Goal: Task Accomplishment & Management: Manage account settings

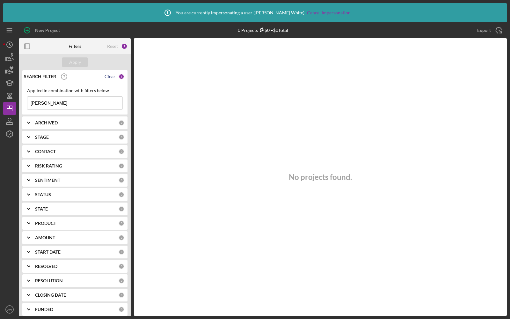
click at [110, 77] on div "Clear" at bounding box center [110, 76] width 11 height 5
click at [68, 64] on button "Apply" at bounding box center [75, 62] width 26 height 10
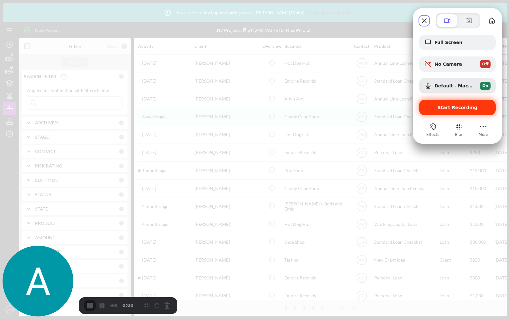
click at [452, 112] on div "Start Recording" at bounding box center [457, 107] width 77 height 15
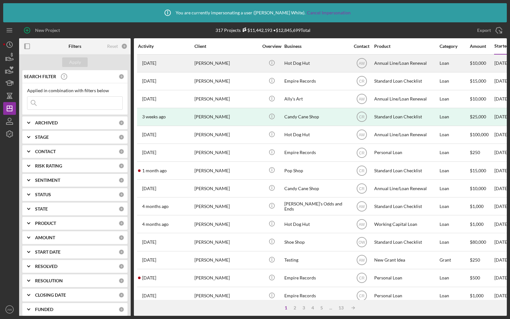
click at [156, 63] on time "[DATE]" at bounding box center [149, 63] width 14 height 5
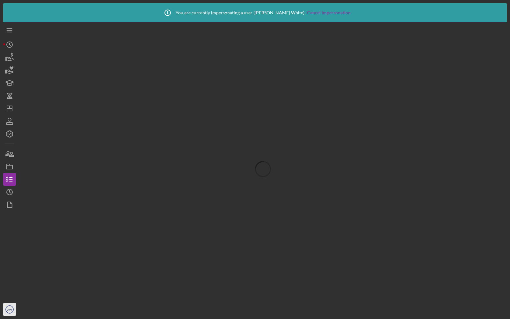
click at [9, 308] on text "AW" at bounding box center [9, 310] width 5 height 4
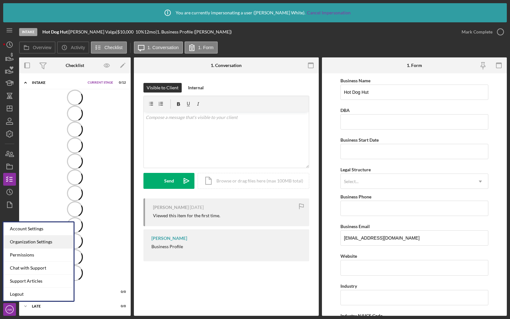
click at [28, 241] on div "Organization Settings" at bounding box center [39, 241] width 70 height 13
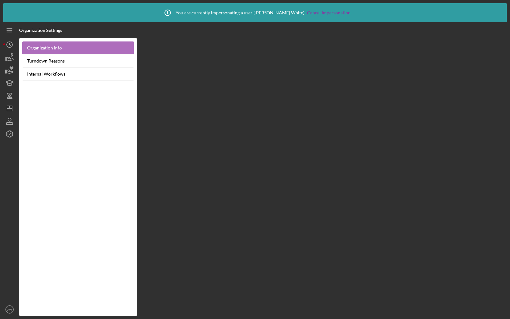
click at [60, 46] on link "Organization Info" at bounding box center [78, 47] width 112 height 13
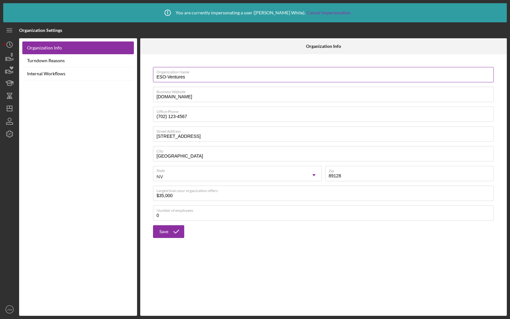
click at [195, 75] on input "ESO-Ventures" at bounding box center [323, 74] width 341 height 15
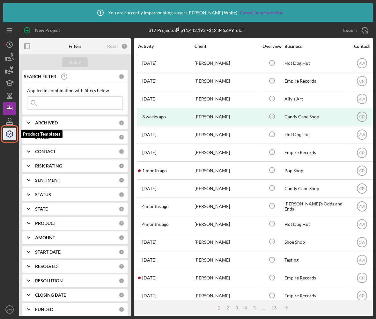
click at [10, 136] on icon "button" at bounding box center [10, 134] width 16 height 16
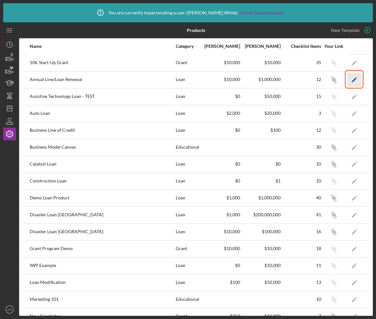
click at [352, 81] on icon "Icon/Edit" at bounding box center [354, 79] width 14 height 14
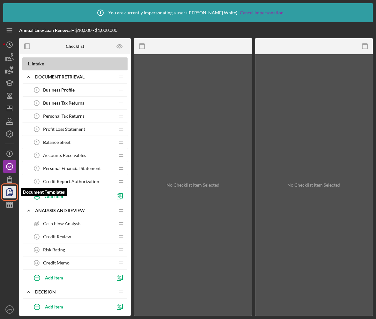
click at [9, 192] on icon "button" at bounding box center [10, 192] width 16 height 16
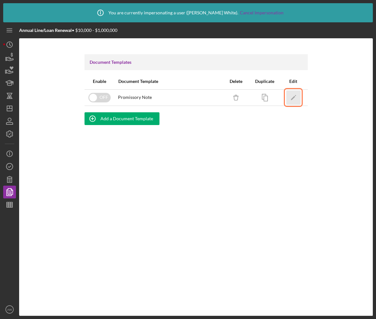
click at [292, 95] on icon "Icon/Edit" at bounding box center [293, 97] width 14 height 14
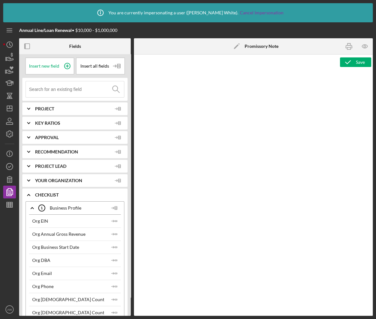
type textarea "<p style="margin: 12pt 0in 6pt; text-align: center; font-size: 12pt; font-famil…"
click at [235, 47] on polygon at bounding box center [236, 46] width 5 height 5
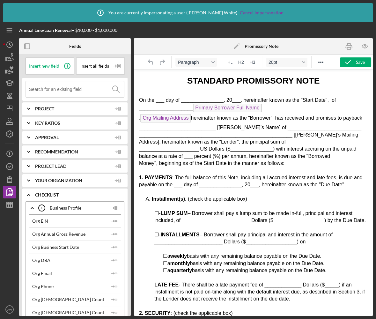
click at [237, 46] on icon "Icon/Edit" at bounding box center [237, 46] width 16 height 16
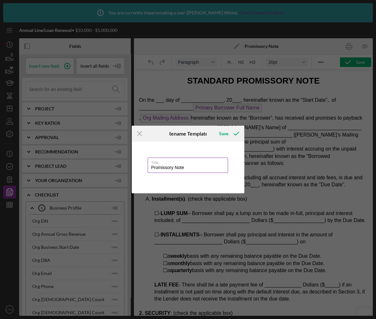
drag, startPoint x: 187, startPoint y: 167, endPoint x: 148, endPoint y: 166, distance: 38.9
click at [148, 166] on input "Promissory Note" at bounding box center [188, 165] width 81 height 15
click at [223, 133] on div "Save" at bounding box center [223, 133] width 9 height 13
type input "Standard Loan Promissory Note"
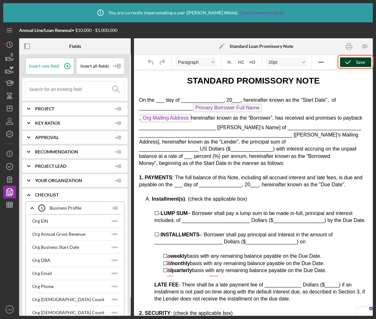
click at [352, 63] on icon "button" at bounding box center [348, 62] width 16 height 16
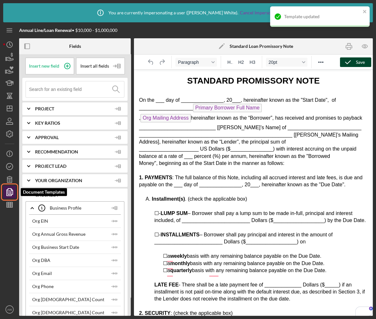
click at [11, 192] on icon "button" at bounding box center [10, 192] width 2 height 3
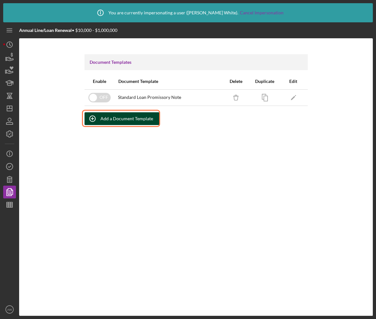
click at [119, 119] on div "Add a Document Template" at bounding box center [126, 118] width 53 height 13
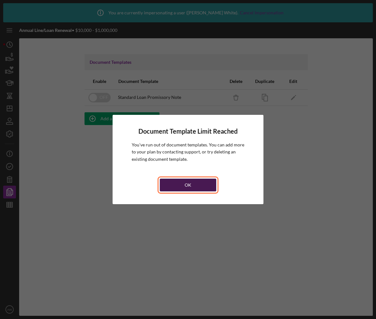
click at [186, 185] on div "OK" at bounding box center [188, 185] width 7 height 13
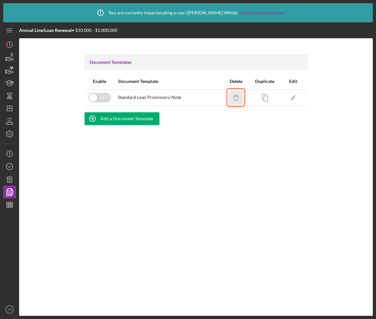
click at [235, 98] on icon "Icon/Delete" at bounding box center [236, 97] width 14 height 14
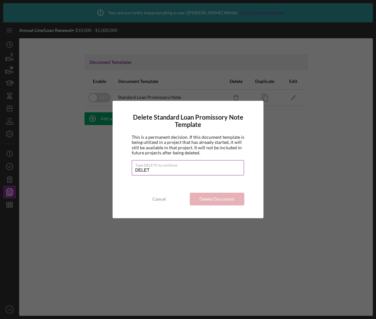
type input "DELETE"
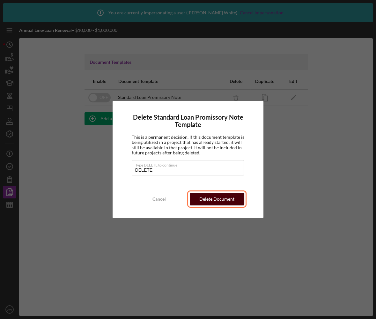
click at [211, 198] on div "Delete Document Template" at bounding box center [217, 199] width 48 height 13
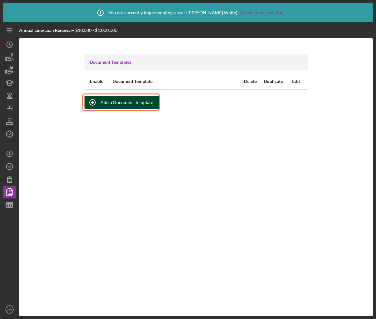
click at [102, 102] on div "Add a Document Template" at bounding box center [126, 102] width 53 height 13
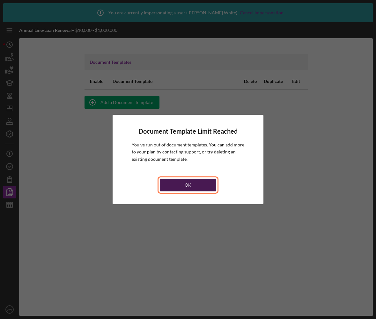
click at [181, 187] on button "OK" at bounding box center [188, 185] width 56 height 13
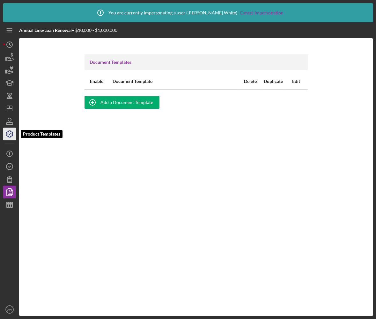
click at [11, 133] on icon "button" at bounding box center [10, 134] width 16 height 16
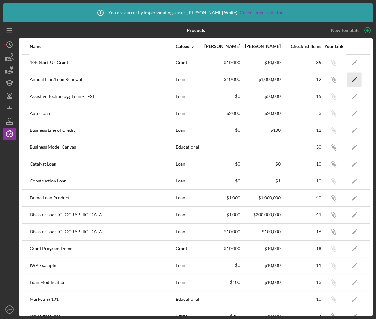
click at [357, 79] on icon "Icon/Edit" at bounding box center [354, 79] width 14 height 14
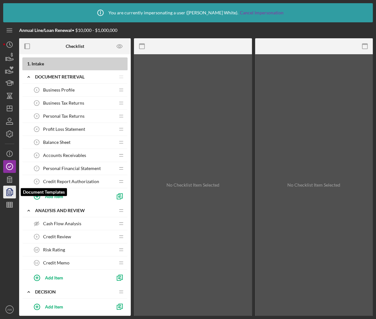
click at [9, 193] on icon "button" at bounding box center [10, 192] width 2 height 3
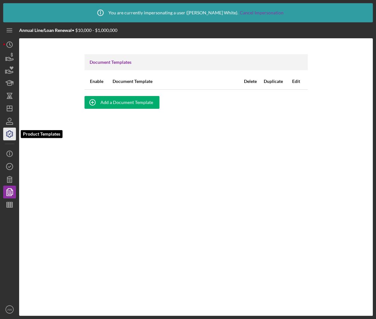
click at [10, 134] on polyline "button" at bounding box center [10, 134] width 2 height 1
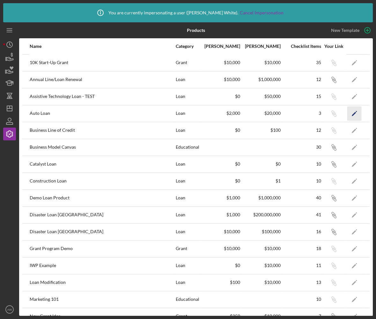
click at [354, 115] on icon "Icon/Edit" at bounding box center [354, 113] width 14 height 14
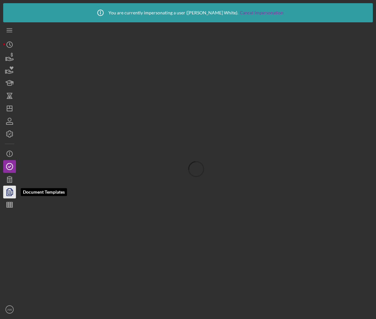
click at [11, 192] on icon "button" at bounding box center [10, 192] width 2 height 3
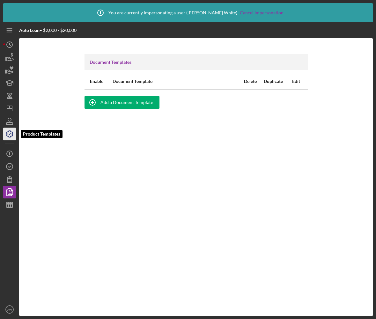
click at [8, 135] on icon "button" at bounding box center [10, 134] width 16 height 16
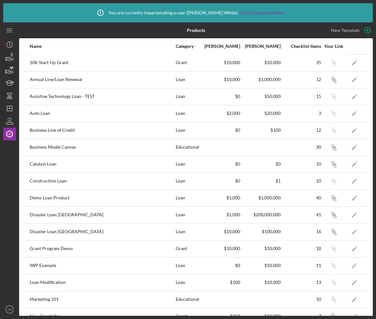
scroll to position [211, 0]
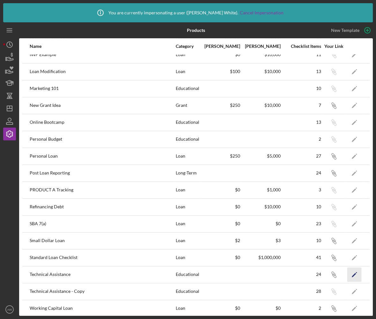
click at [353, 269] on icon "Icon/Edit" at bounding box center [354, 274] width 14 height 14
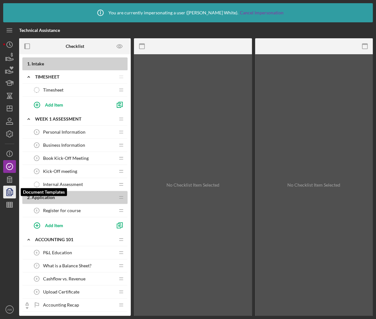
click at [10, 192] on icon "button" at bounding box center [10, 192] width 2 height 3
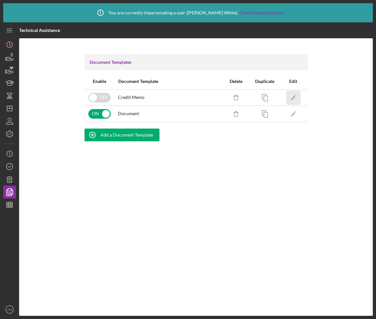
click at [295, 96] on icon "Icon/Edit" at bounding box center [293, 97] width 14 height 14
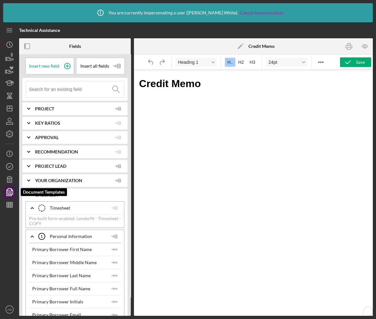
click at [9, 193] on icon "button" at bounding box center [10, 192] width 16 height 16
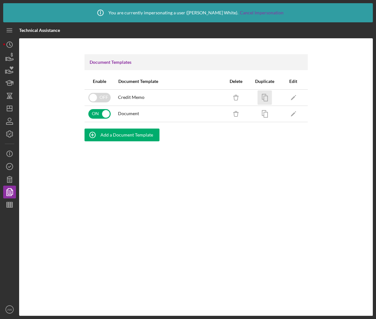
click at [268, 97] on icon "button" at bounding box center [264, 97] width 14 height 14
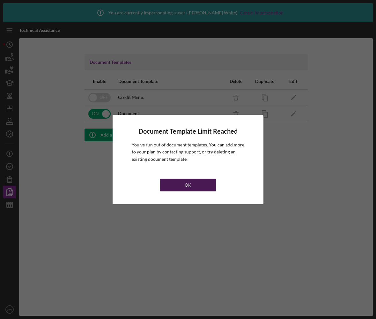
click at [199, 186] on button "OK" at bounding box center [188, 185] width 56 height 13
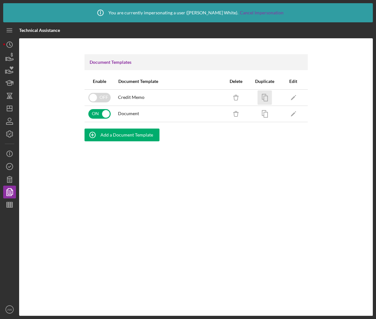
click at [264, 96] on icon "button" at bounding box center [264, 97] width 14 height 14
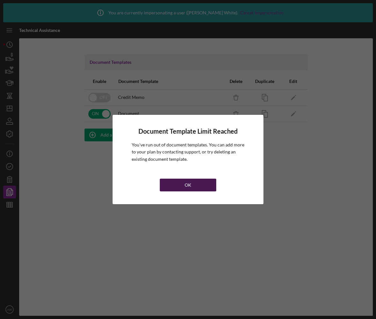
click at [202, 183] on button "OK" at bounding box center [188, 185] width 56 height 13
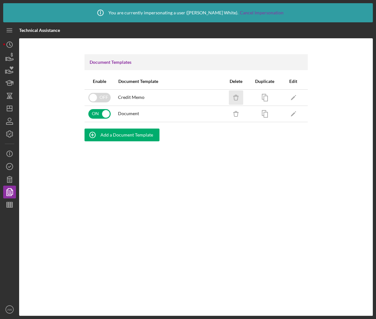
click at [237, 95] on icon "Icon/Delete" at bounding box center [236, 97] width 14 height 14
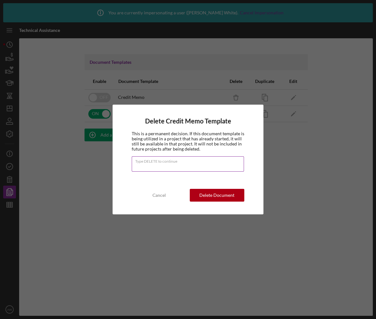
click at [195, 162] on div "Type DELETE to continue" at bounding box center [188, 164] width 113 height 16
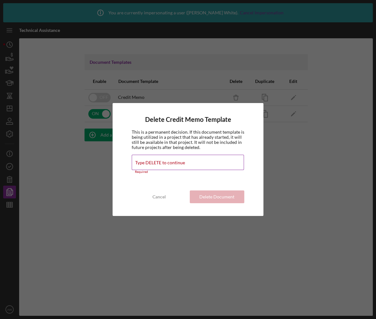
click at [176, 165] on label "Type DELETE to continue" at bounding box center [160, 162] width 50 height 5
click at [176, 165] on input "Type DELETE to continue" at bounding box center [188, 162] width 113 height 15
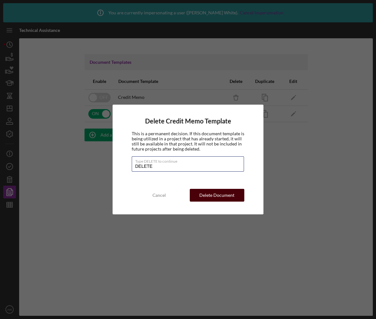
type input "DELETE"
click at [207, 197] on div "Delete Document Template" at bounding box center [217, 195] width 48 height 13
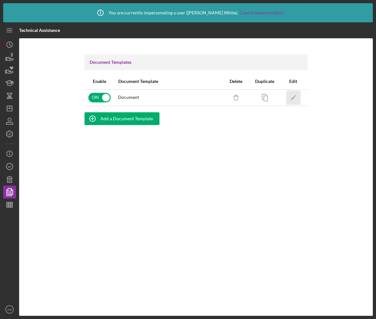
click at [294, 95] on icon "Icon/Edit" at bounding box center [293, 97] width 14 height 14
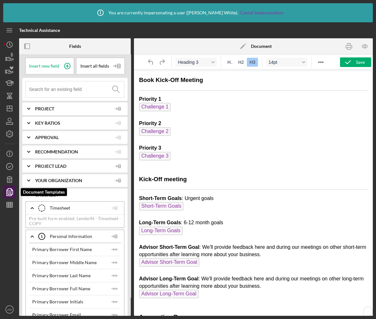
click at [11, 192] on icon "button" at bounding box center [10, 192] width 16 height 16
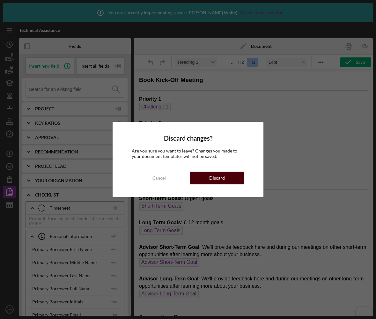
click at [204, 175] on button "Discard" at bounding box center [217, 178] width 55 height 13
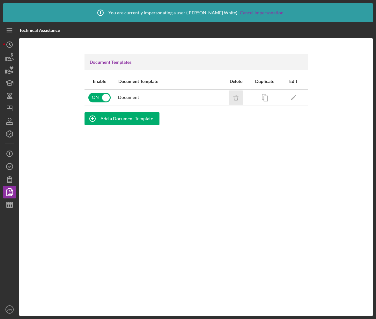
click at [234, 98] on icon "Icon/Delete" at bounding box center [236, 97] width 14 height 14
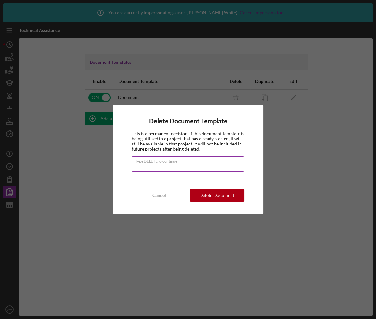
click at [184, 162] on div "Type DELETE to continue" at bounding box center [188, 164] width 113 height 16
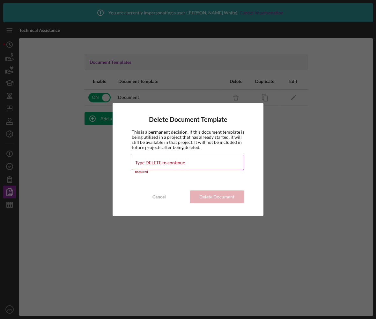
click at [159, 162] on label "Type DELETE to continue" at bounding box center [160, 162] width 50 height 5
click at [159, 162] on input "Type DELETE to continue" at bounding box center [188, 162] width 113 height 15
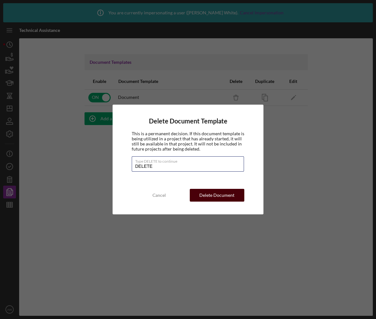
type input "DELETE"
click at [204, 195] on div "Delete Document Template" at bounding box center [217, 195] width 48 height 13
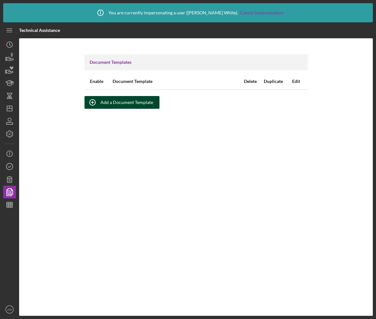
click at [104, 98] on div "Add a Document Template" at bounding box center [126, 102] width 53 height 13
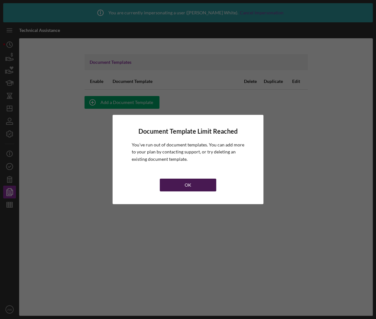
click at [198, 185] on button "OK" at bounding box center [188, 185] width 56 height 13
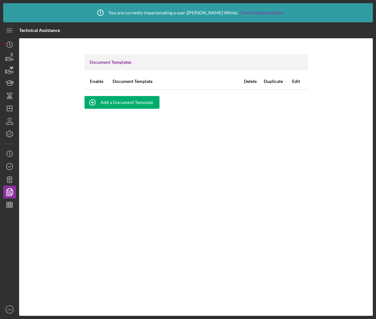
click at [17, 128] on nav "Icon/Menu Icon/Dashboard Dashboard Clients Product Templates Icon/Info Overview…" at bounding box center [11, 168] width 16 height 293
click at [12, 132] on icon "button" at bounding box center [10, 134] width 16 height 16
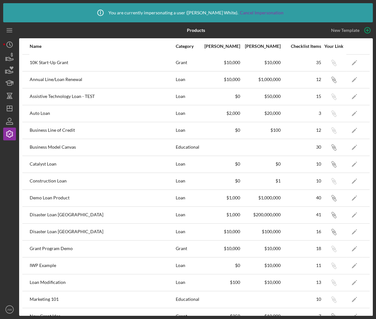
scroll to position [211, 0]
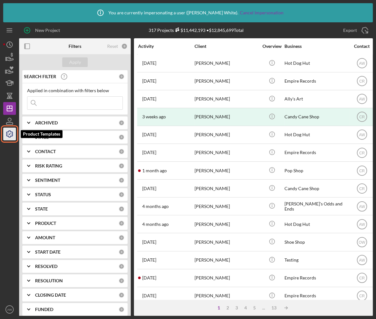
click at [11, 133] on icon "button" at bounding box center [10, 134] width 16 height 16
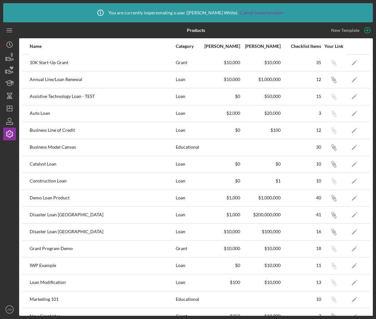
scroll to position [211, 0]
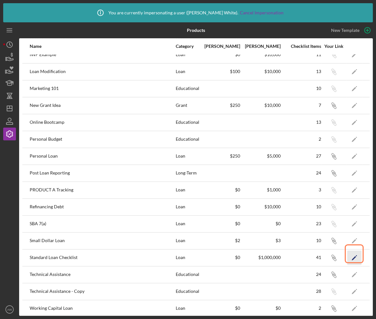
click at [352, 252] on icon "Icon/Edit" at bounding box center [354, 257] width 14 height 14
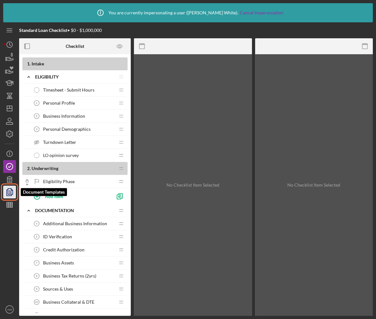
click at [7, 193] on icon "button" at bounding box center [10, 192] width 16 height 16
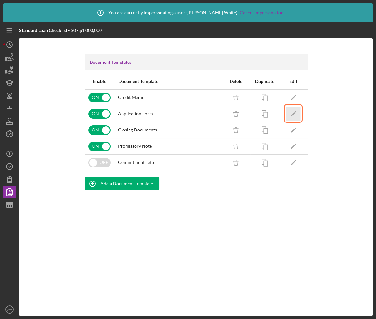
click at [292, 117] on icon "Icon/Edit" at bounding box center [293, 114] width 14 height 14
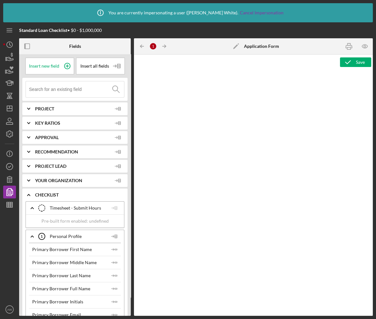
type textarea "<p style="line-height: 1.44; background-color: rgb(253, 253, 253); margin-top: …"
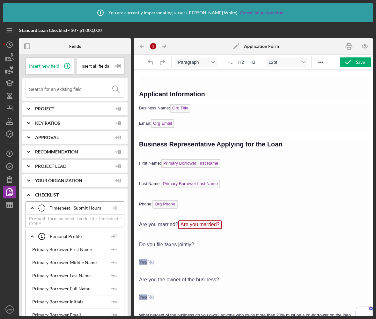
click at [144, 81] on p "To enrich screen reader interactions, please activate Accessibility in Grammarl…" at bounding box center [253, 78] width 229 height 7
click at [113, 67] on icon at bounding box center [117, 66] width 16 height 16
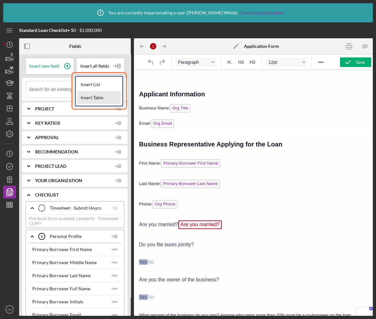
click at [95, 97] on div "Insert Table" at bounding box center [99, 97] width 43 height 13
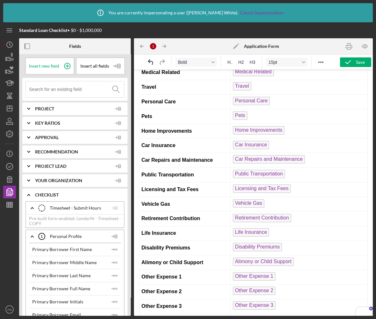
scroll to position [6001, 0]
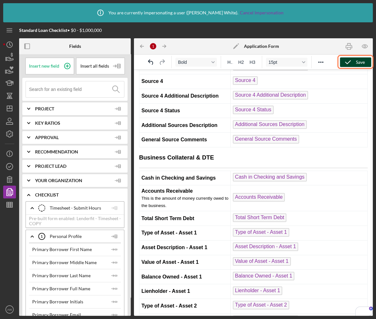
click at [349, 64] on icon "button" at bounding box center [348, 62] width 16 height 16
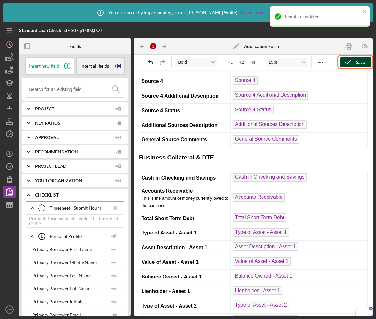
click at [100, 64] on span "Insert all fields" at bounding box center [94, 65] width 29 height 5
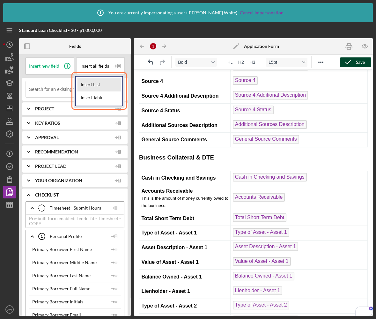
click at [102, 84] on div "Insert List" at bounding box center [99, 84] width 43 height 13
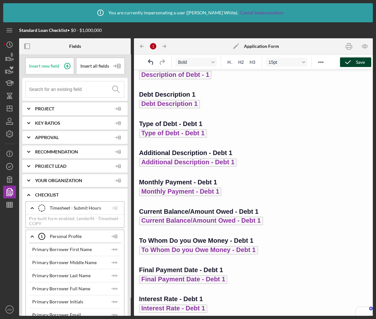
click at [244, 246] on span "To Whom Do you Owe Money - Debt 1" at bounding box center [198, 250] width 119 height 9
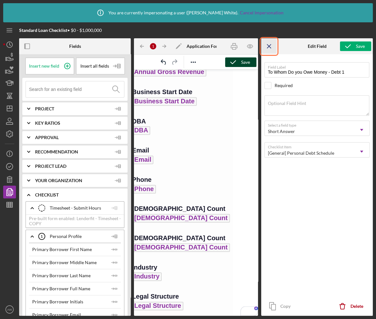
click at [270, 47] on line "button" at bounding box center [269, 46] width 4 height 4
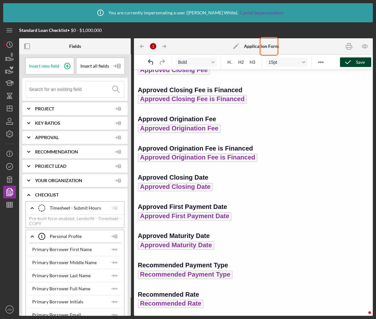
click at [351, 61] on icon "button" at bounding box center [348, 62] width 16 height 16
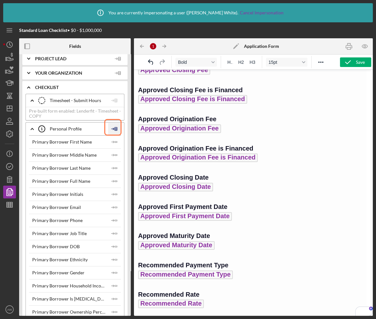
click at [115, 129] on polygon at bounding box center [116, 128] width 2 height 3
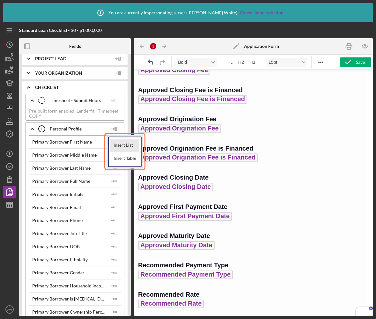
click at [121, 145] on div "Insert List" at bounding box center [124, 145] width 29 height 13
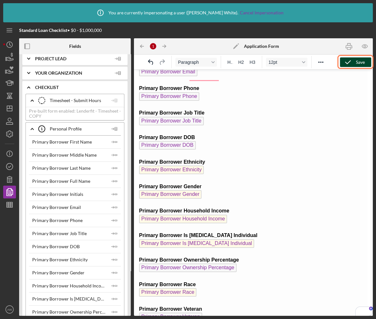
click at [348, 65] on icon "button" at bounding box center [348, 62] width 16 height 16
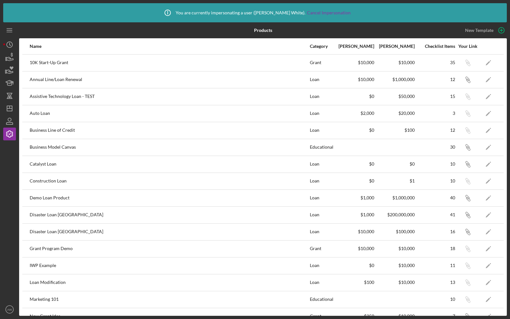
scroll to position [211, 0]
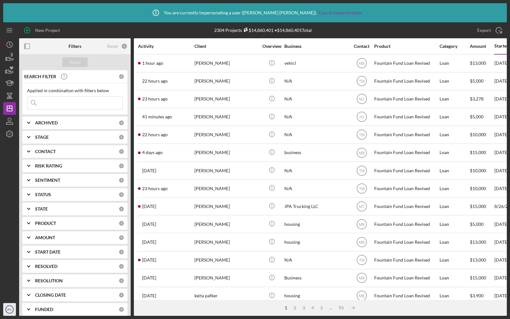
click at [10, 313] on circle "button" at bounding box center [10, 310] width 8 height 8
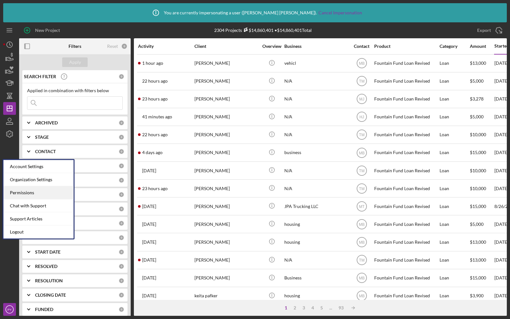
click at [22, 194] on div "Permissions" at bounding box center [39, 192] width 70 height 13
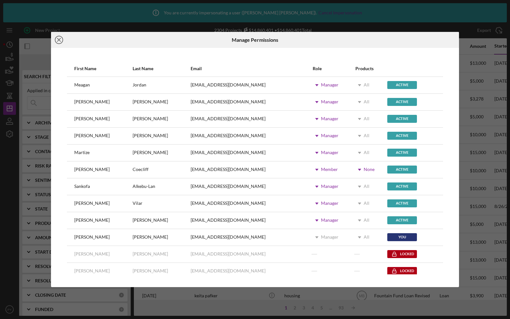
click at [59, 38] on icon "Icon/Close" at bounding box center [59, 40] width 16 height 16
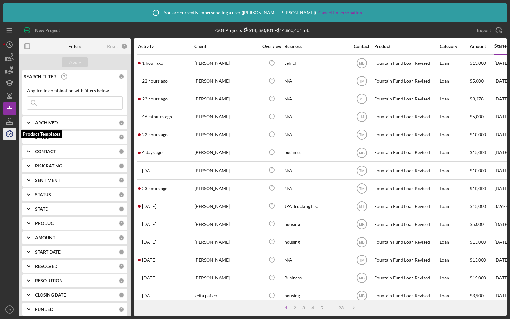
click at [10, 132] on icon "button" at bounding box center [10, 134] width 16 height 16
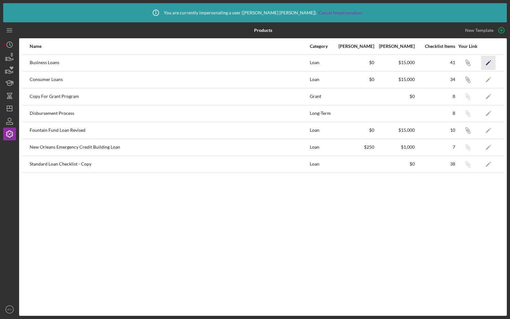
click at [490, 63] on icon "Icon/Edit" at bounding box center [489, 63] width 14 height 14
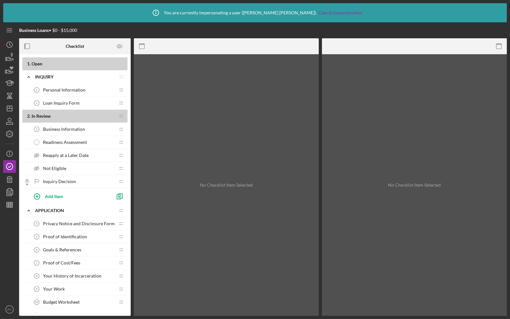
click at [60, 84] on div "Personal Information 1 Personal Information" at bounding box center [72, 90] width 85 height 13
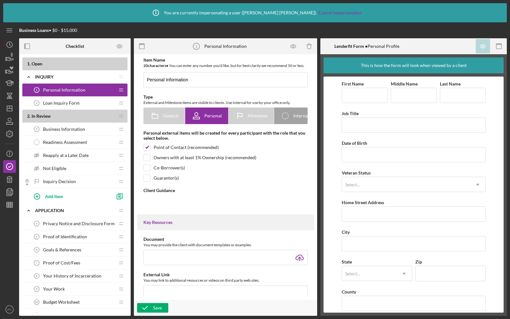
type textarea "<div> <div>Please ensure your personal contact information is correct using the…"
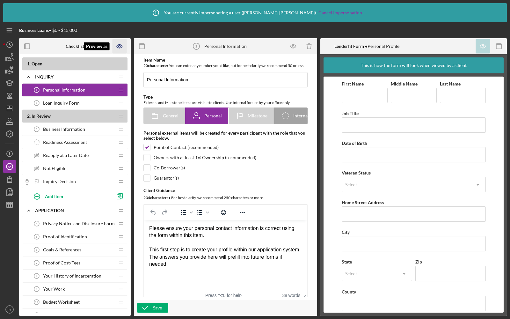
click at [120, 47] on icon "Preview as" at bounding box center [120, 46] width 14 height 14
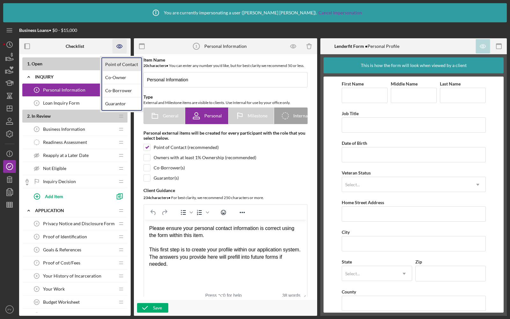
click at [113, 63] on link "Point of Contact" at bounding box center [121, 64] width 39 height 13
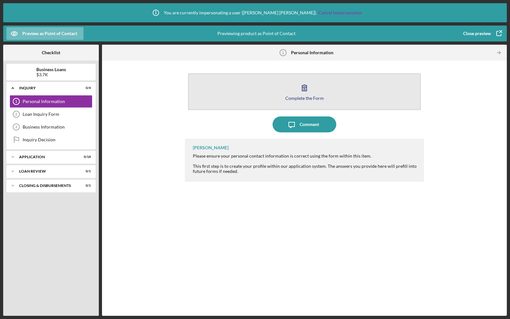
click at [264, 99] on button "Complete the Form Form" at bounding box center [304, 91] width 233 height 37
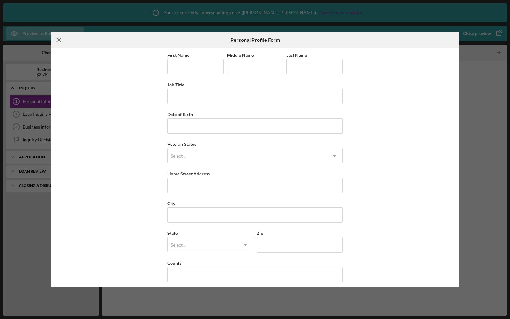
click at [59, 37] on icon "Icon/Menu Close" at bounding box center [59, 40] width 16 height 16
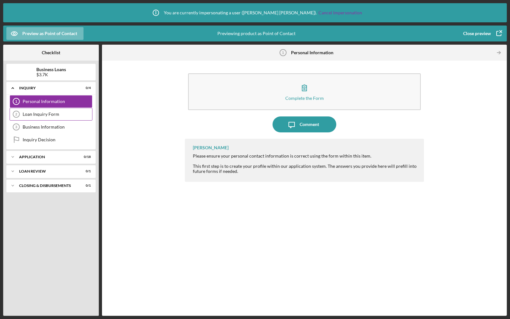
click at [41, 114] on div "Loan Inquiry Form" at bounding box center [58, 114] width 70 height 5
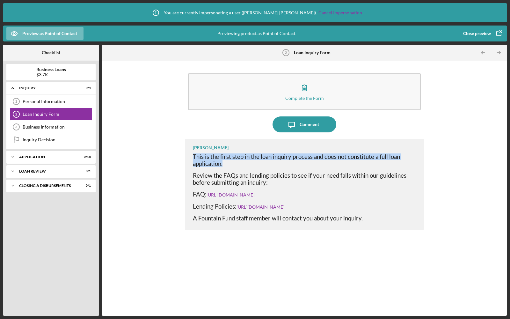
drag, startPoint x: 228, startPoint y: 164, endPoint x: 187, endPoint y: 155, distance: 41.8
click at [187, 155] on div "Paul Yates This is the first step in the loan inquiry process and does not cons…" at bounding box center [304, 184] width 239 height 91
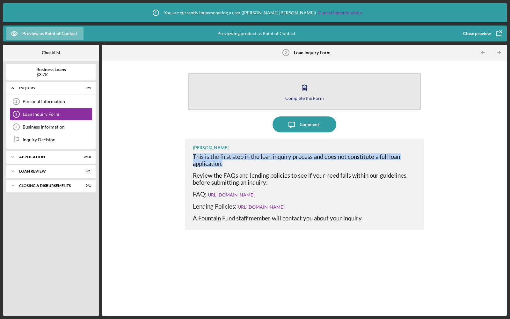
click at [245, 93] on button "Complete the Form Form" at bounding box center [304, 91] width 233 height 37
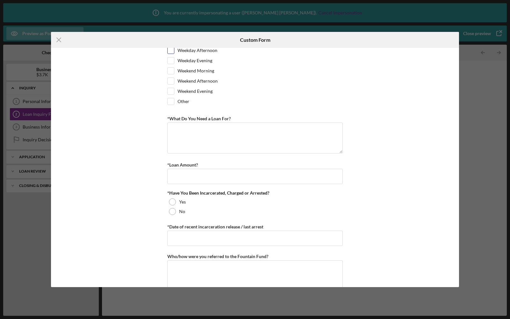
scroll to position [88, 0]
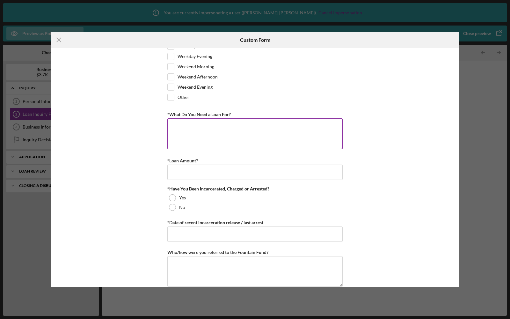
click at [173, 123] on textarea "*What Do You Need a Loan For?" at bounding box center [254, 133] width 175 height 31
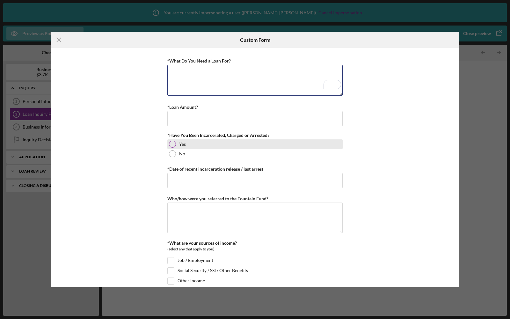
scroll to position [147, 0]
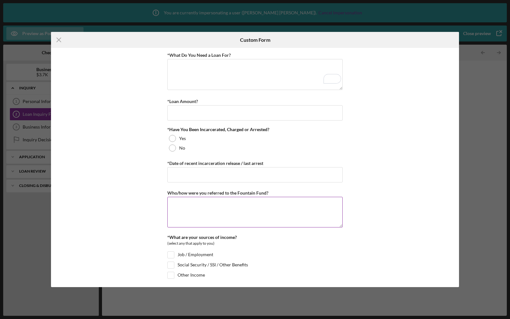
click at [191, 208] on textarea "Who/how were you referred to the Fountain Fund?" at bounding box center [254, 212] width 175 height 31
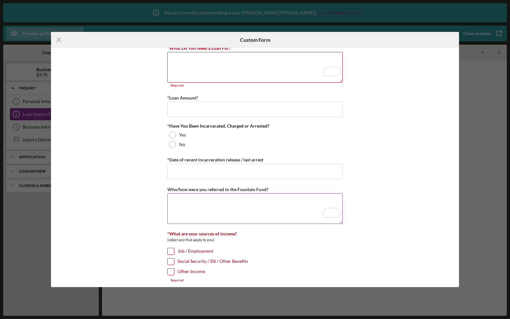
scroll to position [158, 0]
click at [170, 249] on input "Job / Employment" at bounding box center [171, 251] width 6 height 6
checkbox input "true"
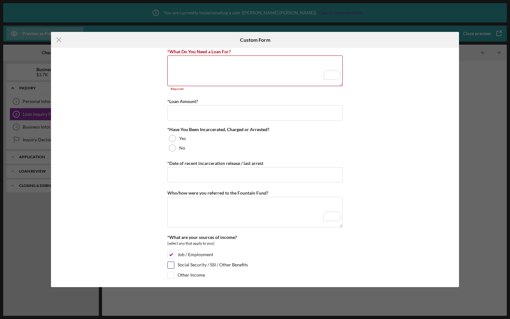
click at [170, 262] on input "Social Security / SSI / Other Benefits" at bounding box center [171, 265] width 6 height 6
checkbox input "true"
click at [170, 272] on input "Other Income" at bounding box center [171, 275] width 6 height 6
checkbox input "true"
click at [170, 267] on div "Social Security / SSI / Other Benefits" at bounding box center [254, 267] width 175 height 10
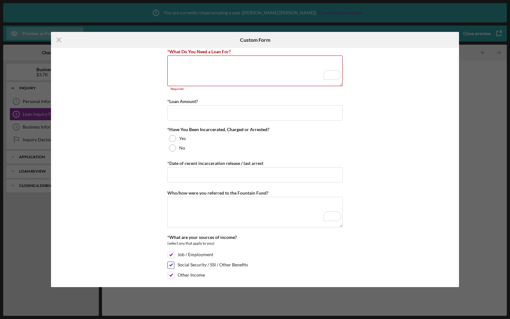
click at [170, 264] on div at bounding box center [170, 265] width 7 height 7
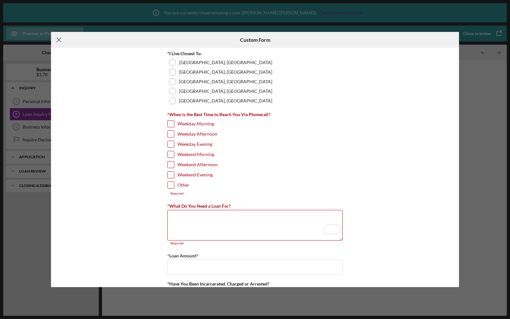
click at [59, 38] on icon "Icon/Menu Close" at bounding box center [59, 40] width 16 height 16
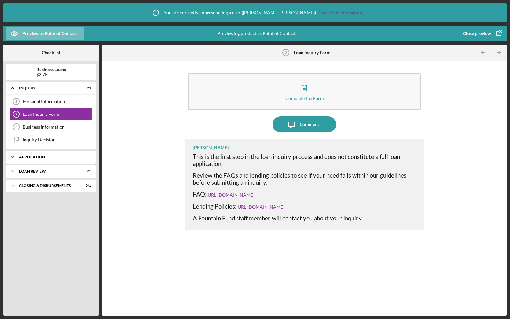
click at [16, 158] on icon "Icon/Expander" at bounding box center [12, 157] width 13 height 13
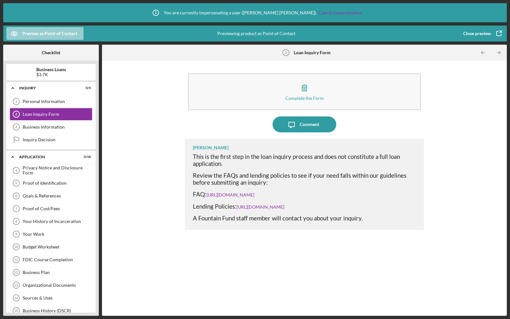
click at [24, 34] on div "Preview as Point of Contact" at bounding box center [49, 33] width 55 height 13
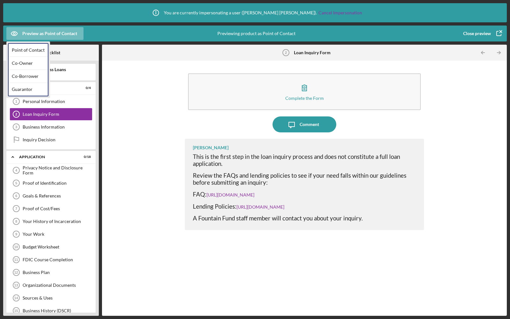
click at [497, 33] on icon "button" at bounding box center [499, 34] width 16 height 16
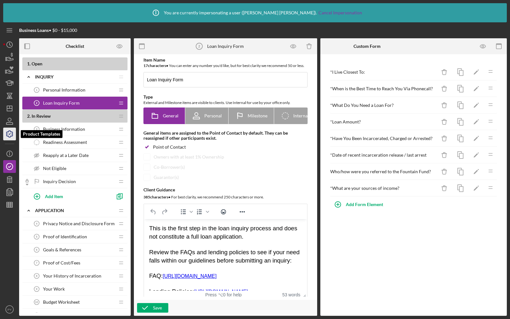
click at [7, 134] on icon "button" at bounding box center [10, 134] width 16 height 16
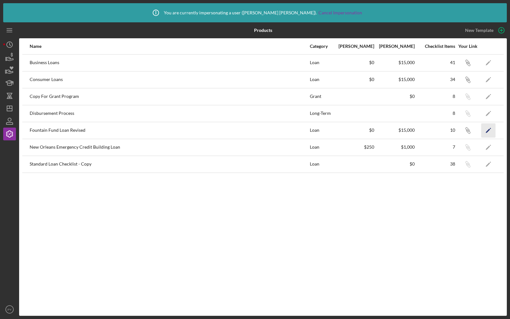
click at [486, 126] on icon "Icon/Edit" at bounding box center [489, 130] width 14 height 14
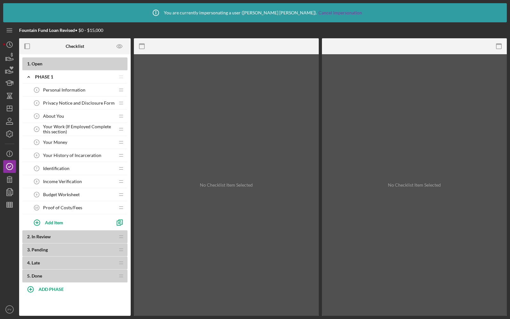
click at [64, 113] on div "About You 3 About You" at bounding box center [72, 116] width 85 height 13
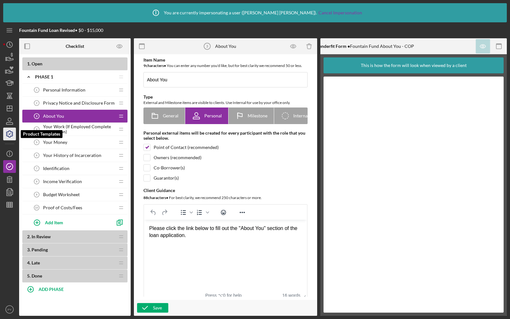
click at [7, 132] on icon "button" at bounding box center [9, 134] width 6 height 6
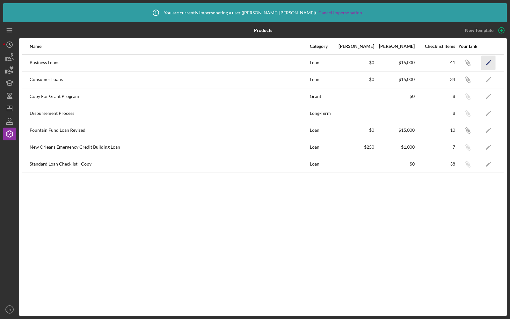
click at [487, 63] on icon "Icon/Edit" at bounding box center [489, 63] width 14 height 14
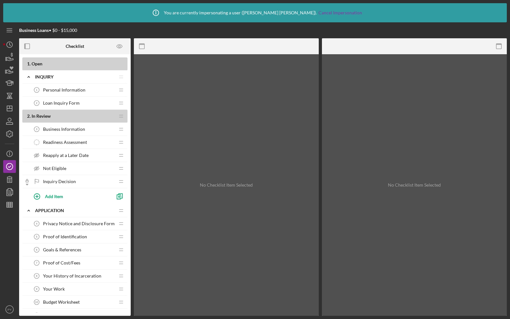
click at [66, 101] on span "Loan Inquiry Form" at bounding box center [61, 102] width 37 height 5
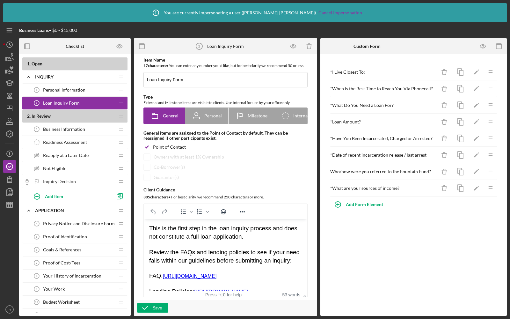
scroll to position [48, 0]
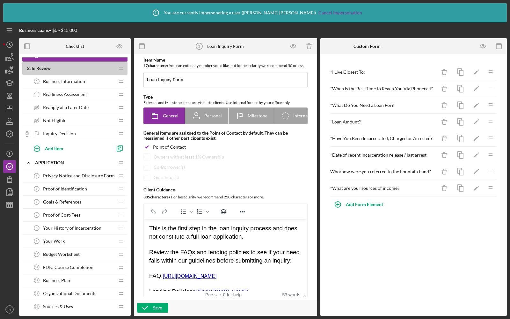
click at [82, 176] on span "Privacy Notice and Disclosure Form" at bounding box center [79, 175] width 72 height 5
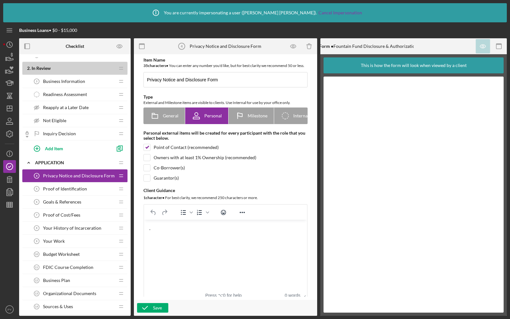
click at [76, 188] on span "Proof of Identification" at bounding box center [65, 188] width 44 height 5
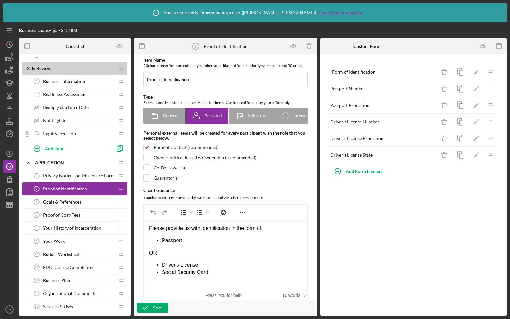
click at [72, 209] on div "Proof of Cost/Fees 7 Proof of Cost/Fees" at bounding box center [72, 215] width 85 height 13
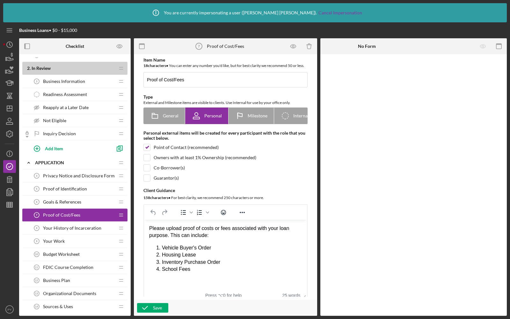
click at [73, 204] on div "Goals & References 6 Goals & References" at bounding box center [72, 202] width 85 height 13
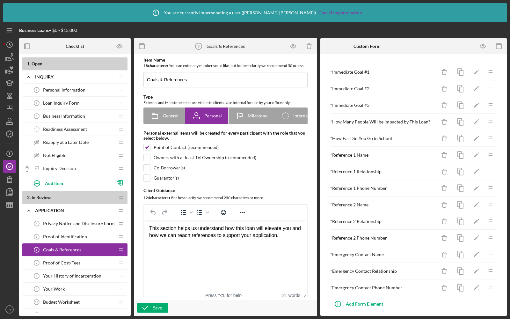
click at [84, 102] on div "Loan Inquiry Form 2 Loan Inquiry Form" at bounding box center [72, 103] width 85 height 13
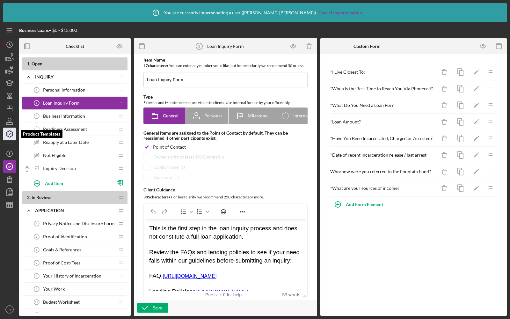
click at [8, 135] on icon "button" at bounding box center [10, 134] width 16 height 16
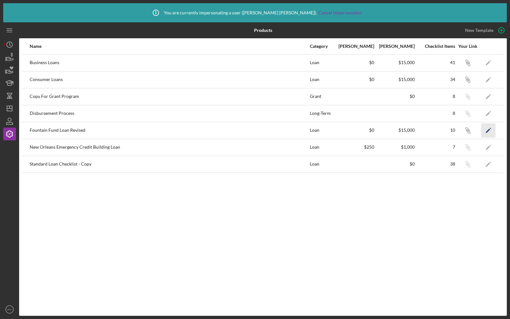
click at [490, 131] on icon "Icon/Edit" at bounding box center [489, 130] width 14 height 14
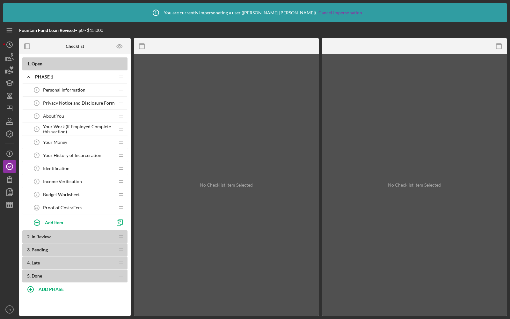
click at [50, 116] on span "About You" at bounding box center [53, 116] width 21 height 5
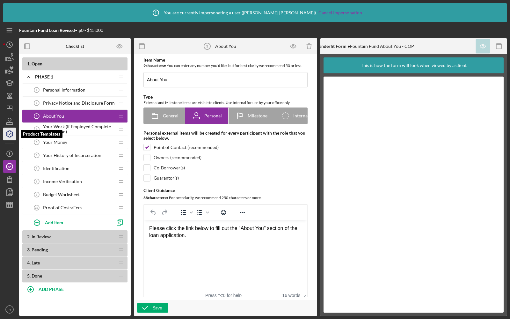
click at [7, 132] on icon "button" at bounding box center [9, 134] width 6 height 6
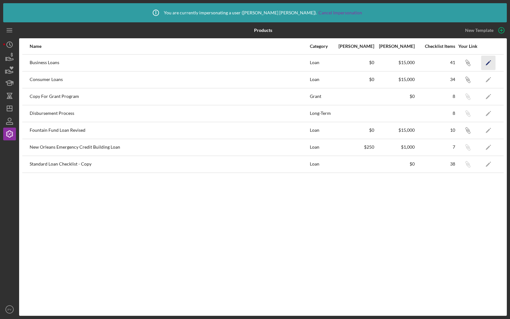
click at [489, 60] on icon "Icon/Edit" at bounding box center [489, 63] width 14 height 14
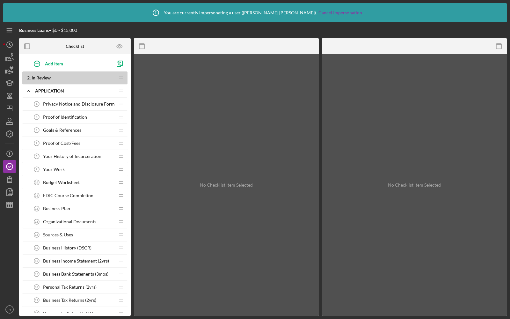
scroll to position [119, 0]
click at [88, 102] on span "Privacy Notice and Disclosure Form" at bounding box center [79, 104] width 72 height 5
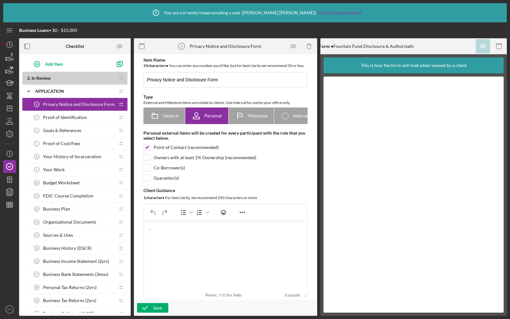
scroll to position [53, 0]
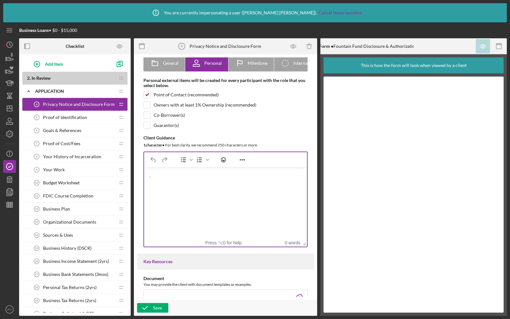
click at [160, 174] on div "." at bounding box center [225, 175] width 153 height 7
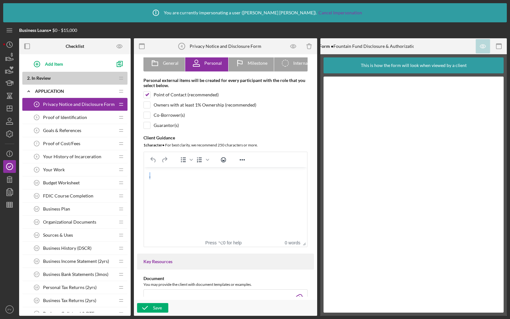
click at [160, 174] on div "." at bounding box center [225, 175] width 153 height 7
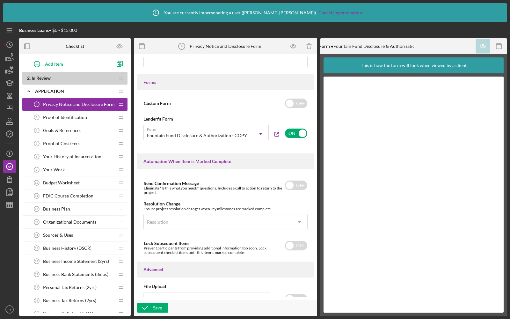
scroll to position [361, 0]
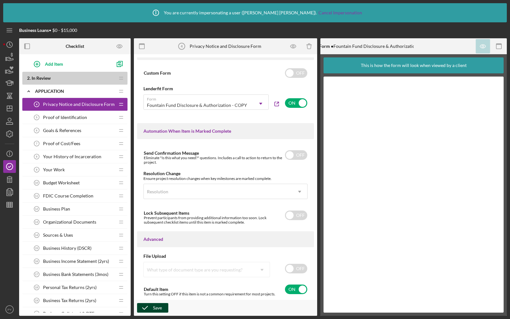
click at [145, 306] on icon "button" at bounding box center [145, 308] width 16 height 16
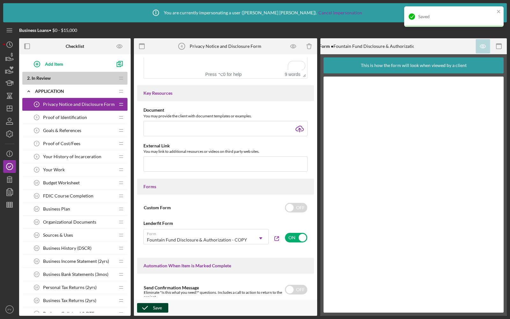
scroll to position [57, 0]
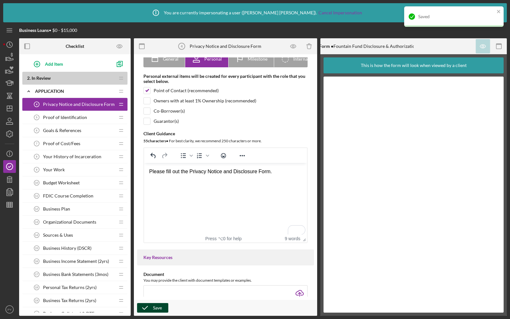
click at [275, 174] on div "Please fill out the Privacy Notice and Disclosure Form." at bounding box center [225, 171] width 153 height 7
click at [165, 170] on div "Please fill out the Privacy Notice and Disclosure Form" at bounding box center [225, 171] width 153 height 7
click at [299, 171] on div "Please completely fill out the Privacy Notice and Disclosure Form" at bounding box center [225, 171] width 153 height 7
click at [141, 304] on icon "button" at bounding box center [145, 308] width 16 height 16
click at [8, 133] on icon "button" at bounding box center [10, 134] width 16 height 16
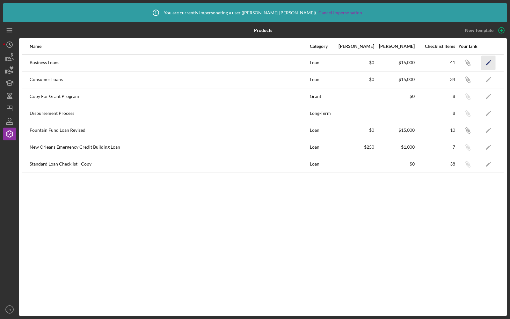
click at [490, 61] on polygon "button" at bounding box center [488, 63] width 4 height 4
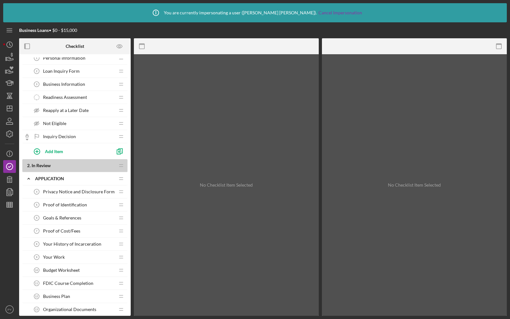
scroll to position [3, 0]
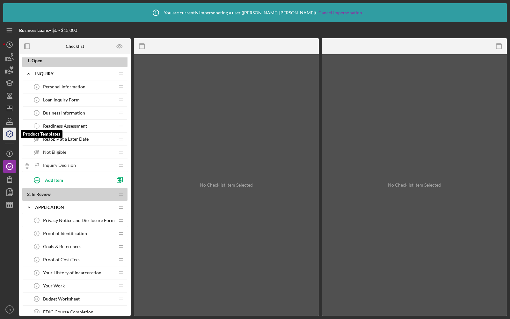
click at [13, 130] on icon "button" at bounding box center [10, 134] width 16 height 16
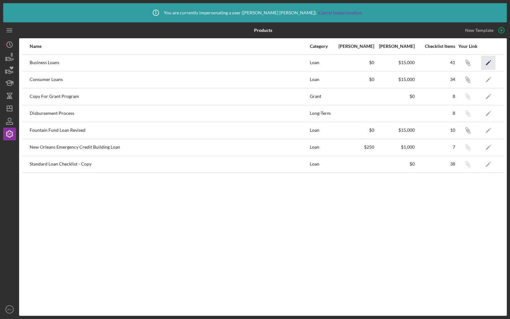
click at [492, 62] on icon "Icon/Edit" at bounding box center [489, 63] width 14 height 14
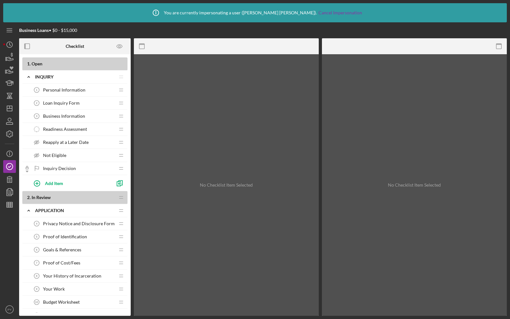
click at [51, 102] on span "Loan Inquiry Form" at bounding box center [61, 102] width 37 height 5
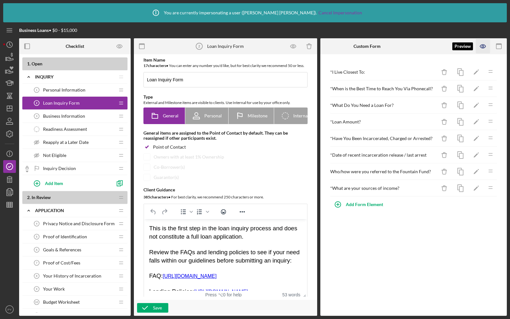
click at [478, 50] on icon "button" at bounding box center [483, 46] width 14 height 14
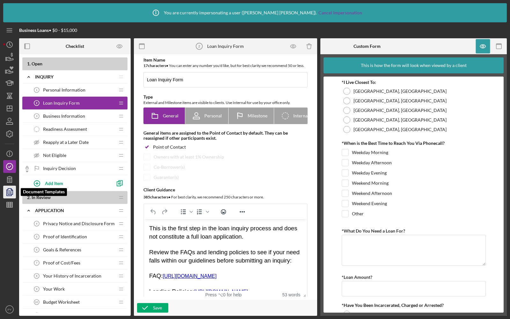
click at [8, 193] on icon "button" at bounding box center [10, 192] width 16 height 16
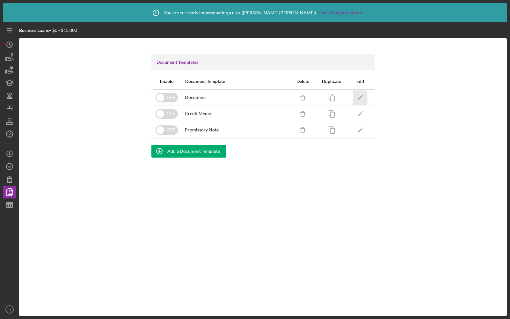
click at [361, 99] on icon "Icon/Edit" at bounding box center [360, 97] width 14 height 14
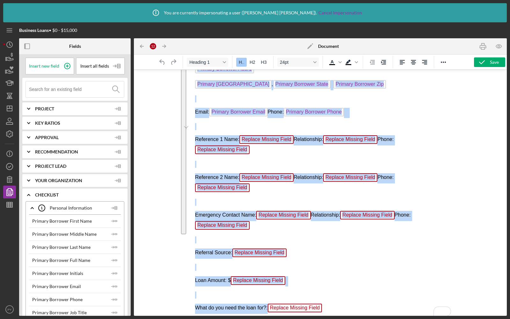
scroll to position [73, 0]
drag, startPoint x: 196, startPoint y: 82, endPoint x: 331, endPoint y: 316, distance: 270.7
click at [331, 316] on html "Client Profile Summary Name: Primary Borrower Full Name Gender: Primary Borrowe…" at bounding box center [320, 158] width 261 height 322
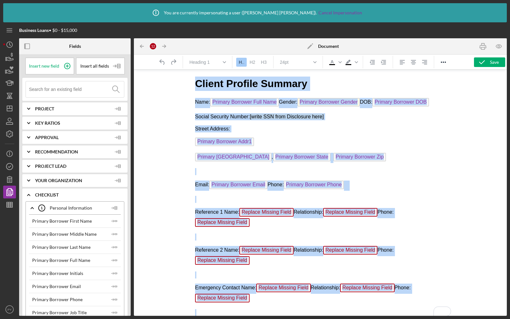
click at [267, 122] on body "Client Profile Summary Name: Primary Borrower Full Name Gender: Primary Borrowe…" at bounding box center [320, 232] width 251 height 310
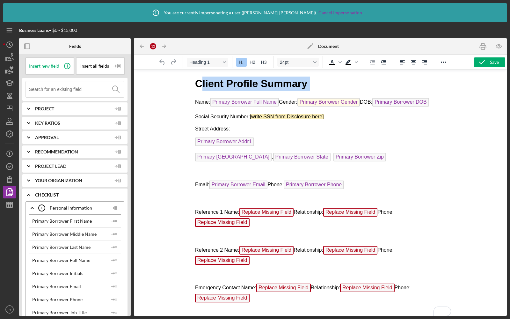
drag, startPoint x: 199, startPoint y: 81, endPoint x: 319, endPoint y: 96, distance: 120.8
click at [319, 96] on body "Client Profile Summary Name: Primary Borrower Full Name Gender: Primary Borrowe…" at bounding box center [320, 232] width 251 height 310
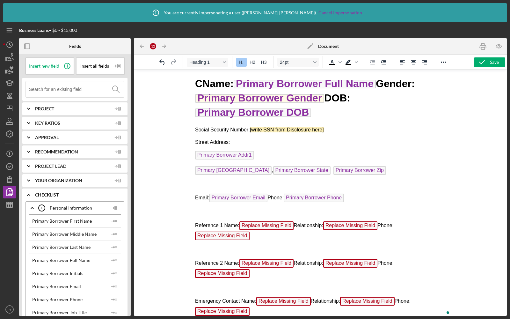
drag, startPoint x: 330, startPoint y: 116, endPoint x: 190, endPoint y: 84, distance: 142.9
click at [190, 84] on html "C Name: Primary Borrower Full Name Gender: Primary Borrower Gender DOB: Primary…" at bounding box center [320, 237] width 261 height 335
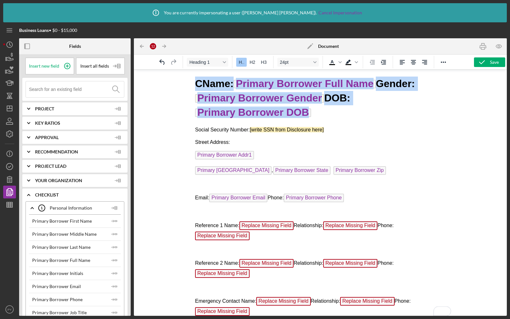
drag, startPoint x: 197, startPoint y: 82, endPoint x: 320, endPoint y: 120, distance: 129.1
click at [320, 120] on body "C Name: Primary Borrower Full Name Gender: Primary Borrower Gender DOB: Primary…" at bounding box center [320, 238] width 251 height 323
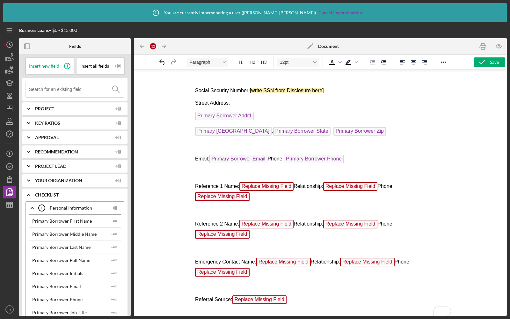
drag, startPoint x: 195, startPoint y: 90, endPoint x: 264, endPoint y: 119, distance: 75.9
click at [265, 120] on html "Social Security Number: [write SSN from Disclosure here] Street Address: Primar…" at bounding box center [320, 218] width 261 height 296
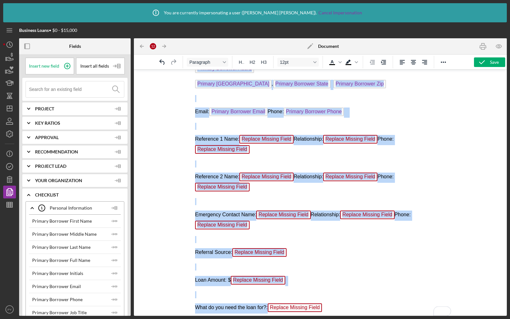
scroll to position [47, 0]
drag, startPoint x: 195, startPoint y: 89, endPoint x: 343, endPoint y: 317, distance: 272.3
click at [343, 317] on html "Social Security Number: [write SSN from Disclosure here] Street Address: Primar…" at bounding box center [320, 171] width 261 height 296
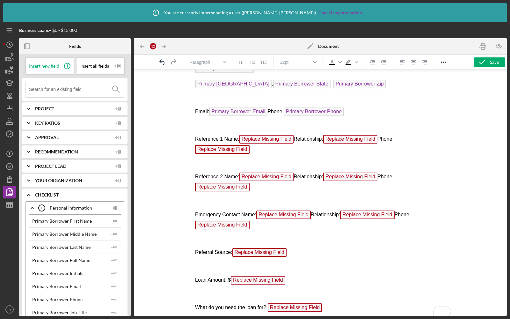
click at [304, 250] on p "Referral Source: Replace Missing Field" at bounding box center [320, 253] width 251 height 10
drag, startPoint x: 298, startPoint y: 250, endPoint x: 211, endPoint y: 248, distance: 86.5
click at [212, 248] on p "Referral Source: Replace Missing Field ﻿" at bounding box center [320, 253] width 251 height 10
drag, startPoint x: 193, startPoint y: 248, endPoint x: 253, endPoint y: 248, distance: 60.3
click at [253, 248] on html "Social Security Number: [write SSN from Disclosure here] Street Address: Primar…" at bounding box center [320, 171] width 261 height 296
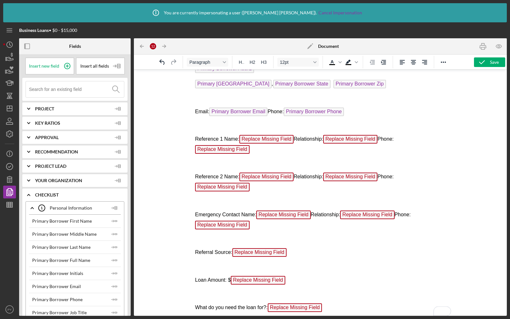
click at [214, 248] on p "Referral Source: Replace Missing Field" at bounding box center [320, 253] width 251 height 10
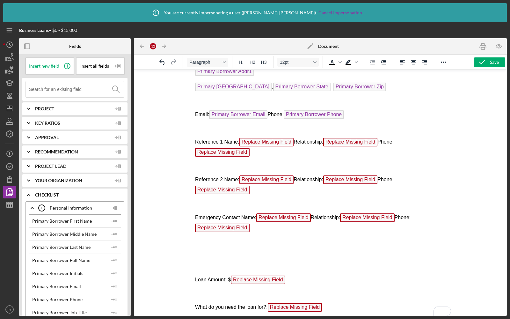
scroll to position [44, 0]
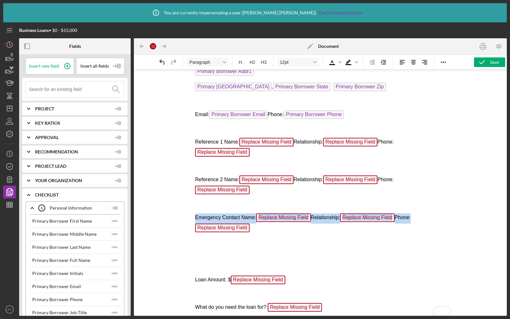
drag, startPoint x: 195, startPoint y: 214, endPoint x: 271, endPoint y: 226, distance: 77.6
click at [271, 226] on p "Emergency Contact Name: Replace Missing Field Relationship: Replace Missing Fie…" at bounding box center [320, 223] width 251 height 20
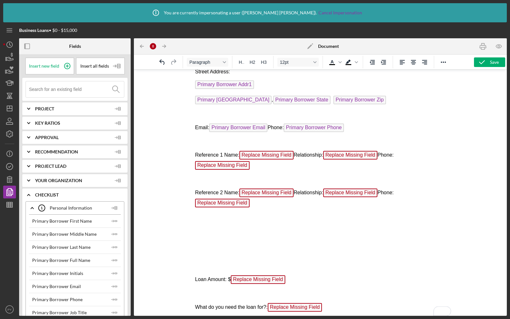
scroll to position [31, 0]
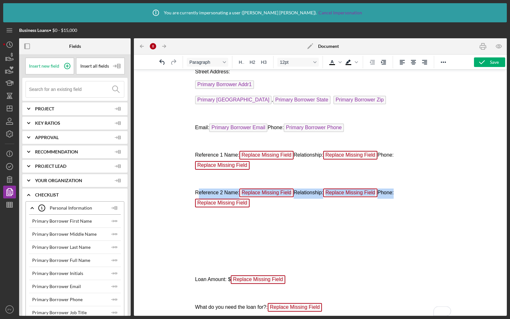
drag, startPoint x: 197, startPoint y: 189, endPoint x: 284, endPoint y: 202, distance: 88.0
click at [284, 202] on p "Reference 2 Name: Replace Missing Field Relationship: Replace Missing Field Pho…" at bounding box center [320, 199] width 251 height 20
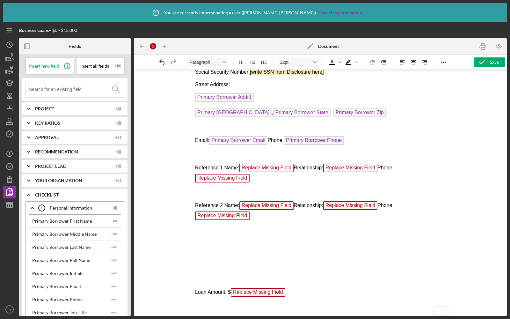
scroll to position [19, 0]
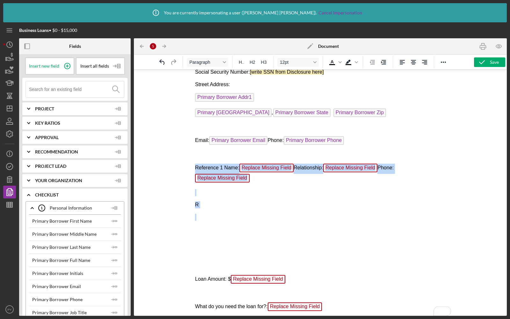
drag, startPoint x: 195, startPoint y: 166, endPoint x: 220, endPoint y: 215, distance: 54.5
click at [220, 215] on body "Social Security Number: [write SSN from Disclosure here] Street Address: Primar…" at bounding box center [320, 184] width 251 height 256
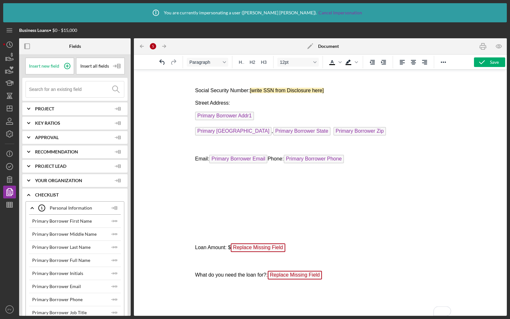
scroll to position [0, 0]
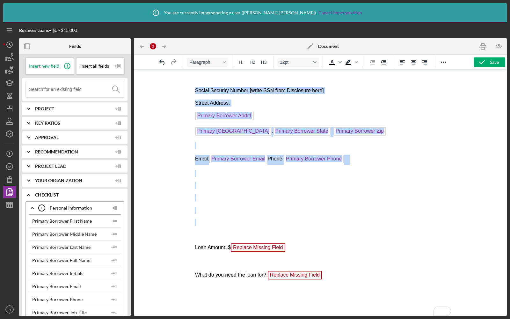
drag, startPoint x: 196, startPoint y: 90, endPoint x: 262, endPoint y: 216, distance: 142.1
click at [262, 216] on body "Social Security Number: [write SSN from Disclosure here] Street Address: Primar…" at bounding box center [320, 178] width 251 height 206
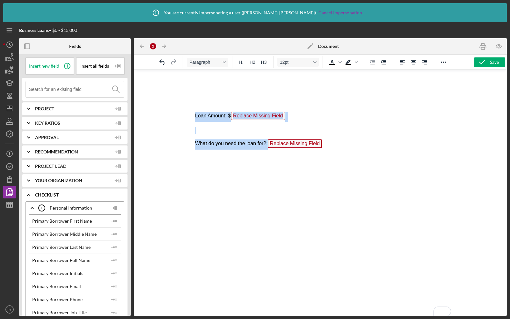
drag, startPoint x: 196, startPoint y: 115, endPoint x: 352, endPoint y: 168, distance: 165.6
click at [352, 155] on html "Loan Amount: $ Replace Missing Field What do you need the loan for?: Replace Mi…" at bounding box center [320, 112] width 261 height 85
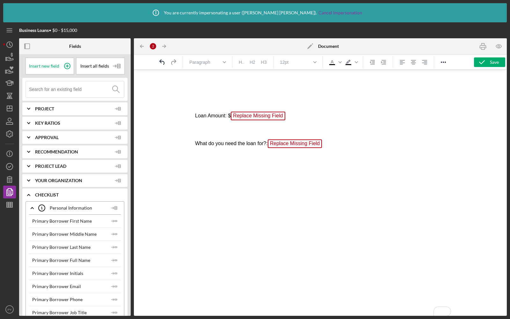
click at [269, 155] on html "Loan Amount: $ Replace Missing Field What do you need the loan for?: Replace Mi…" at bounding box center [320, 112] width 261 height 85
click at [300, 143] on span "Replace Missing Field" at bounding box center [295, 143] width 55 height 9
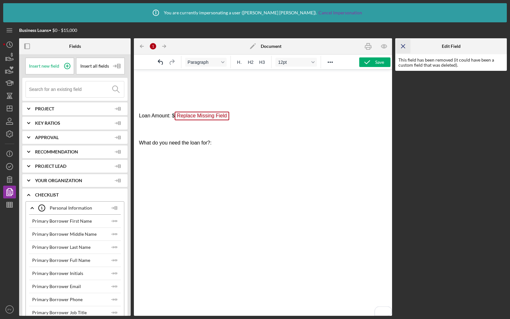
click at [404, 43] on icon "Icon/Menu Close" at bounding box center [404, 46] width 14 height 14
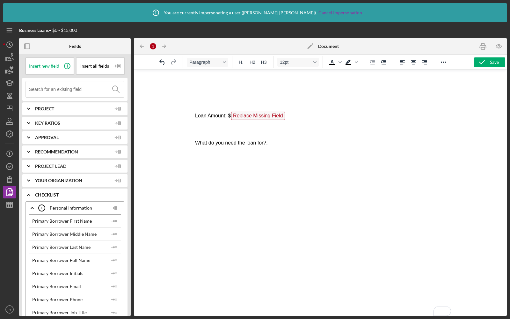
drag, startPoint x: 196, startPoint y: 115, endPoint x: 294, endPoint y: 146, distance: 103.0
click at [294, 146] on html "Loan Amount: $ Replace Missing Field What do you need the loan for?:" at bounding box center [320, 111] width 261 height 82
drag, startPoint x: 273, startPoint y: 143, endPoint x: 194, endPoint y: 116, distance: 83.5
click at [194, 116] on html "Loan Amount: $ Replace Missing Field What do you need the loan for?:" at bounding box center [320, 111] width 261 height 82
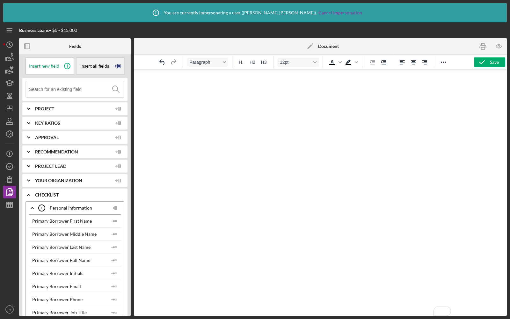
click at [102, 66] on span "Insert all fields" at bounding box center [94, 65] width 29 height 5
click at [88, 95] on div "Insert Table" at bounding box center [99, 97] width 43 height 13
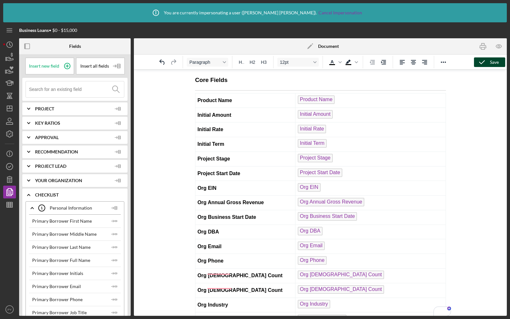
click at [484, 60] on icon "button" at bounding box center [482, 62] width 16 height 16
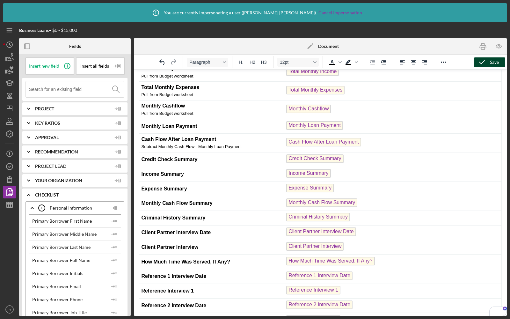
click at [480, 63] on polyline "button" at bounding box center [482, 62] width 5 height 3
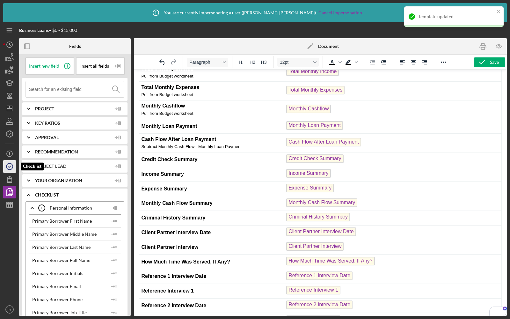
click at [9, 165] on icon "button" at bounding box center [10, 167] width 16 height 16
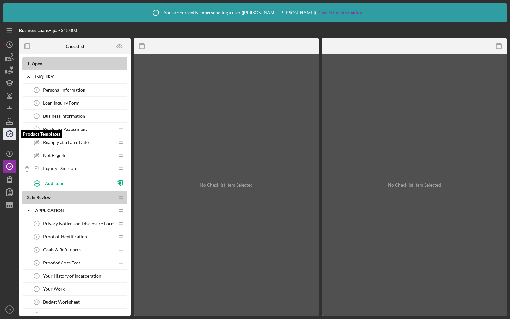
click at [6, 132] on icon "button" at bounding box center [9, 134] width 6 height 6
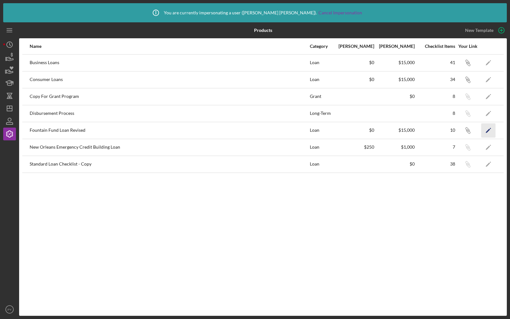
click at [486, 126] on icon "Icon/Edit" at bounding box center [489, 130] width 14 height 14
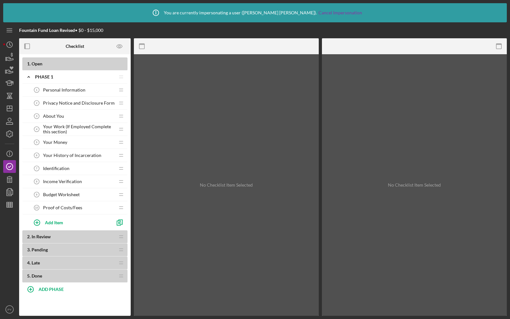
click at [52, 114] on span "About You" at bounding box center [53, 116] width 21 height 5
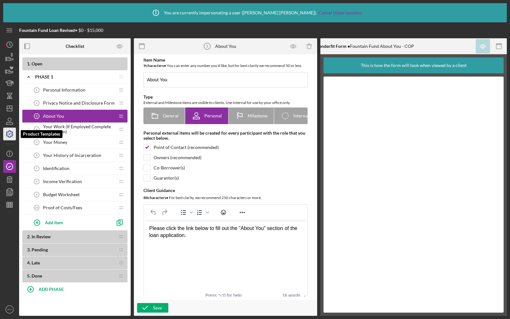
click at [5, 135] on icon "button" at bounding box center [10, 134] width 16 height 16
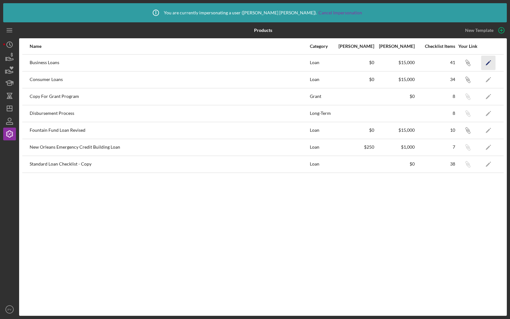
click at [483, 63] on icon "Icon/Edit" at bounding box center [489, 63] width 14 height 14
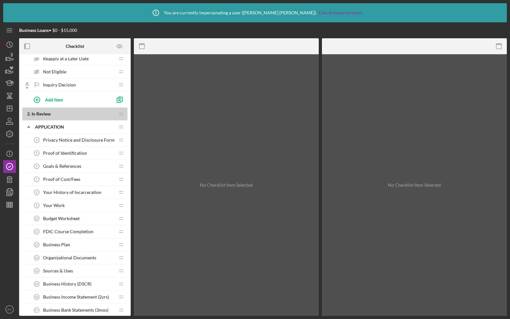
click at [65, 151] on span "Proof of Identification" at bounding box center [65, 153] width 44 height 5
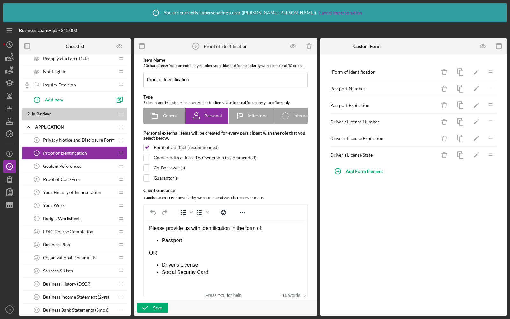
click at [59, 191] on span "Your History of Incarceration" at bounding box center [72, 192] width 58 height 5
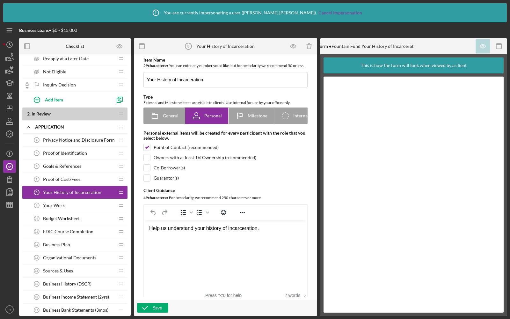
click at [60, 203] on span "Your Work" at bounding box center [54, 205] width 22 height 5
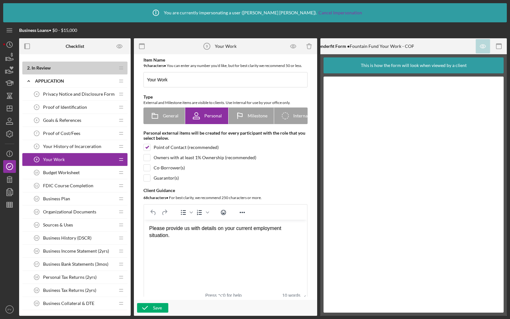
click at [75, 172] on span "Budget Worksheet" at bounding box center [61, 172] width 37 height 5
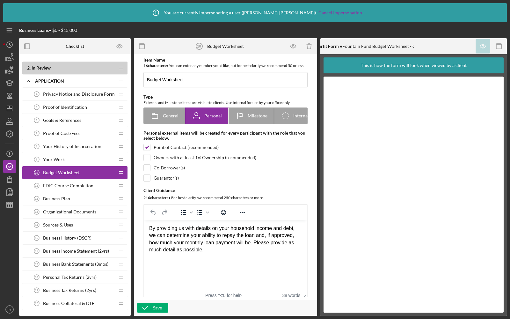
click at [73, 185] on span "FDIC Course Completion" at bounding box center [68, 185] width 50 height 5
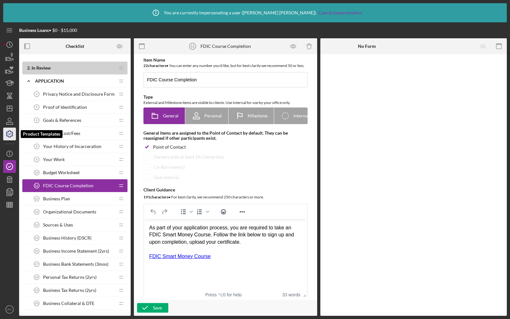
click at [8, 133] on icon "button" at bounding box center [10, 134] width 16 height 16
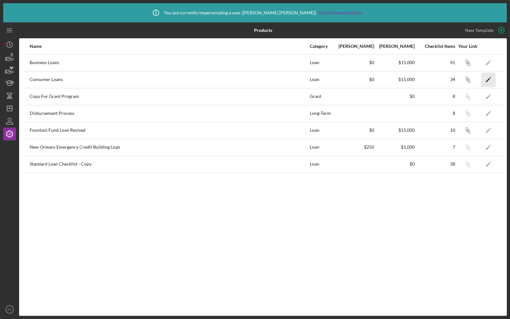
click at [489, 76] on icon "Icon/Edit" at bounding box center [489, 79] width 14 height 14
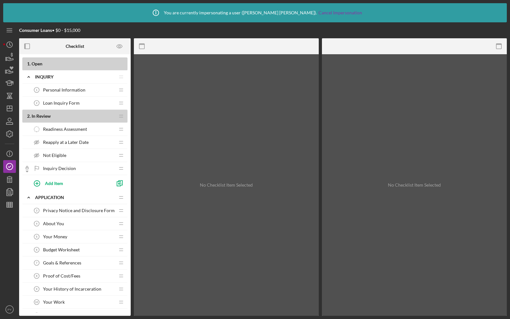
click at [48, 103] on span "Loan Inquiry Form" at bounding box center [61, 102] width 37 height 5
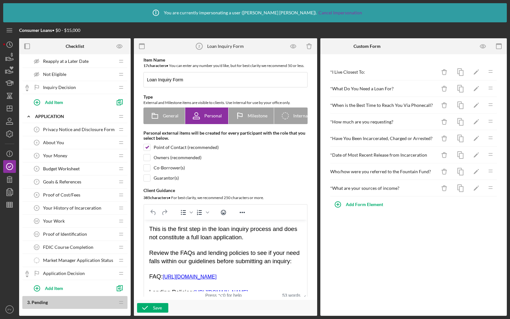
click at [71, 169] on div "Budget Worksheet 6 Budget Worksheet" at bounding box center [72, 168] width 85 height 13
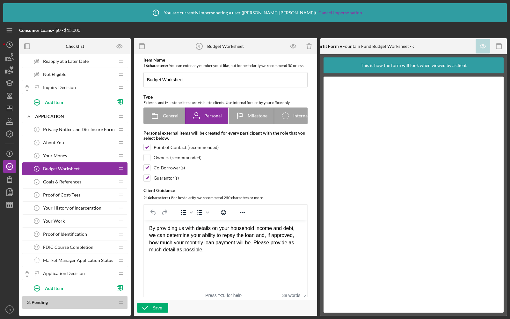
click at [70, 181] on span "Goals & References" at bounding box center [62, 181] width 38 height 5
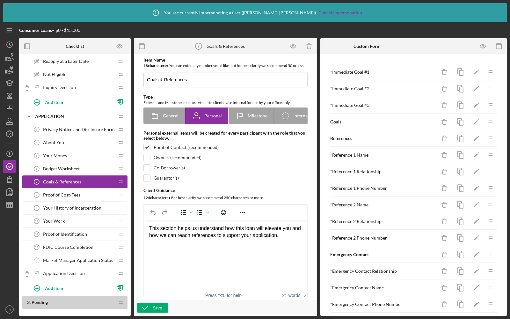
click at [73, 166] on span "Budget Worksheet" at bounding box center [61, 168] width 37 height 5
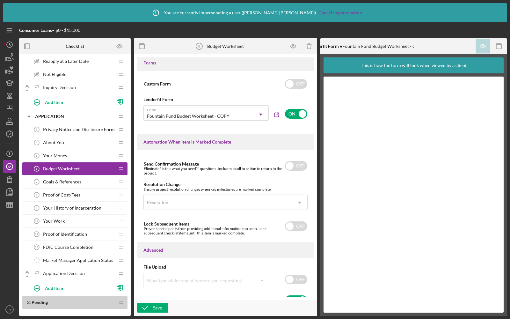
scroll to position [325, 0]
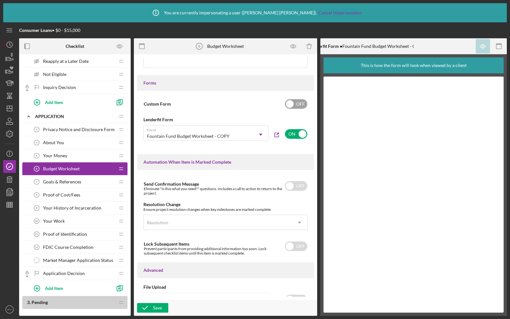
click at [297, 106] on input "checkbox" at bounding box center [296, 104] width 22 height 10
checkbox input "true"
checkbox input "false"
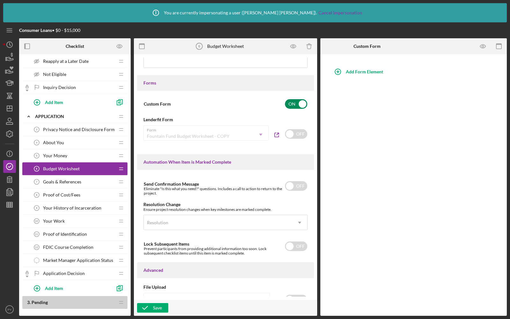
click at [294, 108] on input "checkbox" at bounding box center [296, 104] width 22 height 10
checkbox input "false"
click at [297, 137] on input "checkbox" at bounding box center [296, 134] width 22 height 10
checkbox input "true"
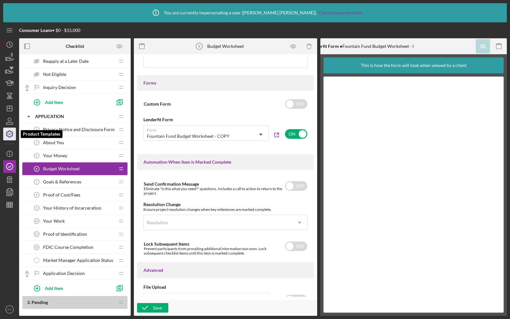
click at [11, 131] on icon "button" at bounding box center [10, 134] width 16 height 16
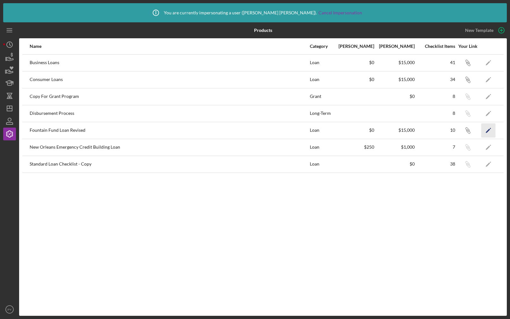
click at [490, 130] on icon "Icon/Edit" at bounding box center [489, 130] width 14 height 14
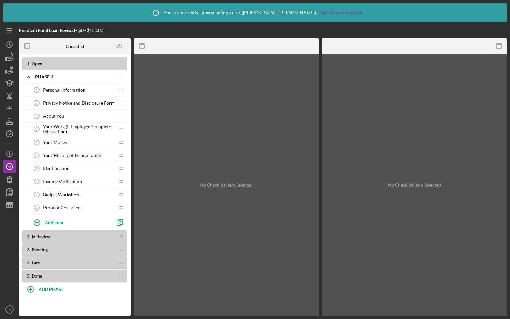
click at [48, 118] on div "About You 3 About You" at bounding box center [72, 116] width 85 height 13
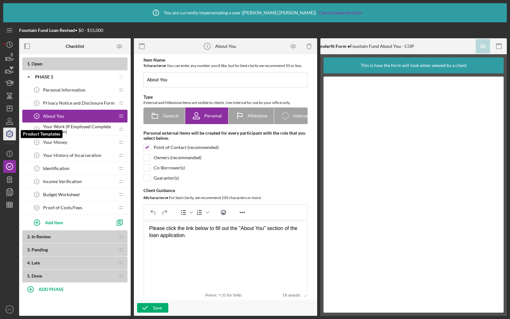
click at [9, 134] on polyline "button" at bounding box center [10, 134] width 2 height 1
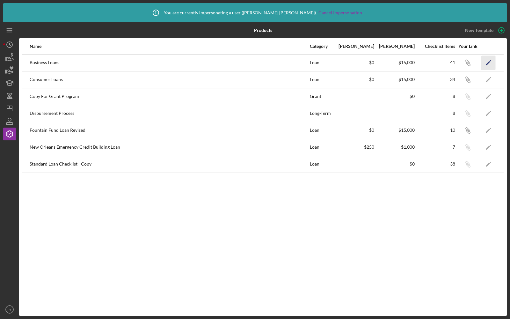
click at [492, 61] on icon "Icon/Edit" at bounding box center [489, 63] width 14 height 14
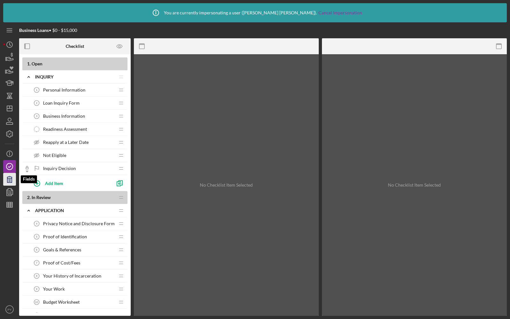
click at [7, 181] on icon "button" at bounding box center [10, 179] width 16 height 16
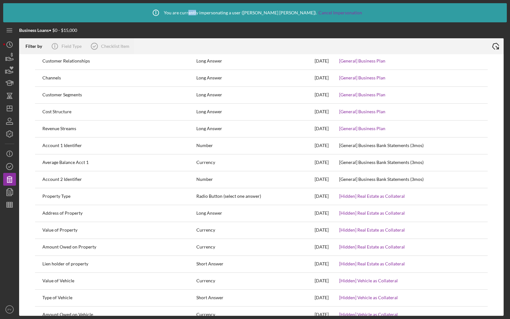
scroll to position [1332, 0]
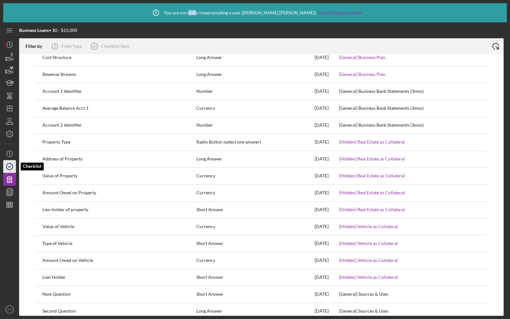
click at [10, 169] on circle "button" at bounding box center [9, 166] width 6 height 6
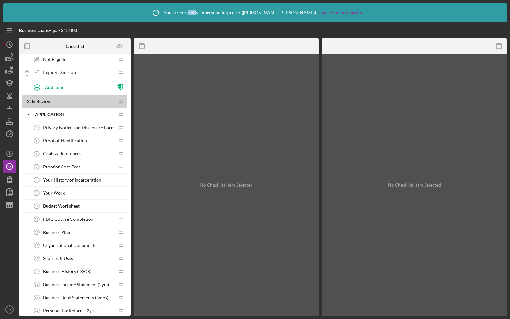
scroll to position [104, 0]
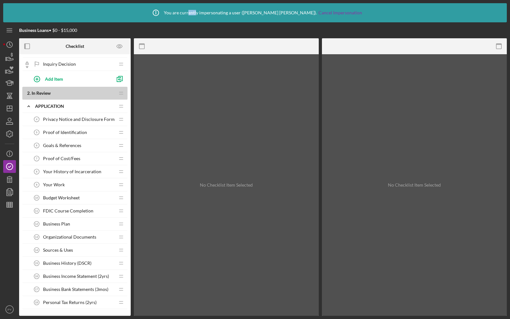
click at [70, 169] on span "Your History of Incarceration" at bounding box center [72, 171] width 58 height 5
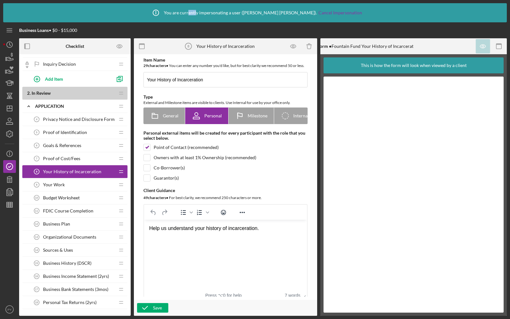
click at [63, 179] on div "Your Work 9 Your Work" at bounding box center [72, 184] width 85 height 13
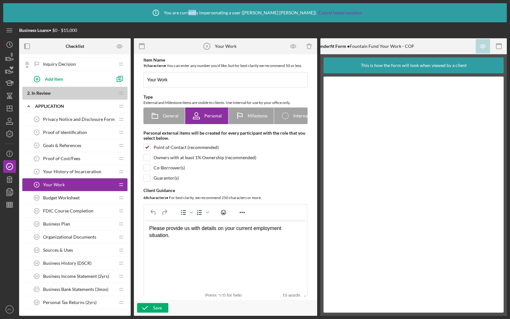
click at [72, 198] on div "Budget Worksheet 10 Budget Worksheet" at bounding box center [72, 197] width 85 height 13
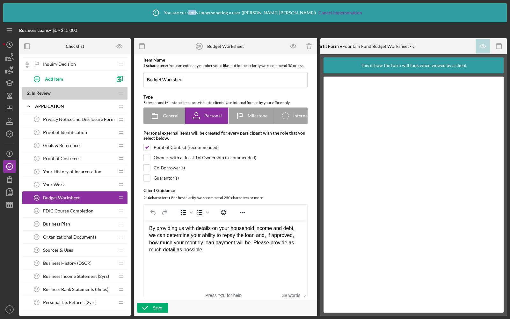
click at [78, 208] on span "FDIC Course Completion" at bounding box center [68, 210] width 50 height 5
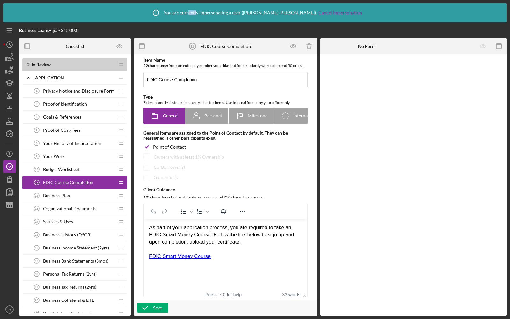
scroll to position [145, 0]
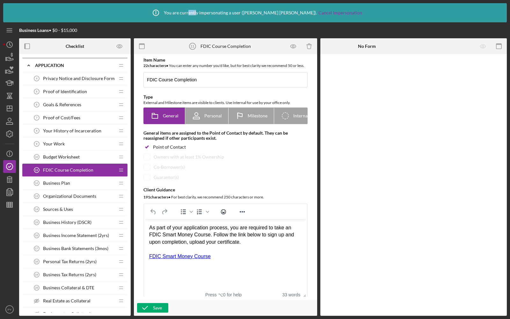
click at [72, 181] on div "Business Plan 12 Business Plan" at bounding box center [72, 183] width 85 height 13
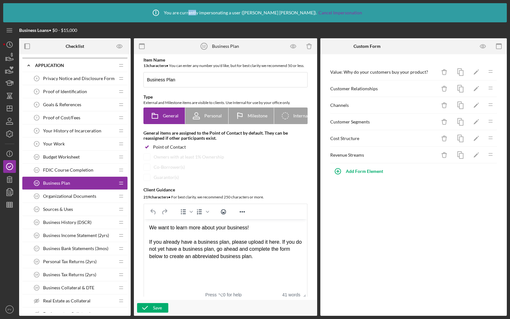
click at [87, 194] on span "Organizational Documents" at bounding box center [69, 196] width 53 height 5
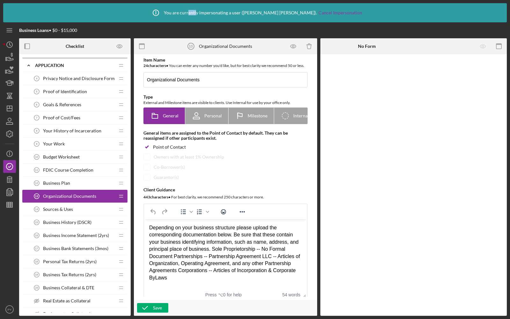
click at [80, 206] on div "Sources & Uses 14 Sources & Uses" at bounding box center [72, 209] width 85 height 13
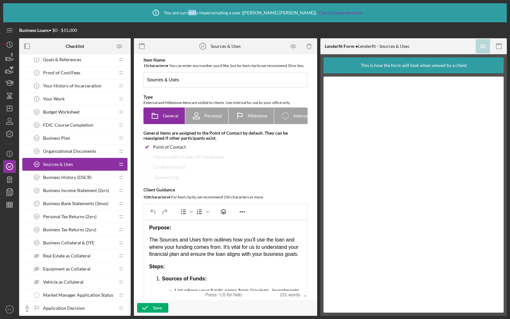
scroll to position [207, 0]
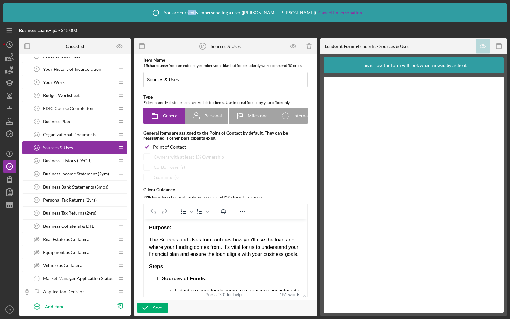
click at [85, 159] on span "Business History (DSCR)" at bounding box center [67, 160] width 48 height 5
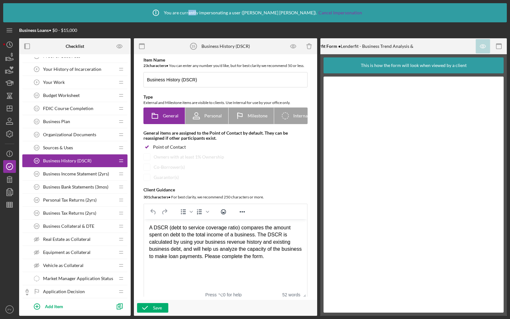
click at [96, 171] on span "Business Income Statement (2yrs)" at bounding box center [76, 173] width 66 height 5
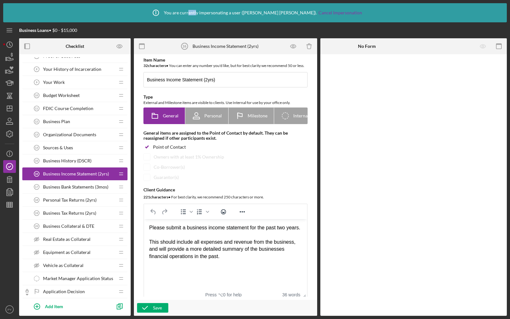
click at [91, 185] on span "Business Bank Statements (3mos)" at bounding box center [75, 186] width 65 height 5
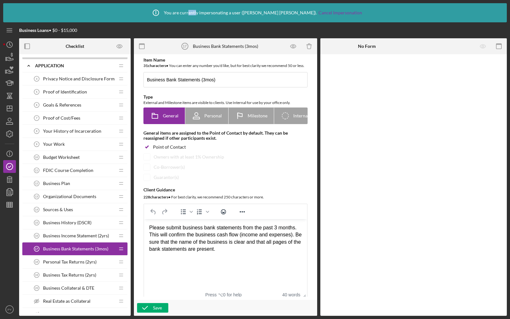
scroll to position [120, 0]
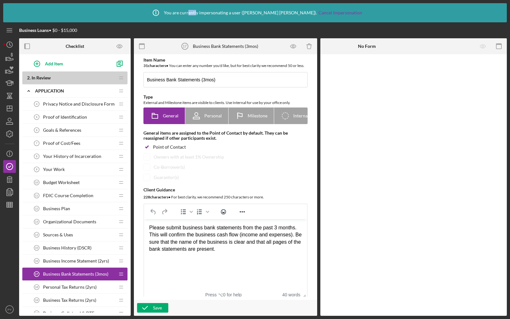
click at [77, 115] on span "Proof of Identification" at bounding box center [65, 117] width 44 height 5
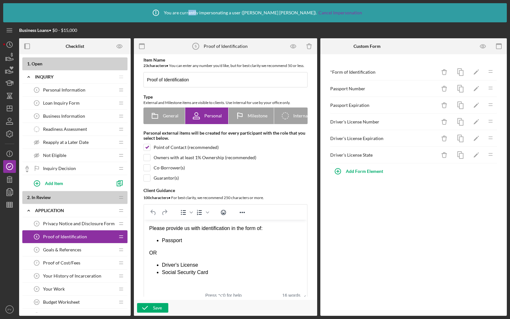
click at [55, 99] on div "Loan Inquiry Form 2 Loan Inquiry Form" at bounding box center [72, 103] width 85 height 13
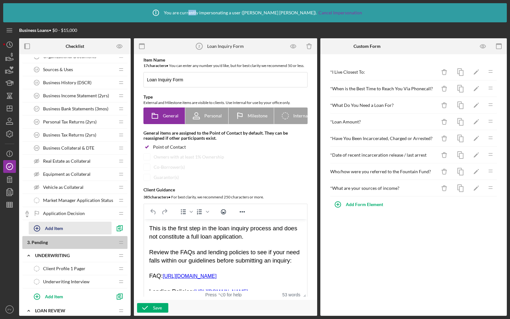
click at [42, 224] on icon "button" at bounding box center [37, 228] width 16 height 16
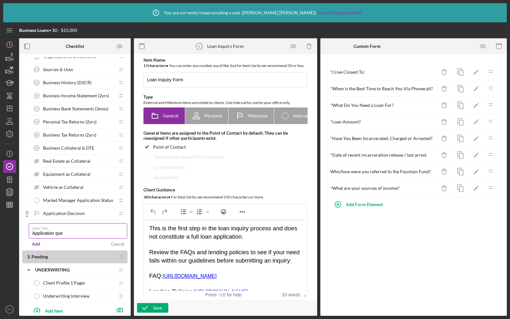
click at [56, 227] on input "Application que" at bounding box center [78, 230] width 99 height 15
type input "About You"
click at [38, 240] on div "Add" at bounding box center [36, 244] width 8 height 10
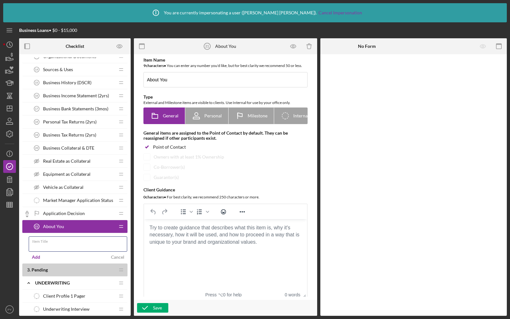
scroll to position [250, 0]
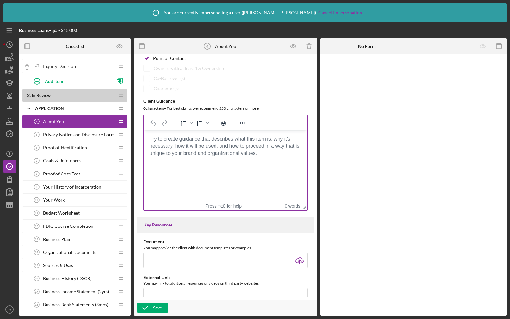
click at [225, 143] on body "Rich Text Area. Press ALT-0 for help." at bounding box center [225, 139] width 153 height 7
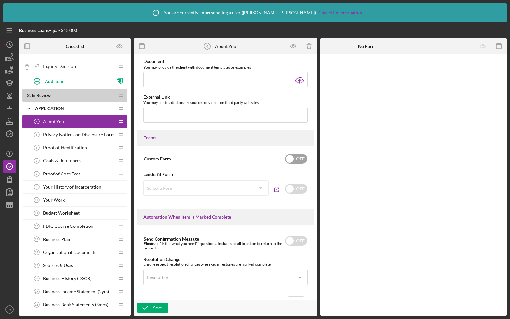
click at [299, 155] on input "checkbox" at bounding box center [296, 159] width 22 height 10
checkbox input "true"
click at [347, 70] on div "Add Form Element" at bounding box center [364, 71] width 37 height 13
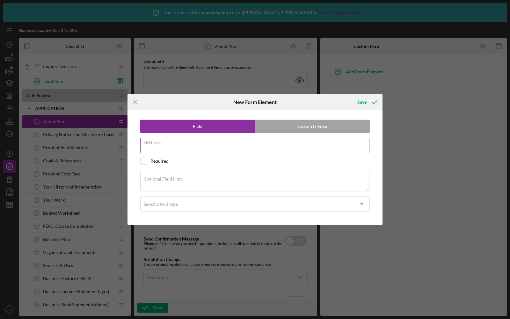
click at [171, 145] on div "Field Label" at bounding box center [255, 146] width 230 height 16
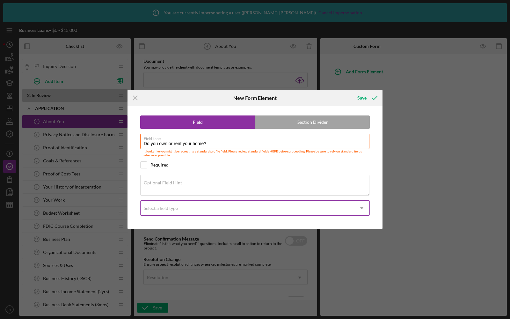
type input "Do you own or rent your home?"
click at [163, 204] on div "Select a field type" at bounding box center [248, 208] width 214 height 15
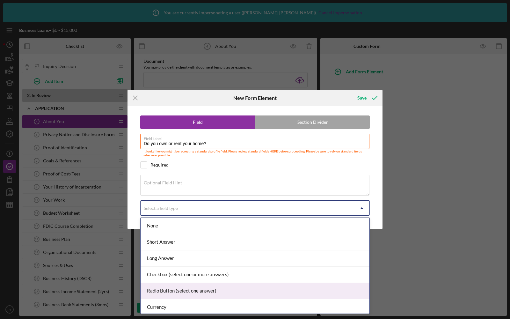
click at [160, 284] on div "Radio Button (select one answer)" at bounding box center [255, 291] width 229 height 16
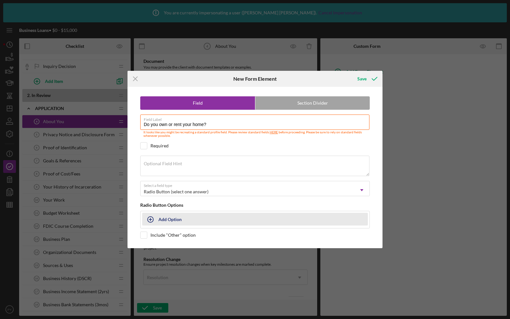
click at [157, 221] on icon "button" at bounding box center [151, 219] width 16 height 16
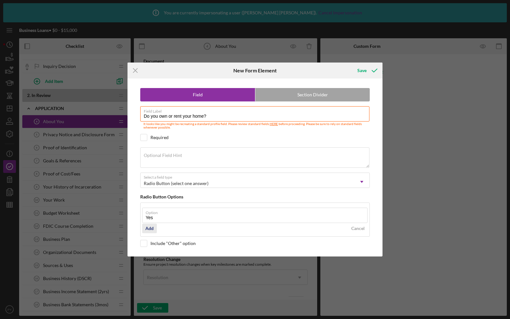
type input "Yes"
click at [147, 224] on div "Add" at bounding box center [149, 229] width 8 height 10
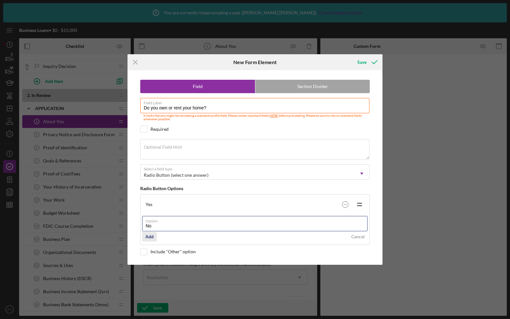
type input "No"
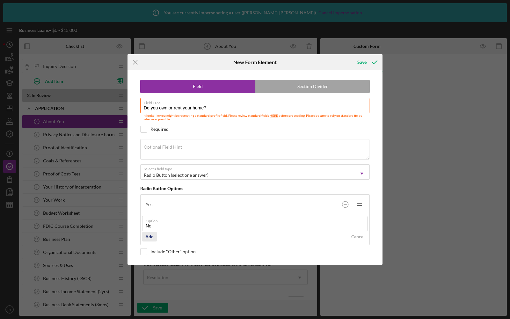
click at [144, 237] on button "Add" at bounding box center [149, 237] width 15 height 10
click at [363, 53] on div "Icon/Menu Close New Form Element Save Field Section Divider Field Label Do you …" at bounding box center [255, 159] width 510 height 319
click at [363, 66] on div "Save" at bounding box center [362, 62] width 9 height 13
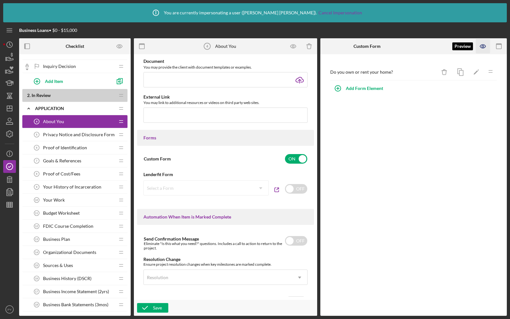
click at [482, 45] on icon "button" at bounding box center [483, 46] width 14 height 14
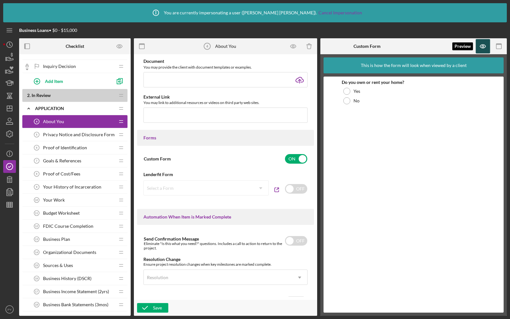
click at [484, 46] on icon "button" at bounding box center [483, 46] width 2 height 2
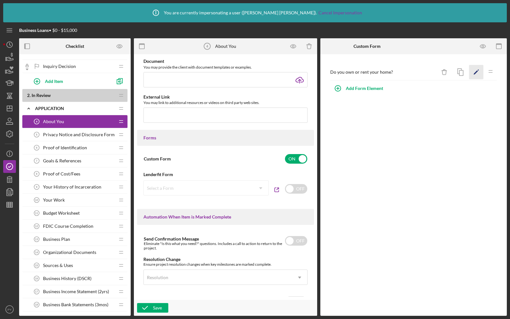
click at [478, 72] on icon "Icon/Edit" at bounding box center [477, 72] width 14 height 14
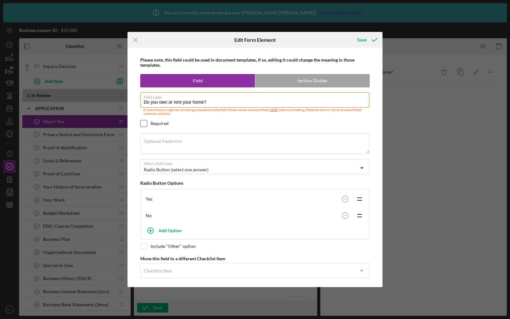
click at [141, 122] on input "checkbox" at bounding box center [144, 123] width 6 height 6
checkbox input "true"
click at [368, 41] on icon "submit" at bounding box center [375, 40] width 16 height 16
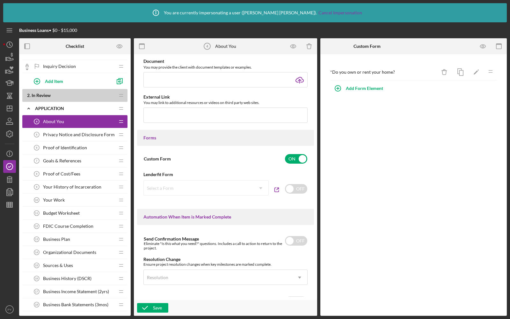
click at [57, 132] on span "Privacy Notice and Disclosure Form" at bounding box center [79, 134] width 72 height 5
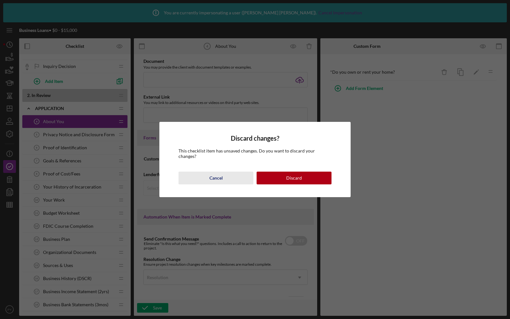
click at [212, 176] on div "Cancel" at bounding box center [216, 178] width 13 height 13
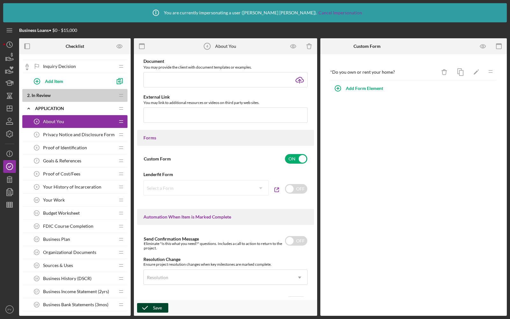
click at [151, 305] on icon "button" at bounding box center [145, 308] width 16 height 16
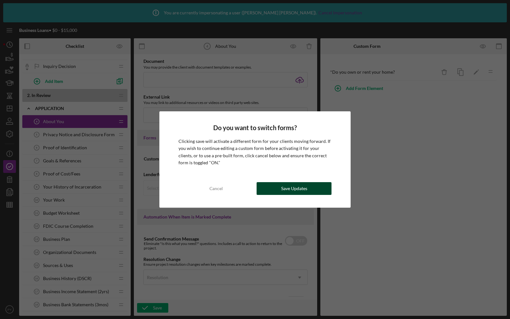
click at [281, 188] on button "Save Updates" at bounding box center [294, 188] width 75 height 13
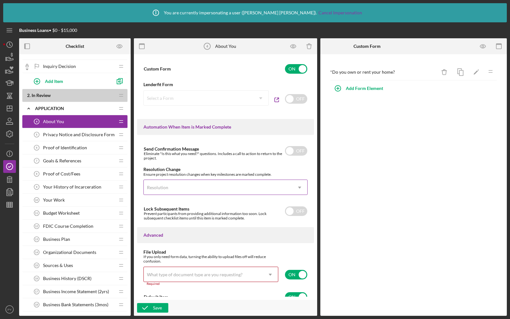
scroll to position [366, 0]
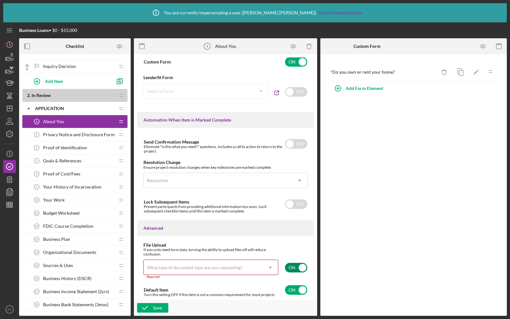
click at [294, 273] on div "ON" at bounding box center [296, 268] width 23 height 17
checkbox input "false"
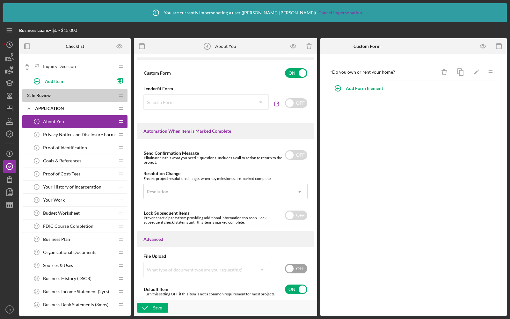
scroll to position [354, 0]
click at [147, 307] on polyline "button" at bounding box center [145, 307] width 5 height 3
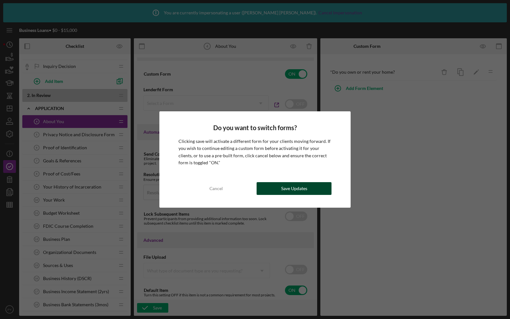
click at [298, 191] on div "Save Updates" at bounding box center [294, 188] width 26 height 13
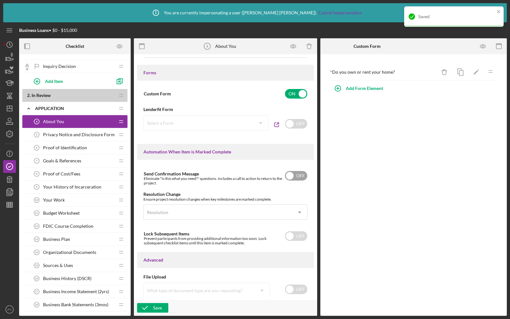
scroll to position [333, 0]
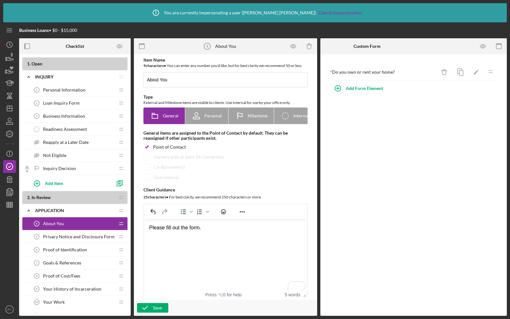
scroll to position [333, 0]
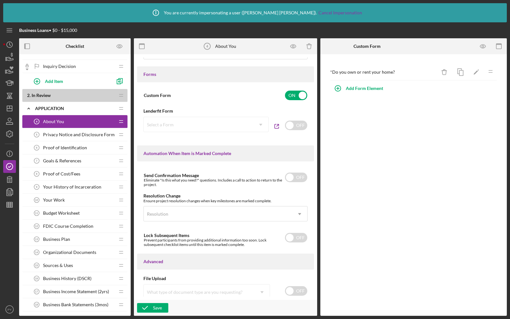
click at [71, 211] on span "Budget Worksheet" at bounding box center [61, 213] width 37 height 5
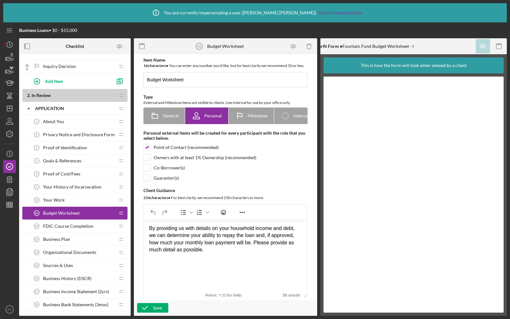
click at [55, 119] on span "About You" at bounding box center [53, 121] width 21 height 5
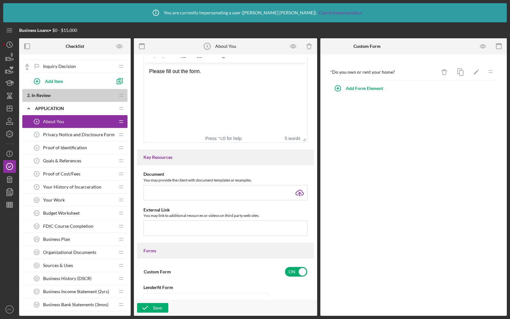
scroll to position [181, 0]
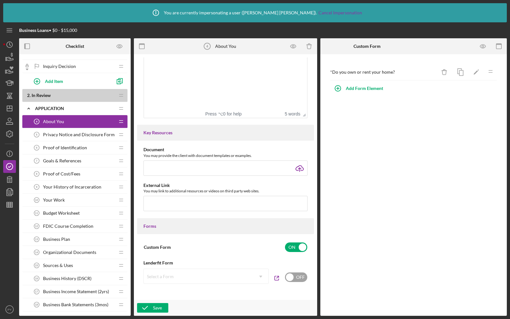
click at [299, 274] on input "checkbox" at bounding box center [296, 277] width 22 height 10
checkbox input "true"
checkbox input "false"
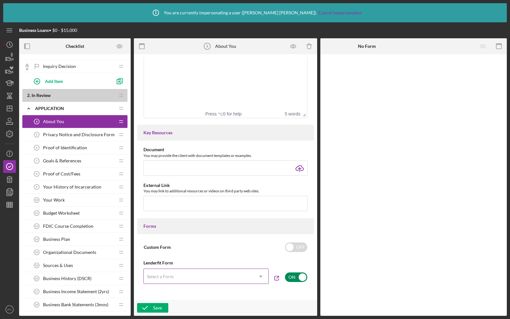
click at [228, 275] on div "Select a Form" at bounding box center [198, 276] width 109 height 15
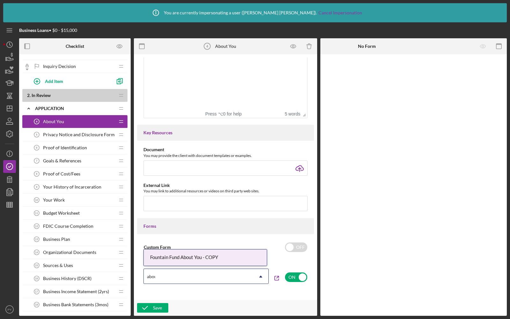
type input "about"
click at [215, 259] on div "Fountain Fund About You - COPY" at bounding box center [205, 257] width 123 height 16
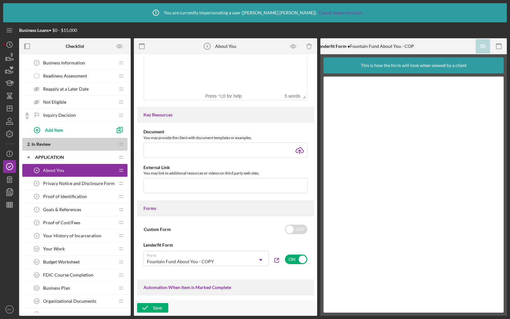
scroll to position [0, 0]
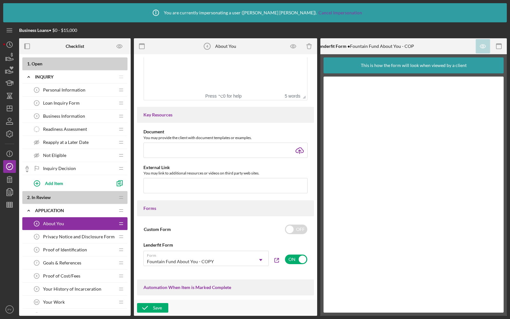
click at [70, 106] on div "Loan Inquiry Form 2 Loan Inquiry Form" at bounding box center [72, 103] width 85 height 13
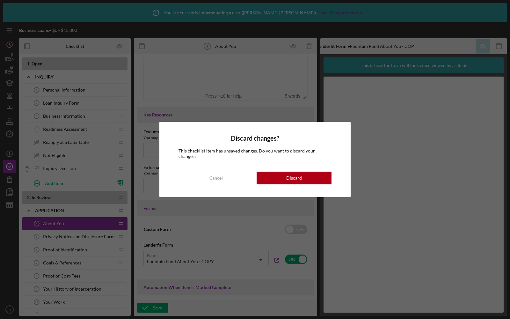
click at [297, 182] on div "Discard changes? This checklist item has unsaved changes. Do you want to discar…" at bounding box center [254, 159] width 191 height 75
click at [295, 175] on div "Discard" at bounding box center [294, 178] width 16 height 13
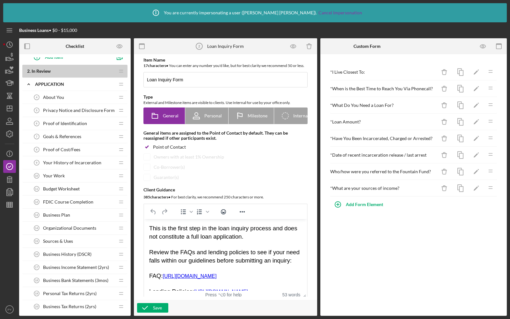
scroll to position [117, 0]
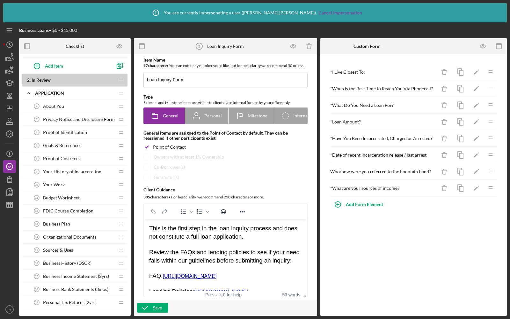
click at [79, 140] on div "Goals & References 7 Goals & References" at bounding box center [72, 145] width 85 height 13
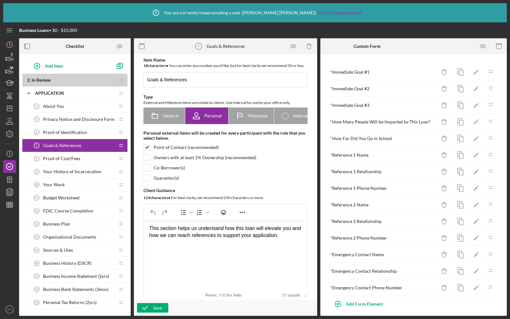
click at [66, 104] on div "About You 4 About You" at bounding box center [72, 106] width 85 height 13
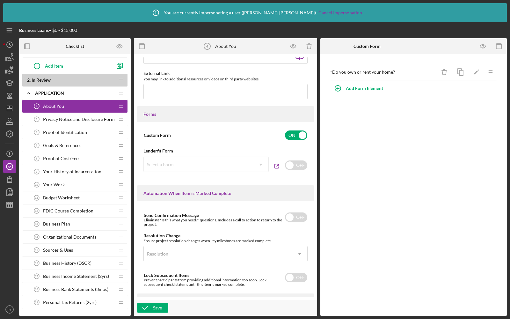
scroll to position [305, 0]
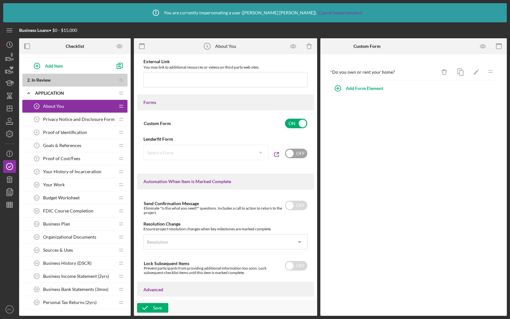
click at [296, 153] on input "checkbox" at bounding box center [296, 154] width 22 height 10
checkbox input "true"
checkbox input "false"
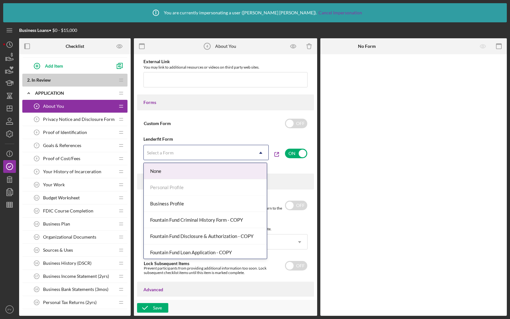
click at [235, 154] on div "Select a Form" at bounding box center [198, 152] width 109 height 15
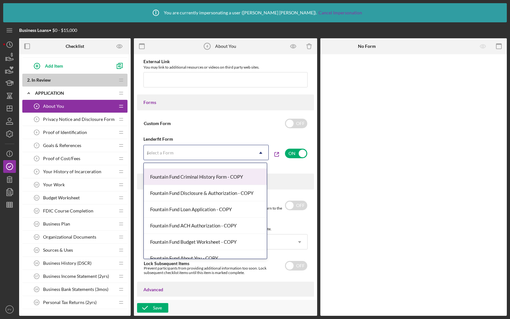
scroll to position [0, 0]
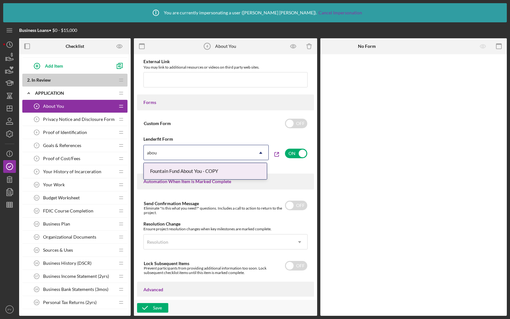
type input "about"
click at [185, 169] on div "Fountain Fund About You - COPY" at bounding box center [205, 171] width 123 height 16
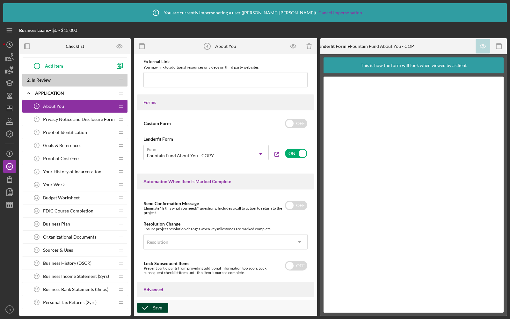
click at [145, 309] on icon "button" at bounding box center [145, 308] width 16 height 16
click at [60, 132] on span "Proof of Identification" at bounding box center [65, 132] width 44 height 5
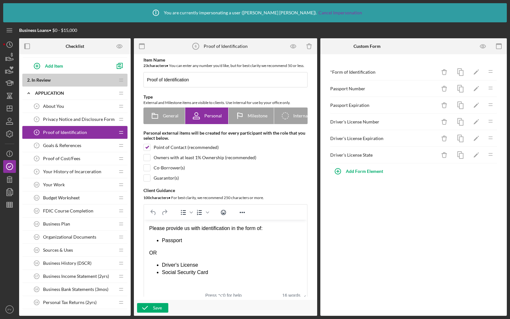
click at [63, 143] on span "Goals & References" at bounding box center [62, 145] width 38 height 5
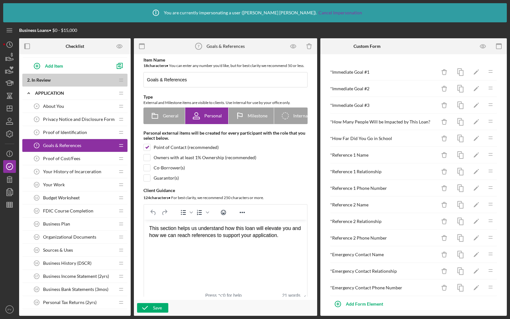
click at [67, 102] on div "About You 4 About You" at bounding box center [72, 106] width 85 height 13
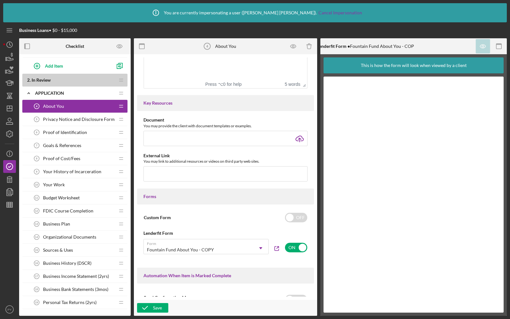
scroll to position [230, 0]
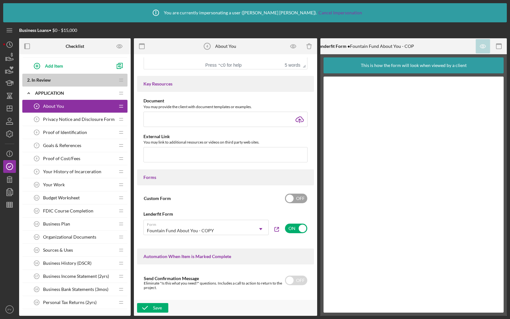
click at [296, 199] on input "checkbox" at bounding box center [296, 199] width 22 height 10
checkbox input "true"
checkbox input "false"
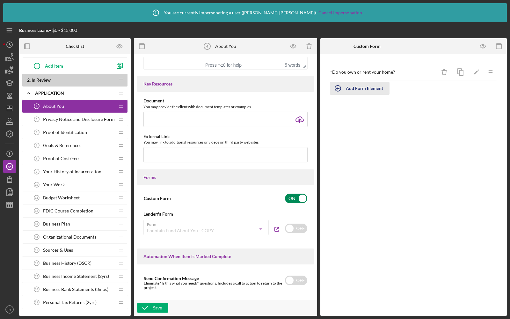
click at [351, 88] on div "Add Form Element" at bounding box center [364, 88] width 37 height 13
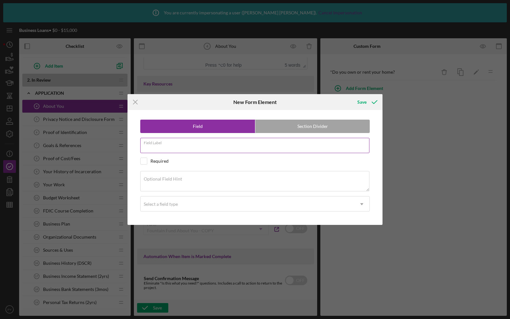
click at [151, 150] on input "Field Label" at bounding box center [254, 145] width 229 height 15
type input "Are you a U.S. Citizen?"
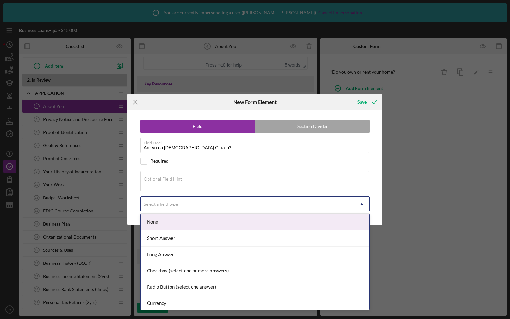
click at [150, 202] on div "Select a field type" at bounding box center [161, 204] width 34 height 5
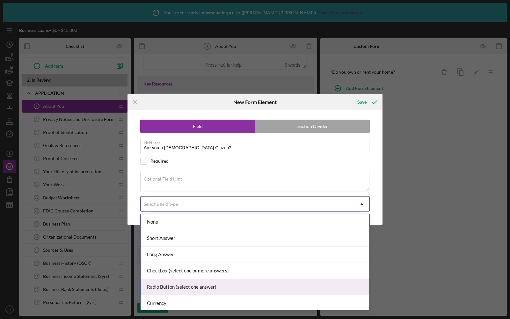
click at [160, 288] on div "Radio Button (select one answer)" at bounding box center [255, 287] width 229 height 16
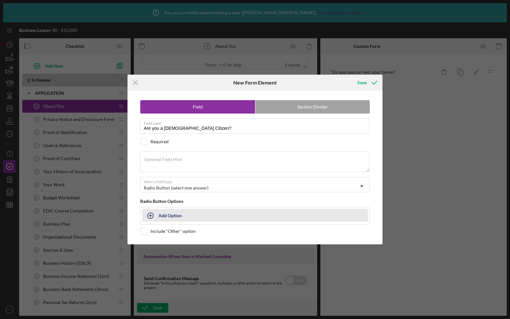
click at [160, 216] on button "Add Option" at bounding box center [255, 215] width 226 height 13
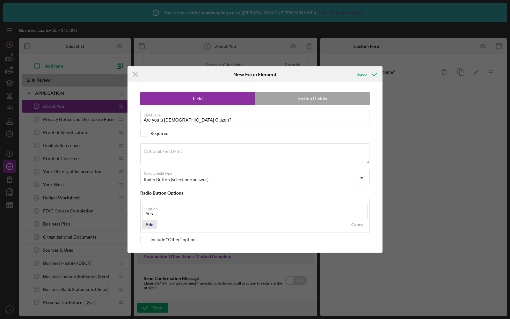
type input "Yes"
click at [147, 222] on div "Add" at bounding box center [149, 225] width 8 height 10
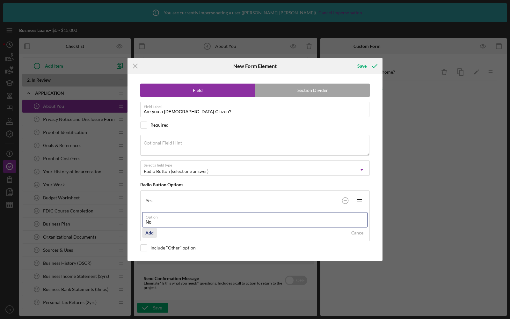
type input "No"
click at [149, 228] on div "Add" at bounding box center [149, 233] width 8 height 10
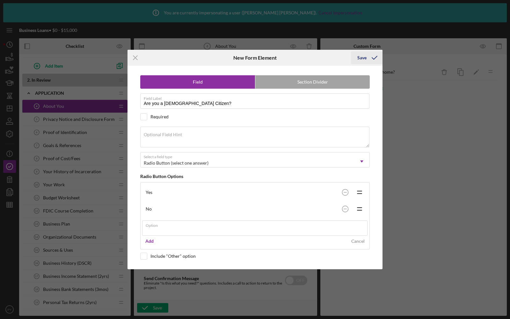
click at [356, 56] on div "Icon/Menu Close New Form Element Save Field Section Divider Field Label Are you…" at bounding box center [255, 159] width 510 height 319
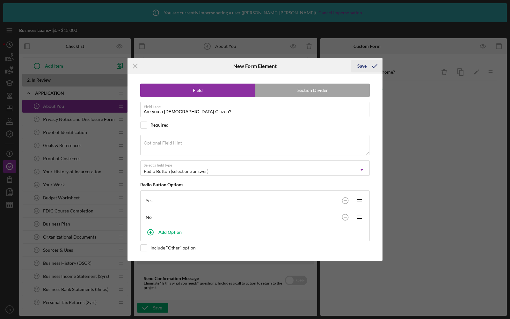
click at [364, 63] on div "Save" at bounding box center [362, 66] width 9 height 13
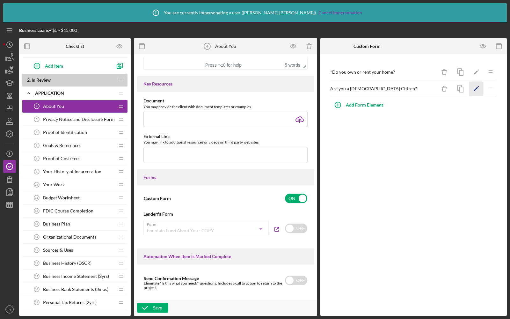
click at [480, 87] on icon "Icon/Edit" at bounding box center [477, 89] width 14 height 14
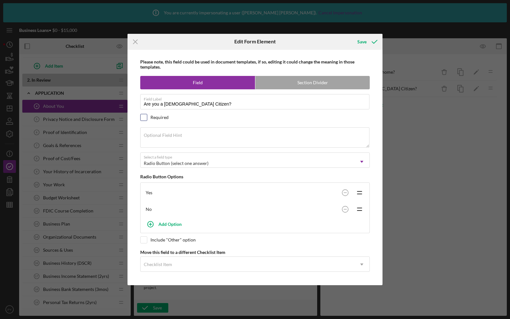
click at [145, 119] on input "checkbox" at bounding box center [144, 117] width 6 height 6
checkbox input "true"
click at [362, 39] on div "Save" at bounding box center [362, 41] width 9 height 13
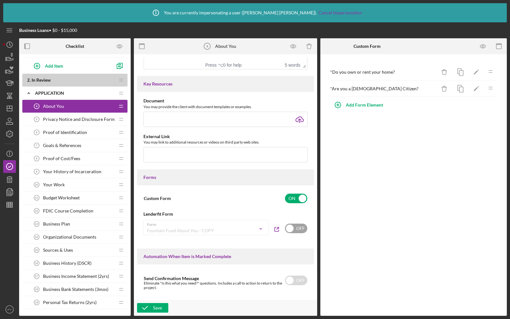
click at [291, 230] on input "checkbox" at bounding box center [296, 229] width 22 height 10
checkbox input "true"
checkbox input "false"
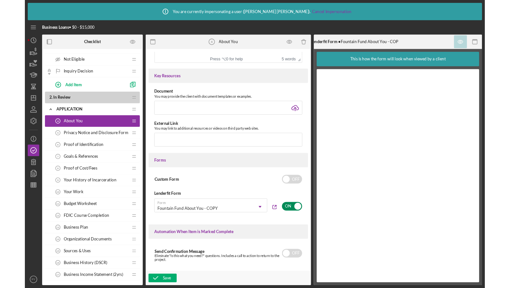
scroll to position [51, 0]
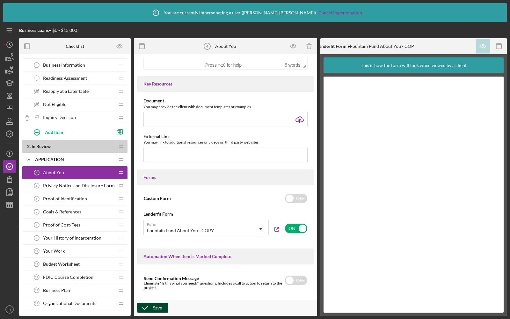
click at [145, 306] on icon "button" at bounding box center [145, 308] width 16 height 16
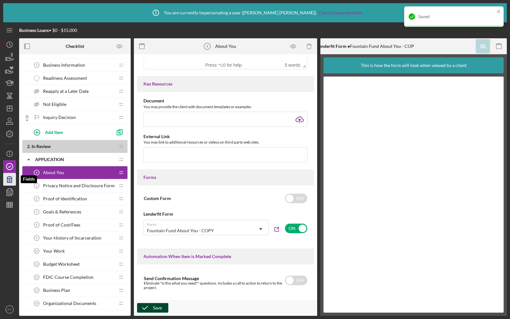
click at [11, 176] on icon "button" at bounding box center [10, 179] width 16 height 16
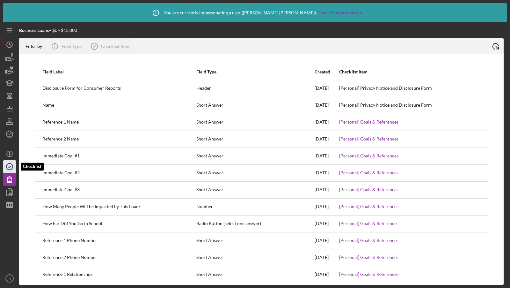
click at [8, 165] on icon "button" at bounding box center [10, 167] width 16 height 16
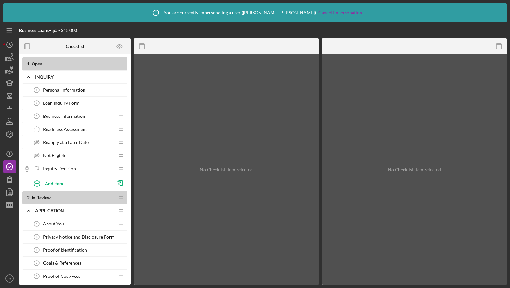
scroll to position [70, 0]
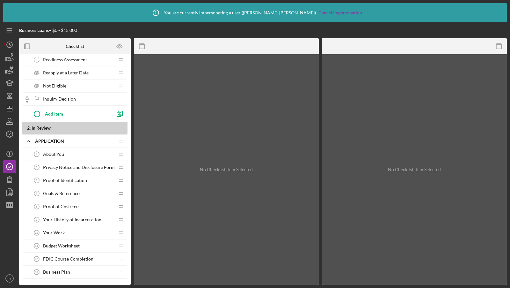
click at [62, 154] on span "About You" at bounding box center [53, 154] width 21 height 5
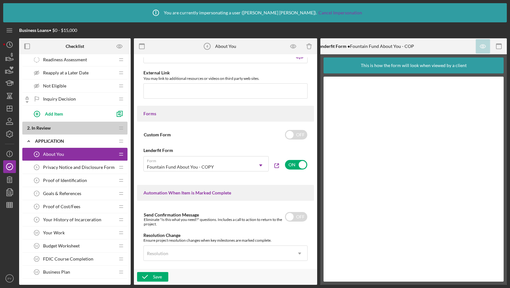
scroll to position [308, 0]
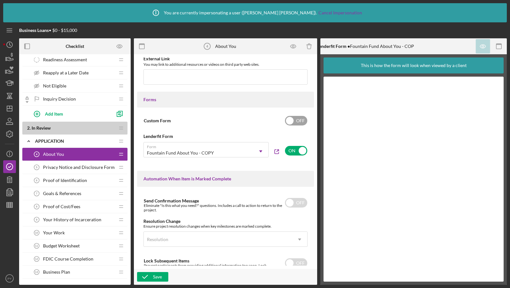
click at [298, 121] on input "checkbox" at bounding box center [296, 121] width 22 height 10
checkbox input "true"
checkbox input "false"
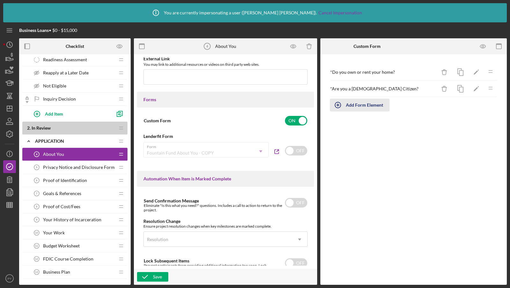
click at [339, 100] on icon "button" at bounding box center [338, 105] width 16 height 16
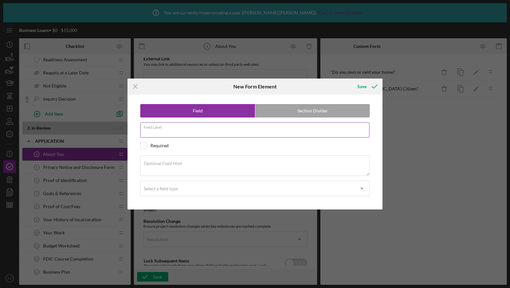
click at [173, 129] on div "Field Label" at bounding box center [255, 130] width 230 height 16
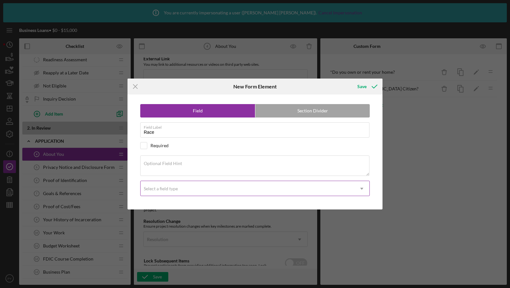
click at [152, 188] on div "Select a field type" at bounding box center [161, 188] width 34 height 5
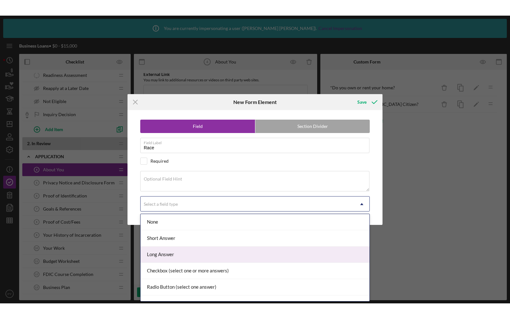
scroll to position [33, 0]
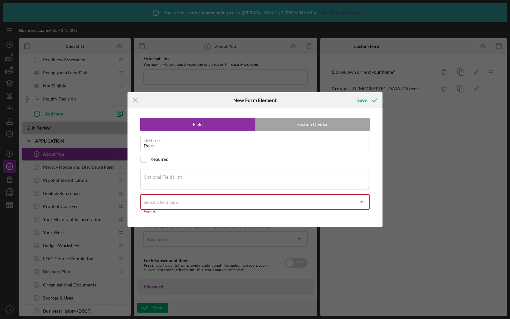
click at [161, 200] on div "Select a field type" at bounding box center [161, 202] width 34 height 5
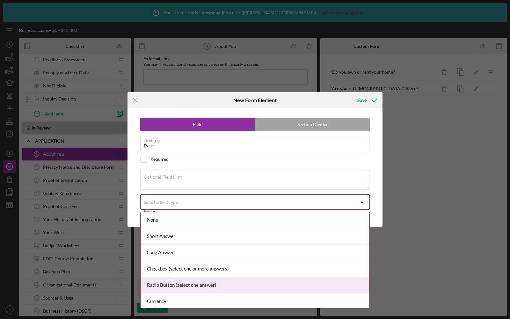
click at [157, 285] on div "Radio Button (select one answer)" at bounding box center [255, 285] width 229 height 16
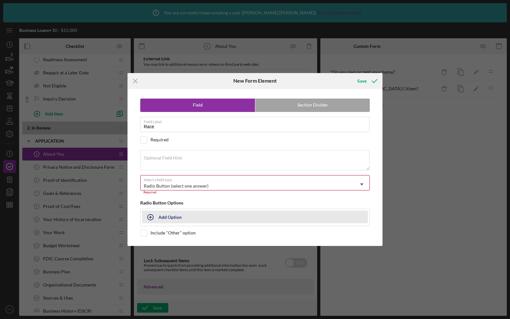
click at [172, 219] on div "Add Option" at bounding box center [170, 217] width 23 height 12
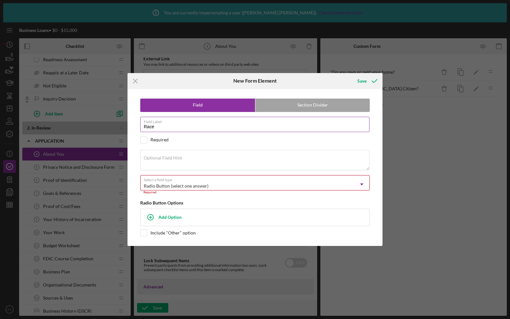
click at [157, 120] on div "Field Label Race" at bounding box center [255, 125] width 230 height 16
click at [157, 120] on label "Field Label" at bounding box center [257, 120] width 226 height 7
click at [157, 120] on input "Race" at bounding box center [254, 124] width 229 height 15
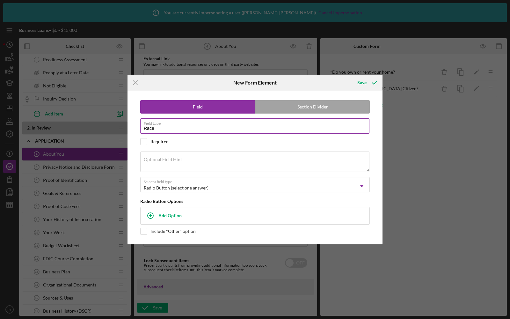
click at [157, 120] on label "Field Label" at bounding box center [257, 122] width 226 height 7
click at [157, 120] on input "Race" at bounding box center [254, 125] width 229 height 15
click at [149, 127] on input "Race" at bounding box center [254, 125] width 229 height 15
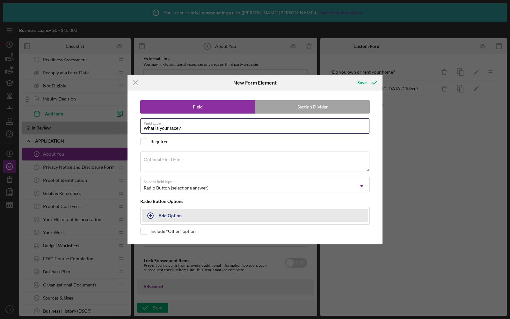
type input "What is your race?"
click at [168, 214] on div "Add Option" at bounding box center [170, 215] width 23 height 12
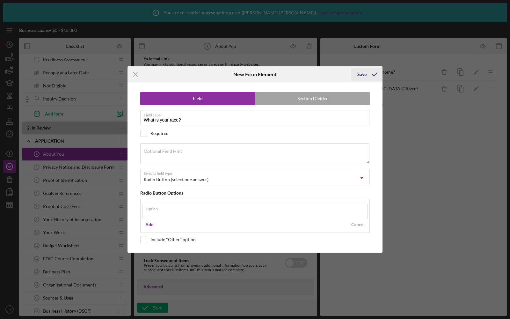
click at [365, 75] on div "Icon/Menu Close New Form Element Save Field Section Divider Field Label What is…" at bounding box center [255, 159] width 510 height 319
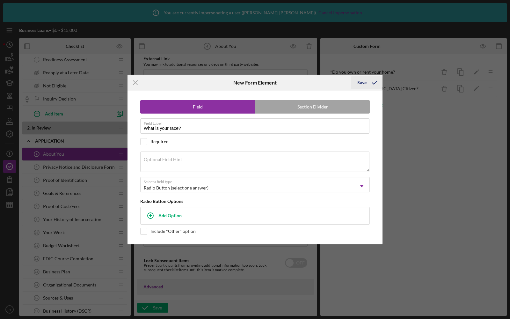
click at [363, 84] on div "Save" at bounding box center [362, 82] width 9 height 13
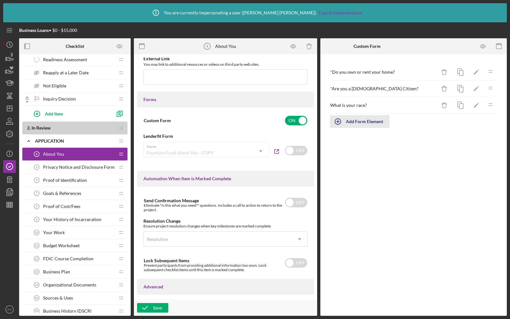
click at [343, 116] on icon "button" at bounding box center [338, 122] width 16 height 16
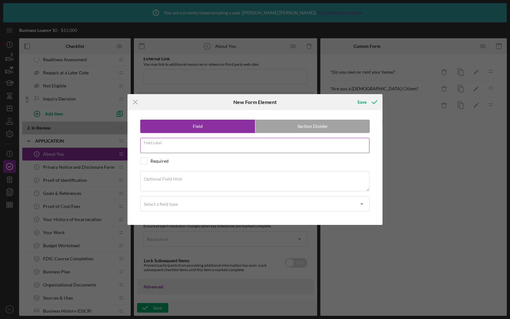
click at [189, 145] on div "Field Label" at bounding box center [255, 146] width 230 height 16
type input "What is your ethnicity?"
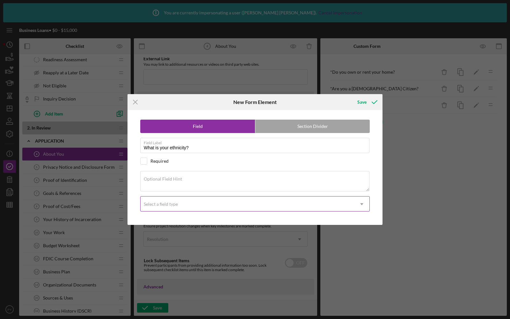
click at [178, 206] on div "Select a field type" at bounding box center [248, 204] width 214 height 15
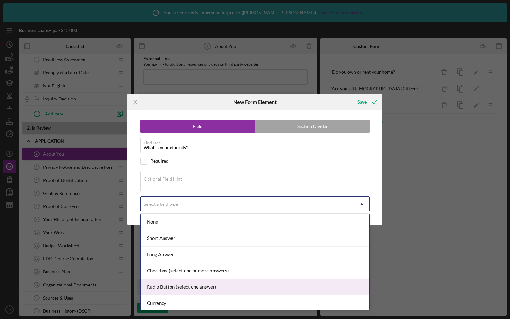
click at [176, 281] on div "Radio Button (select one answer)" at bounding box center [255, 287] width 229 height 16
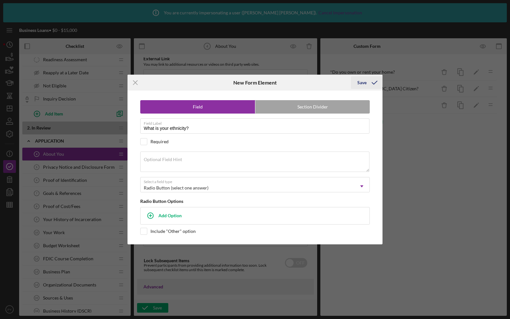
click at [367, 84] on icon "submit" at bounding box center [375, 83] width 16 height 16
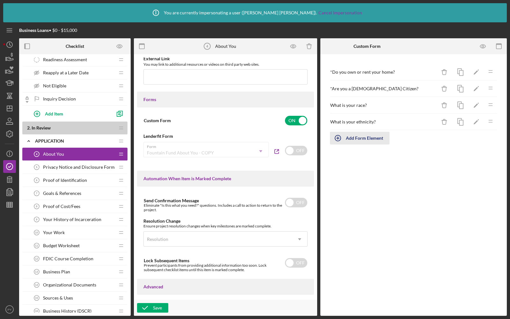
click at [351, 133] on div "Add Form Element" at bounding box center [364, 138] width 37 height 13
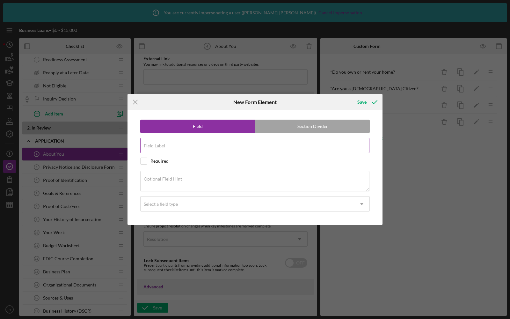
click at [202, 149] on input "Field Label" at bounding box center [254, 145] width 229 height 15
type input "What is your gender?"
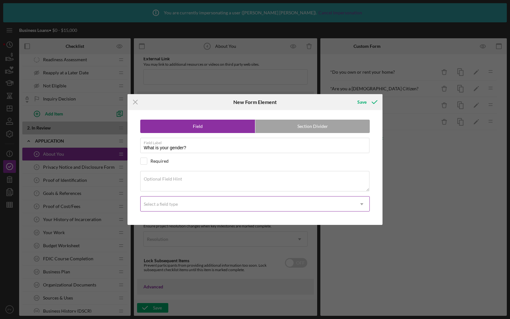
click at [224, 204] on div "Select a field type" at bounding box center [248, 204] width 214 height 15
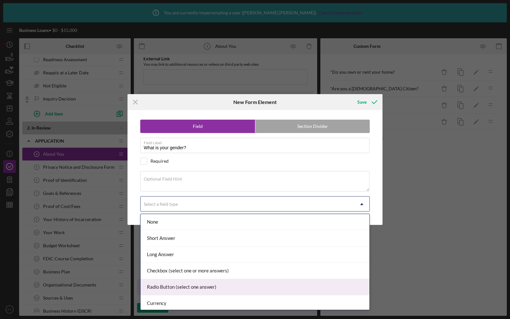
click at [173, 280] on div "Radio Button (select one answer)" at bounding box center [255, 287] width 229 height 16
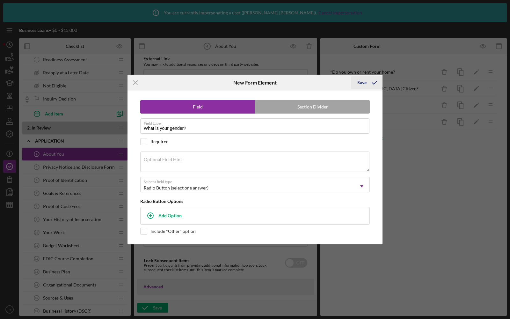
click at [363, 81] on div "Save" at bounding box center [362, 82] width 9 height 13
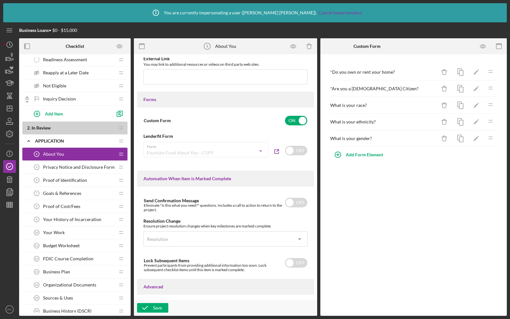
scroll to position [0, 0]
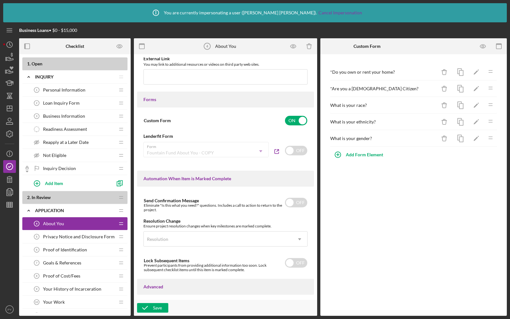
click at [63, 92] on span "Personal Information" at bounding box center [64, 89] width 42 height 5
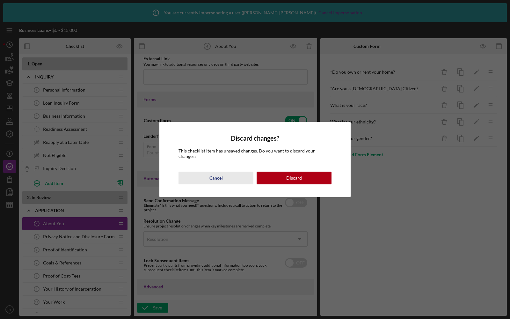
click at [226, 181] on button "Cancel" at bounding box center [216, 178] width 75 height 13
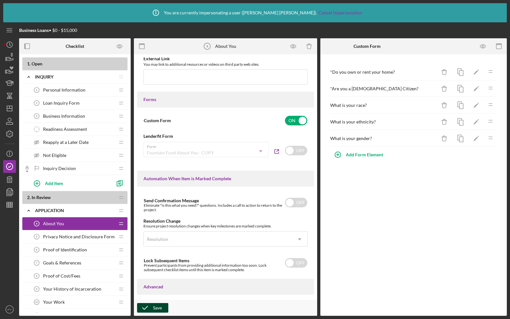
click at [153, 306] on icon "button" at bounding box center [145, 308] width 16 height 16
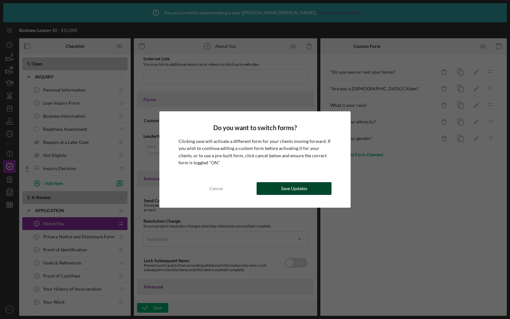
click at [286, 190] on div "Save Updates" at bounding box center [294, 188] width 26 height 13
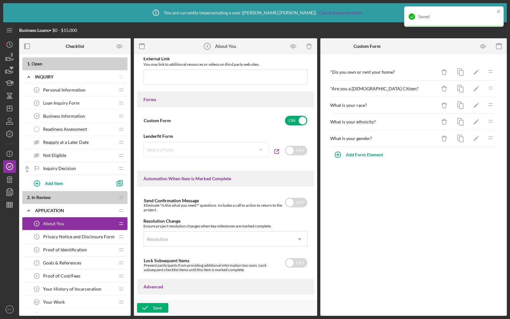
click at [86, 88] on div "Personal Information 1 Personal Information" at bounding box center [72, 90] width 85 height 13
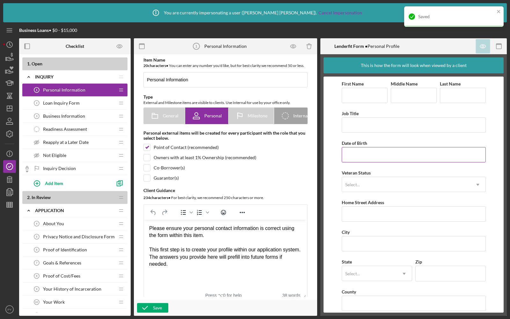
scroll to position [6, 0]
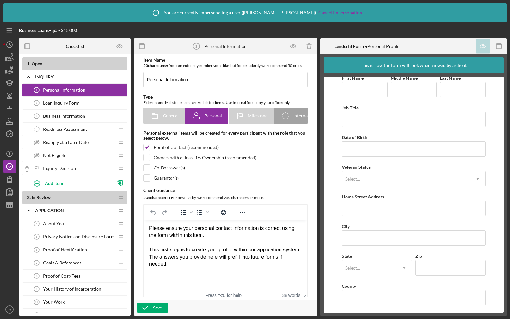
click at [63, 221] on span "About You" at bounding box center [53, 223] width 21 height 5
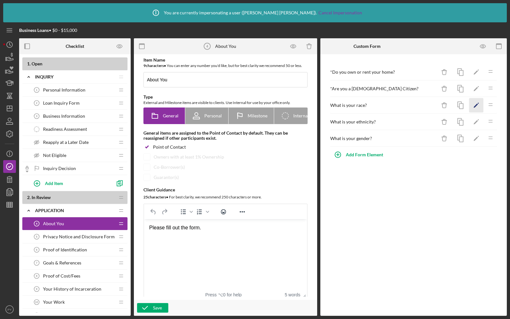
click at [478, 105] on icon "Icon/Edit" at bounding box center [477, 105] width 14 height 14
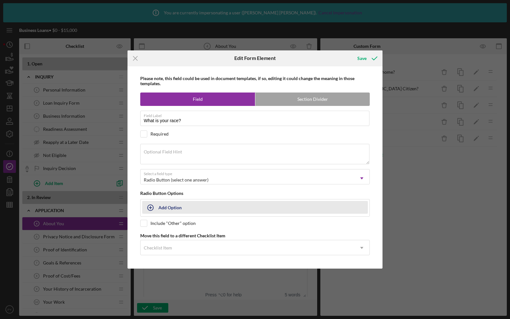
click at [173, 209] on div "Add Option" at bounding box center [170, 207] width 23 height 12
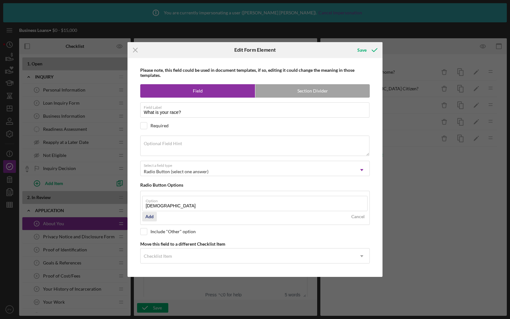
type input "[DEMOGRAPHIC_DATA]"
click at [148, 217] on div "Add" at bounding box center [149, 217] width 8 height 10
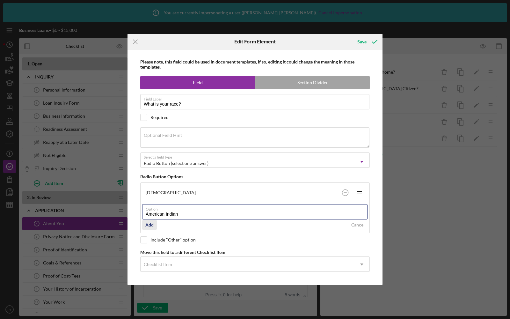
type input "American Indian"
click at [149, 224] on div "Add" at bounding box center [149, 225] width 8 height 10
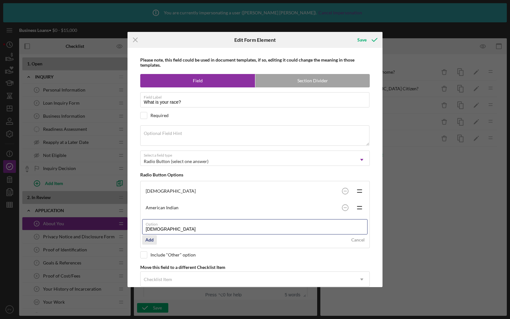
type input "[DEMOGRAPHIC_DATA]"
click at [148, 237] on div "Add" at bounding box center [149, 240] width 8 height 10
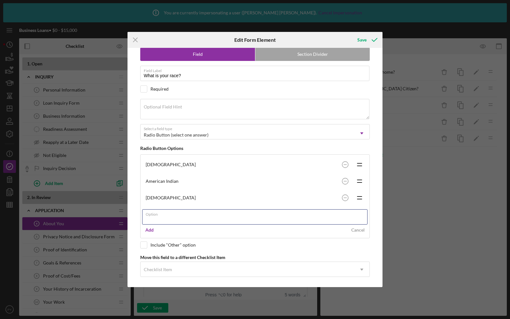
scroll to position [27, 0]
click at [156, 213] on label "Option" at bounding box center [257, 212] width 222 height 7
click at [156, 213] on input "Option" at bounding box center [255, 216] width 226 height 15
type input "[DEMOGRAPHIC_DATA]"
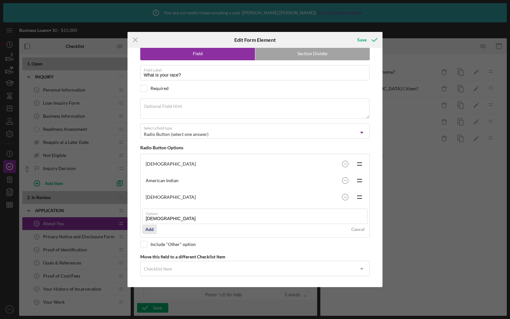
click at [147, 228] on div "Add" at bounding box center [149, 230] width 8 height 10
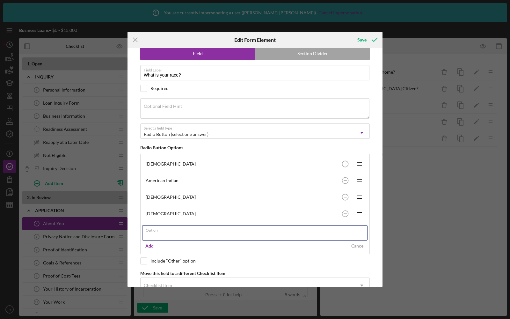
scroll to position [43, 0]
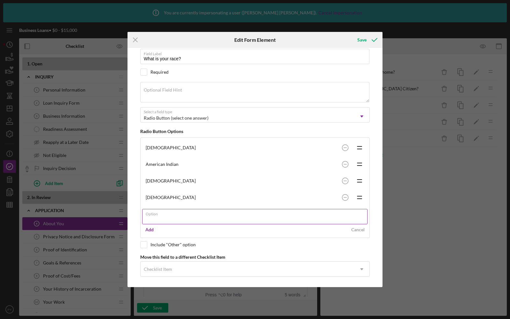
click at [155, 214] on input "Option" at bounding box center [255, 216] width 226 height 15
type input "Multi-racial"
click at [146, 226] on div "Add" at bounding box center [149, 230] width 8 height 10
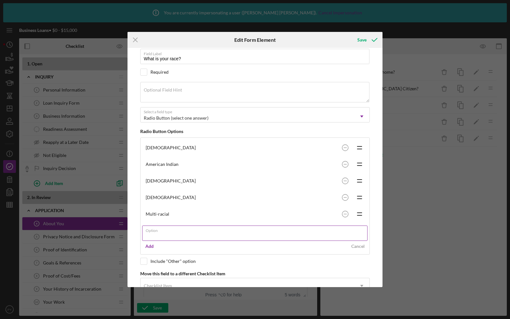
click at [162, 229] on div "Option" at bounding box center [255, 234] width 226 height 16
click at [158, 231] on label "Option" at bounding box center [153, 233] width 14 height 5
click at [158, 230] on input "Option" at bounding box center [255, 233] width 226 height 15
type input "O"
click at [360, 247] on div "Cancel" at bounding box center [358, 249] width 13 height 10
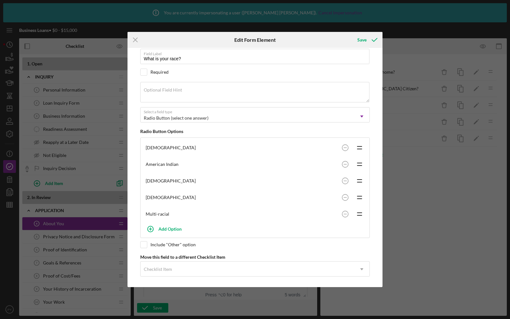
scroll to position [43, 0]
click at [143, 245] on div "Please note, this field could be used in document templates, if so, editing it …" at bounding box center [255, 167] width 249 height 239
click at [142, 242] on input "checkbox" at bounding box center [144, 245] width 6 height 6
checkbox input "true"
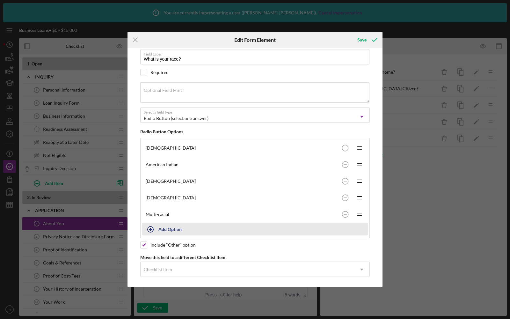
click at [170, 225] on div "Add Option" at bounding box center [170, 229] width 23 height 12
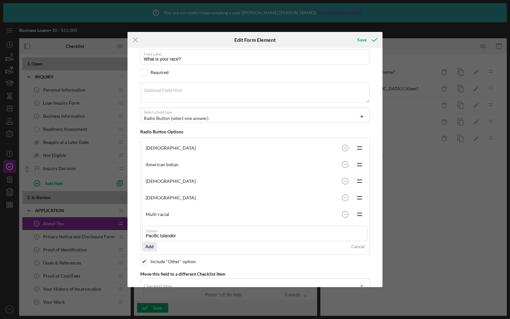
type input "Pacific Islander"
click at [152, 244] on div "Add" at bounding box center [149, 247] width 8 height 10
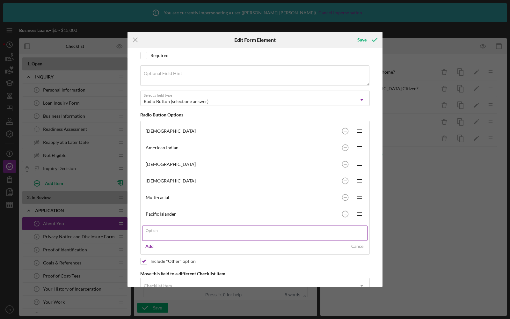
scroll to position [74, 0]
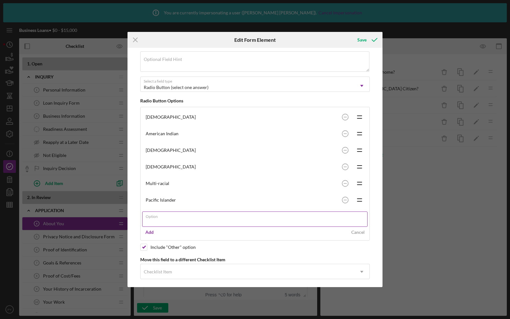
click at [166, 218] on input "Option" at bounding box center [255, 218] width 226 height 15
type input "White"
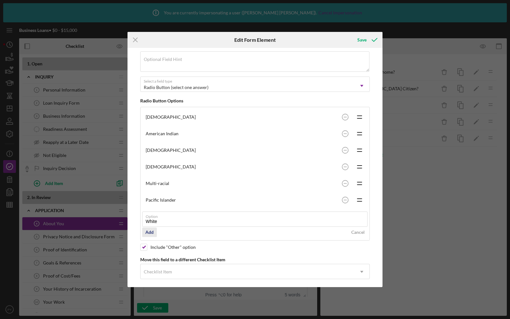
click at [151, 227] on div "Add" at bounding box center [149, 232] width 8 height 10
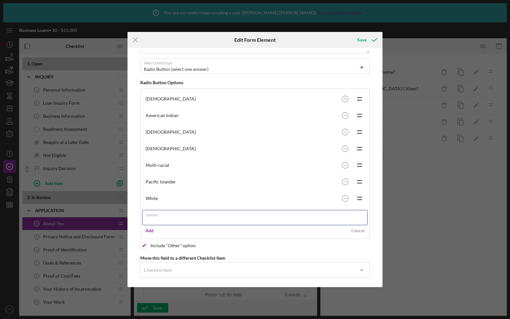
scroll to position [0, 0]
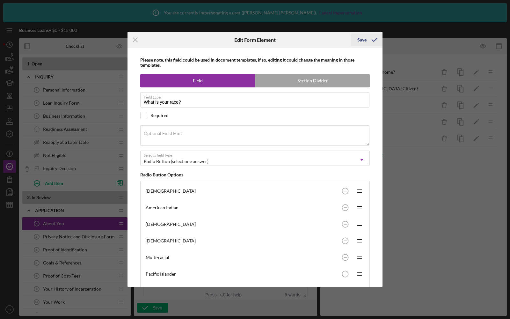
click at [366, 39] on div "Save" at bounding box center [362, 39] width 9 height 13
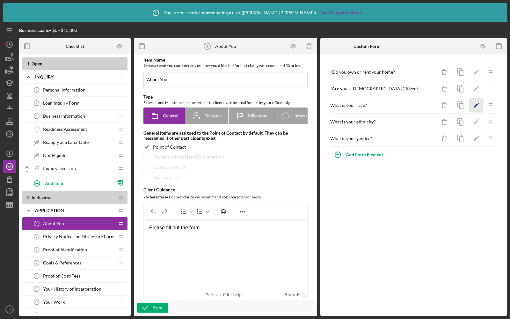
click at [472, 105] on icon "Icon/Edit" at bounding box center [477, 105] width 14 height 14
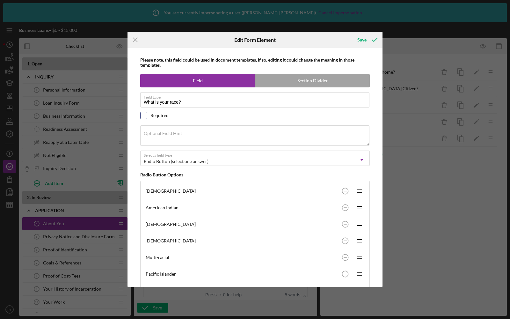
click at [146, 115] on input "checkbox" at bounding box center [144, 115] width 6 height 6
checkbox input "true"
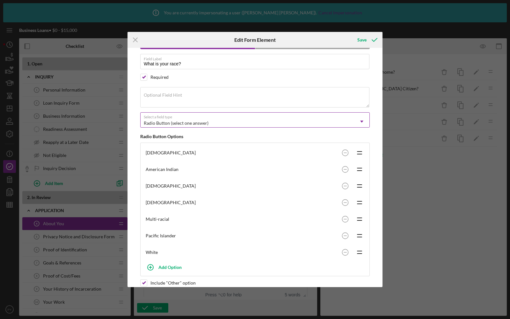
scroll to position [76, 0]
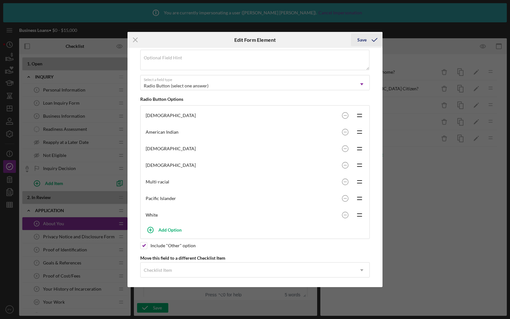
click at [366, 41] on div "Save" at bounding box center [362, 39] width 9 height 13
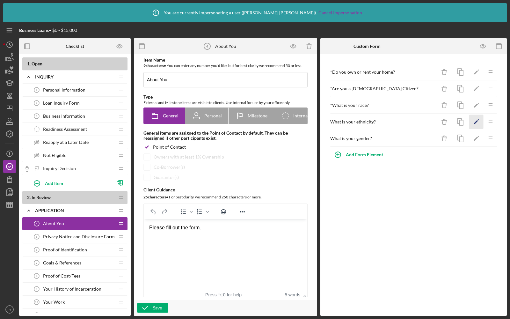
click at [473, 123] on icon "Icon/Edit" at bounding box center [477, 122] width 14 height 14
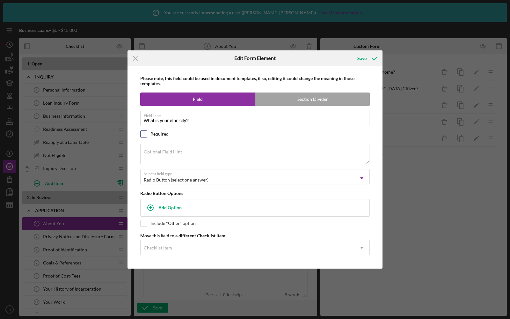
click at [144, 133] on input "checkbox" at bounding box center [144, 134] width 6 height 6
checkbox input "true"
click at [163, 210] on div "Add Option" at bounding box center [170, 207] width 23 height 12
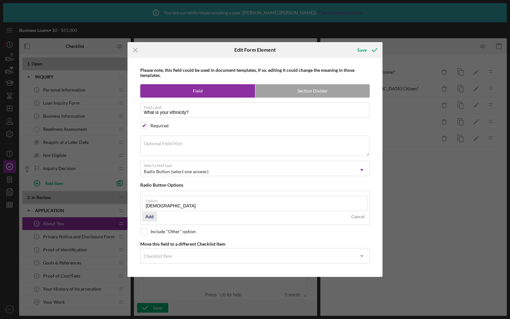
type input "[DEMOGRAPHIC_DATA]"
click at [154, 215] on button "Add" at bounding box center [149, 217] width 15 height 10
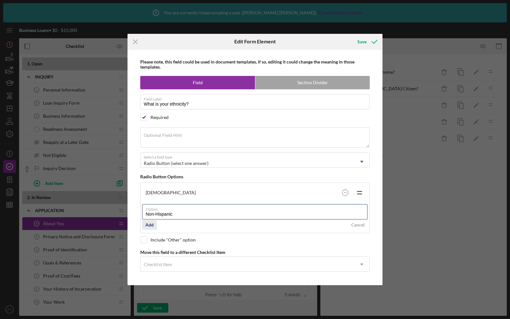
type input "Non-Hispanic"
click at [146, 222] on div "Add" at bounding box center [149, 225] width 8 height 10
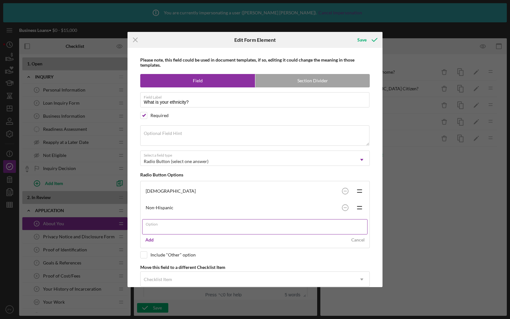
click at [162, 223] on div "Option" at bounding box center [255, 227] width 226 height 16
click at [158, 225] on label "Option" at bounding box center [153, 227] width 14 height 5
click at [158, 225] on input "Option" at bounding box center [255, 226] width 226 height 15
type input "Not Appicable"
click at [151, 235] on div "Add" at bounding box center [149, 240] width 8 height 10
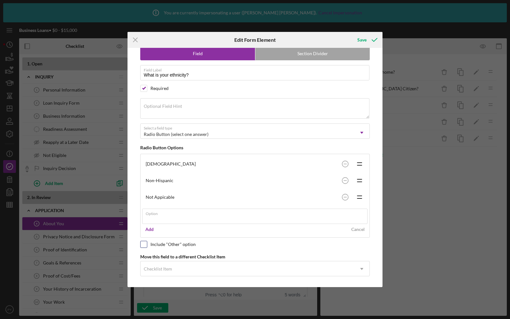
click at [144, 244] on input "checkbox" at bounding box center [144, 244] width 6 height 6
checkbox input "true"
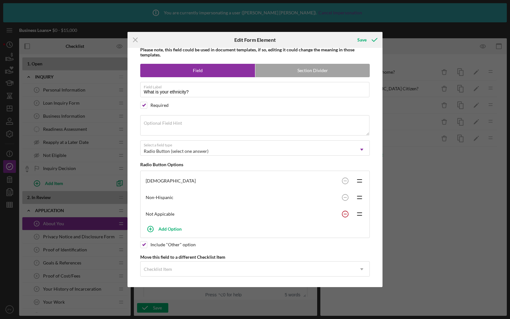
click at [344, 214] on rect at bounding box center [345, 214] width 3 height 1
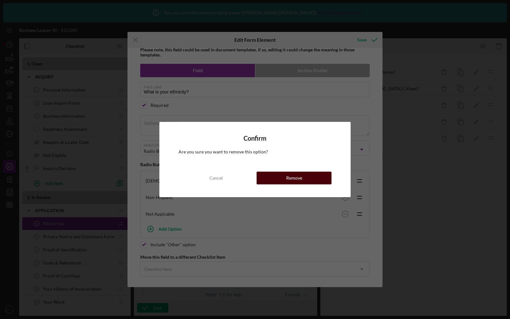
click at [289, 175] on div "Remove" at bounding box center [294, 178] width 16 height 13
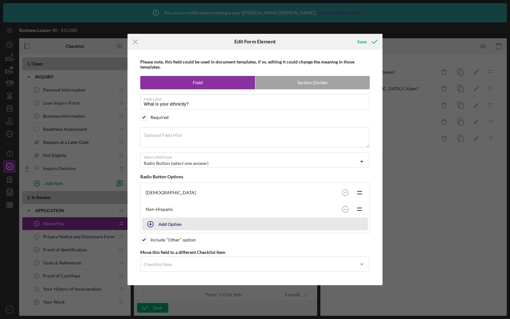
click at [170, 222] on div "Add Option" at bounding box center [170, 224] width 23 height 12
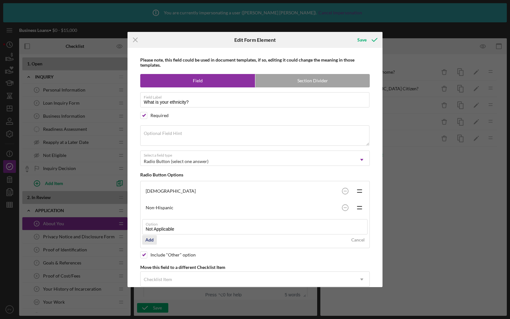
type input "Not Applicable"
click at [153, 239] on div "Add" at bounding box center [149, 240] width 8 height 10
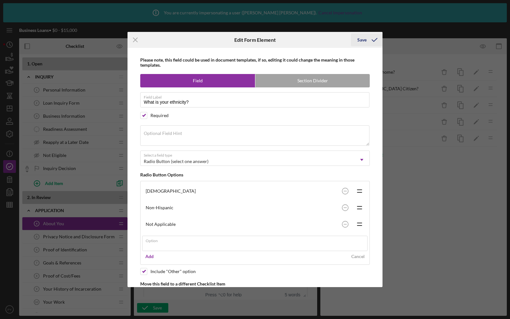
click at [365, 37] on div "Save" at bounding box center [362, 39] width 9 height 13
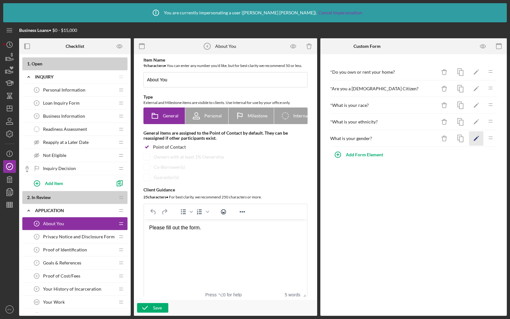
click at [476, 135] on icon "Icon/Edit" at bounding box center [477, 138] width 14 height 14
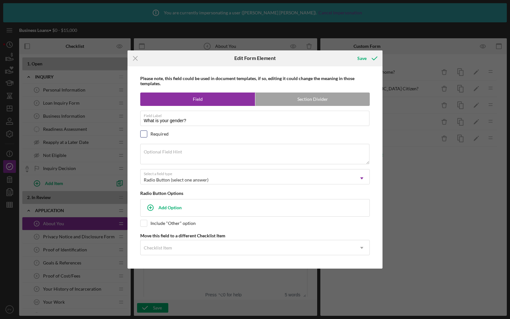
click at [142, 133] on input "checkbox" at bounding box center [144, 134] width 6 height 6
checkbox input "true"
click at [161, 210] on button "Add Option" at bounding box center [255, 207] width 226 height 13
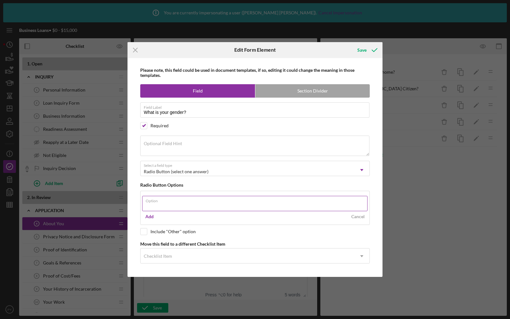
click at [173, 206] on input "Option" at bounding box center [255, 203] width 226 height 15
type input "Male"
click at [151, 214] on div "Add" at bounding box center [149, 217] width 8 height 10
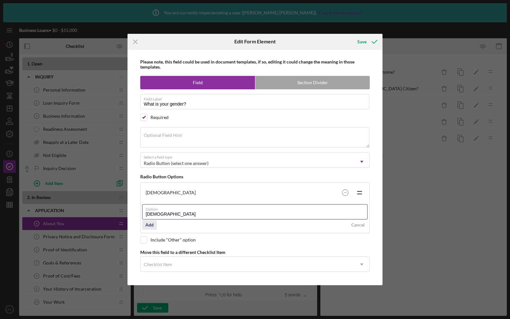
type input "Female"
click at [146, 221] on div "Add" at bounding box center [149, 225] width 8 height 10
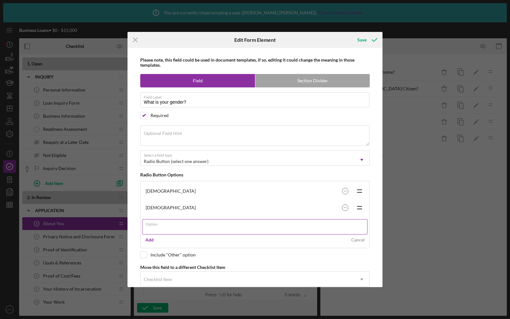
type input "O"
click at [143, 251] on div "Please note, this field could be used in document templates, if so, editing it …" at bounding box center [255, 167] width 249 height 239
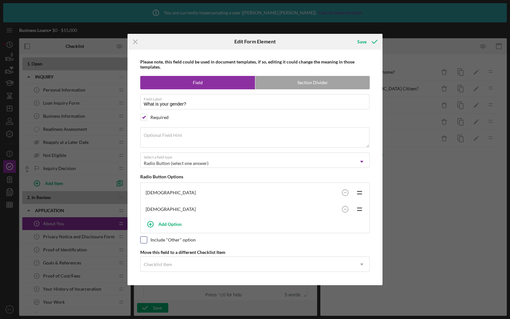
click at [143, 238] on input "checkbox" at bounding box center [144, 240] width 6 height 6
checkbox input "true"
click at [364, 42] on div "Save" at bounding box center [362, 41] width 9 height 13
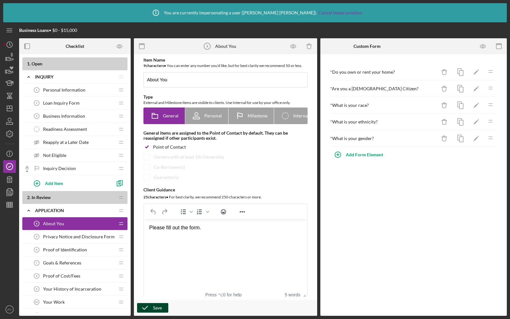
click at [152, 306] on icon "button" at bounding box center [145, 308] width 16 height 16
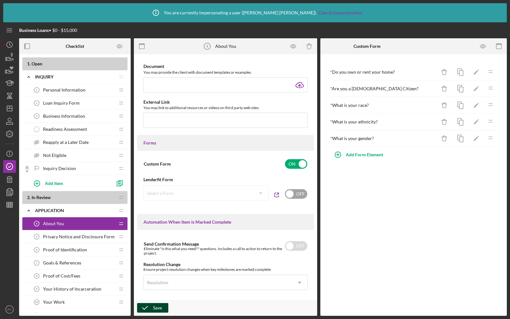
click at [294, 190] on input "checkbox" at bounding box center [296, 194] width 22 height 10
checkbox input "true"
checkbox input "false"
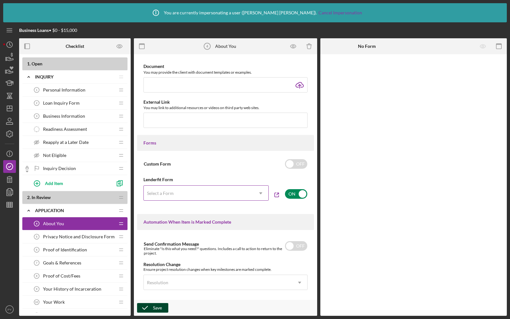
click at [221, 191] on div "Select a Form" at bounding box center [198, 193] width 109 height 15
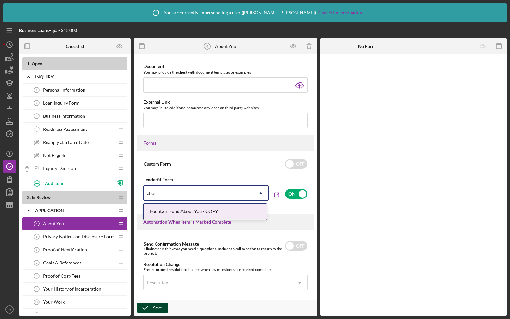
type input "about"
click at [211, 214] on div "Fountain Fund About You - COPY" at bounding box center [205, 212] width 123 height 16
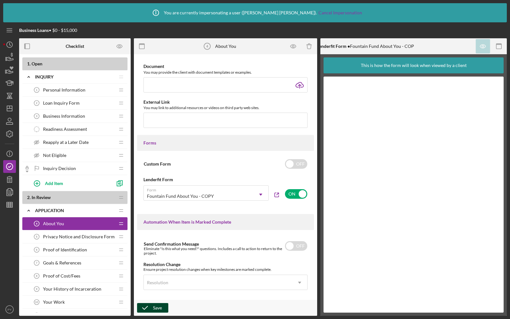
click at [64, 91] on span "Personal Information" at bounding box center [64, 89] width 42 height 5
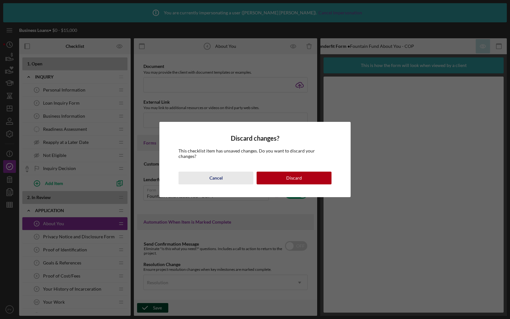
click at [204, 172] on button "Cancel" at bounding box center [216, 178] width 75 height 13
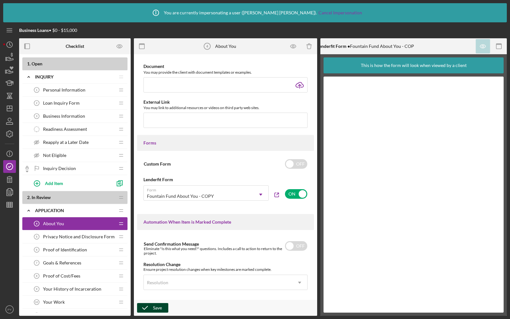
click at [145, 308] on icon "button" at bounding box center [145, 308] width 16 height 16
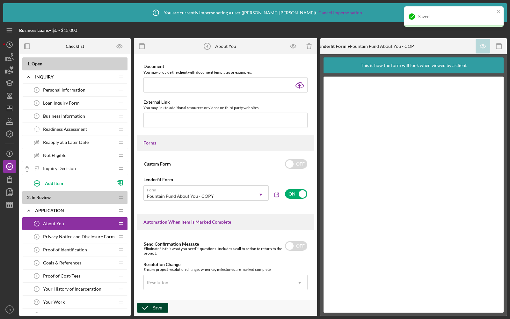
click at [67, 90] on span "Personal Information" at bounding box center [64, 89] width 42 height 5
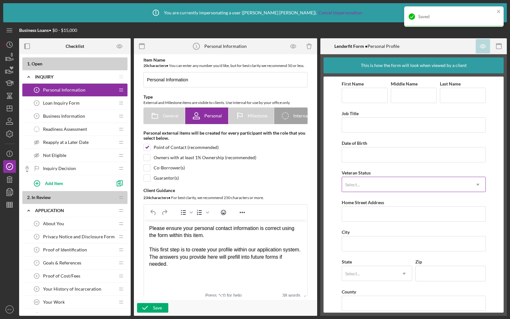
click at [395, 187] on div "Select..." at bounding box center [406, 184] width 128 height 15
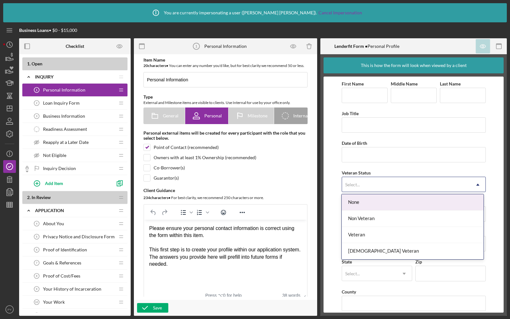
click at [53, 223] on span "About You" at bounding box center [53, 223] width 21 height 5
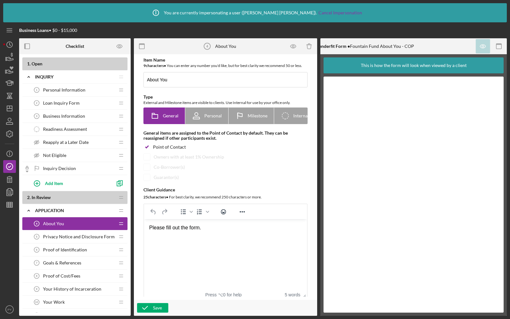
click at [53, 236] on span "Privacy Notice and Disclosure Form" at bounding box center [79, 236] width 72 height 5
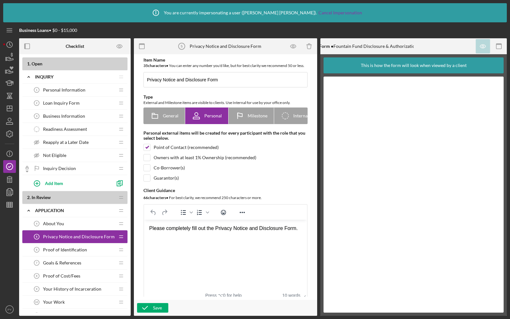
click at [66, 222] on div "About You 4 About You" at bounding box center [72, 223] width 85 height 13
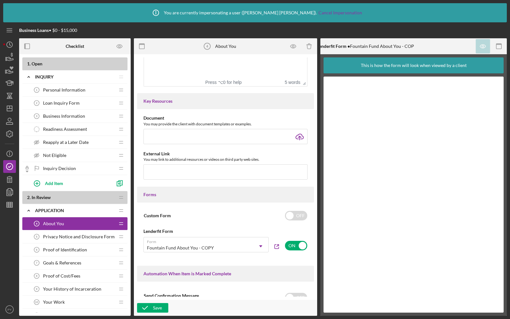
scroll to position [252, 0]
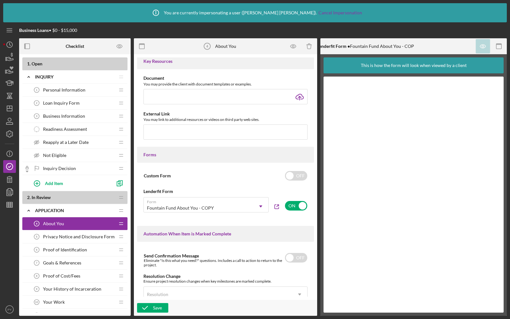
click at [48, 260] on span "Goals & References" at bounding box center [62, 262] width 38 height 5
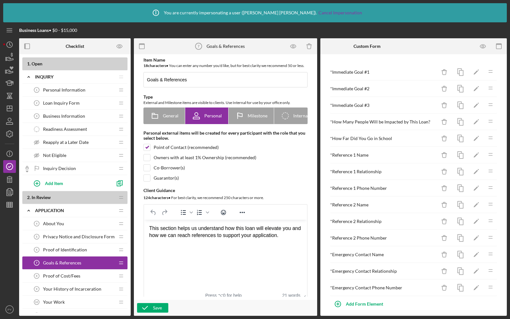
click at [54, 225] on div "About You 4 About You" at bounding box center [72, 223] width 85 height 13
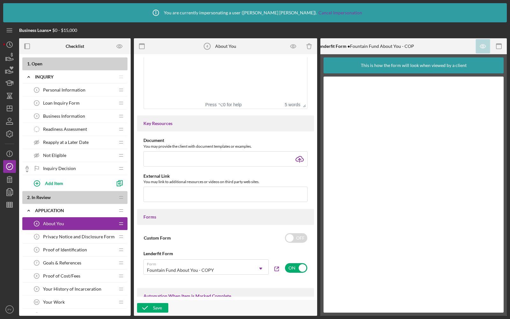
scroll to position [354, 0]
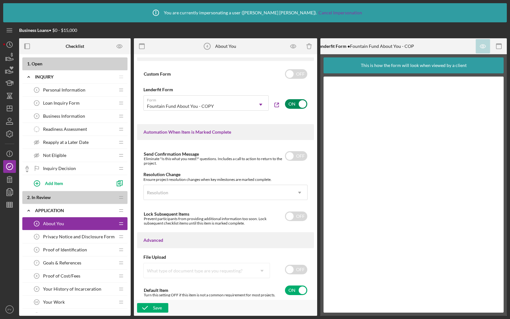
click at [288, 105] on input "checkbox" at bounding box center [296, 104] width 22 height 10
checkbox input "false"
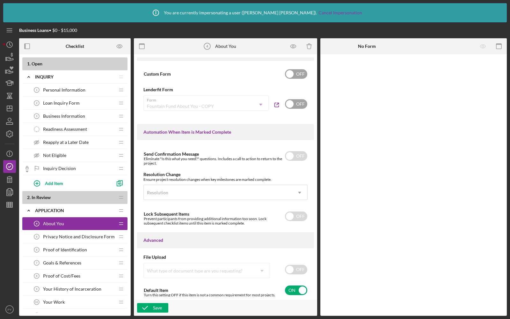
click at [299, 79] on input "checkbox" at bounding box center [296, 74] width 22 height 10
checkbox input "true"
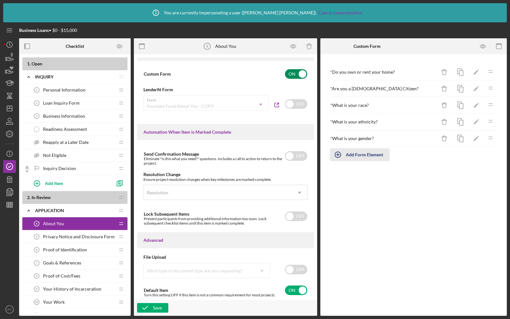
click at [360, 155] on div "Add Form Element" at bounding box center [364, 154] width 37 height 13
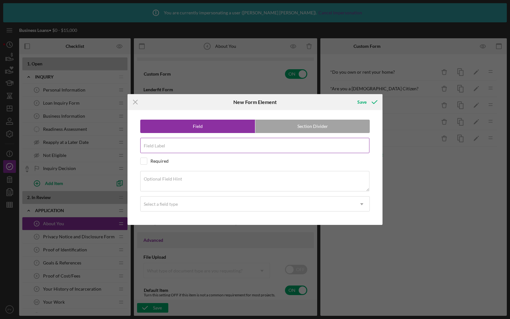
click at [167, 142] on div "Field Label" at bounding box center [255, 146] width 230 height 16
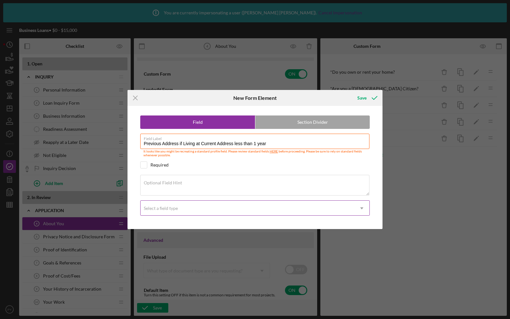
click at [172, 205] on div "Select a field type" at bounding box center [248, 208] width 214 height 15
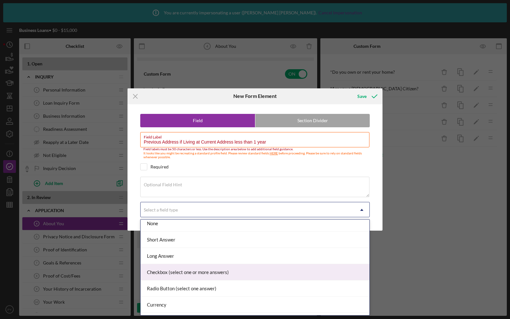
scroll to position [0, 0]
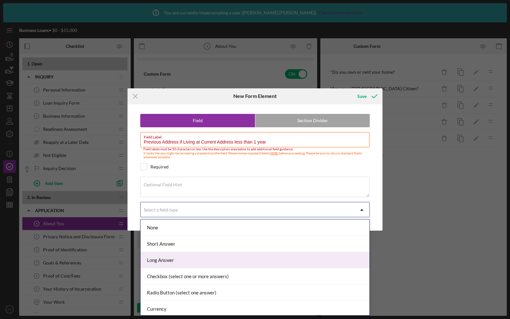
click at [171, 257] on div "Long Answer" at bounding box center [255, 260] width 229 height 16
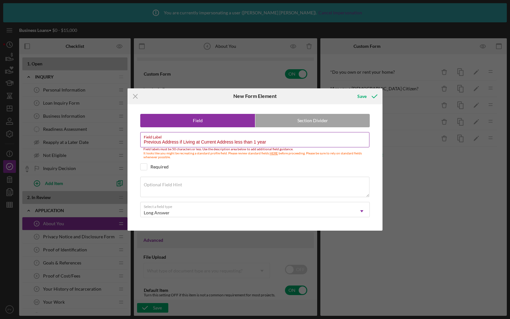
click at [174, 140] on input "Previous Address if Living at Current Address less than 1 year" at bounding box center [254, 139] width 229 height 15
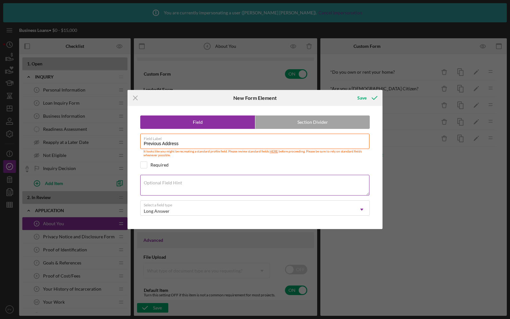
type input "Previous Address"
click at [163, 182] on label "Optional Field Hint" at bounding box center [163, 182] width 38 height 5
click at [163, 182] on textarea "Optional Field Hint" at bounding box center [254, 185] width 229 height 20
type textarea "If you've been living"
drag, startPoint x: 196, startPoint y: 183, endPoint x: 138, endPoint y: 183, distance: 58.1
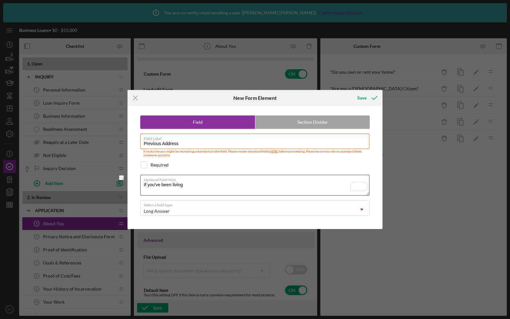
click at [137, 183] on div "Field Section Divider Field Label Previous Address It looks like you might be r…" at bounding box center [255, 167] width 249 height 123
click at [373, 98] on icon "submit" at bounding box center [375, 98] width 16 height 16
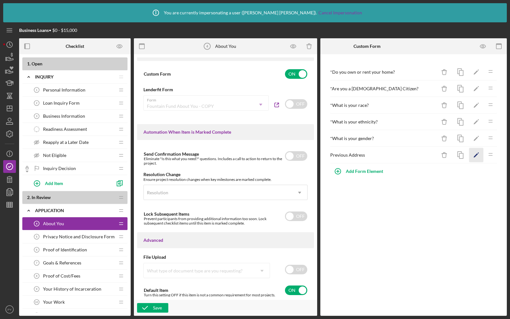
click at [480, 150] on icon "Icon/Edit" at bounding box center [477, 155] width 14 height 14
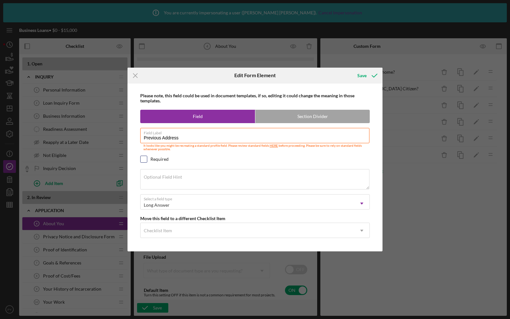
click at [143, 156] on input "checkbox" at bounding box center [144, 159] width 6 height 6
checkbox input "true"
click at [367, 74] on icon "submit" at bounding box center [375, 76] width 16 height 16
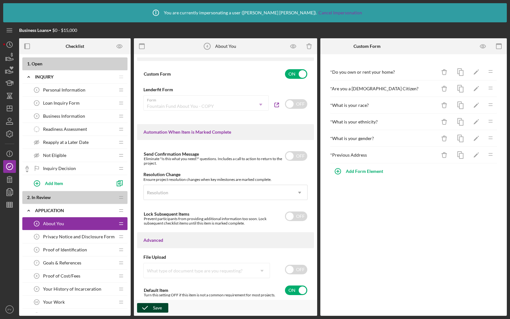
click at [149, 307] on icon "button" at bounding box center [145, 308] width 16 height 16
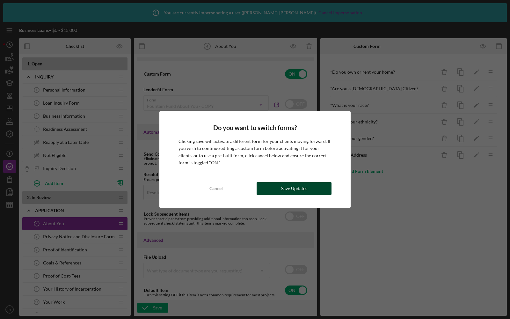
click at [278, 187] on button "Save Updates" at bounding box center [294, 188] width 75 height 13
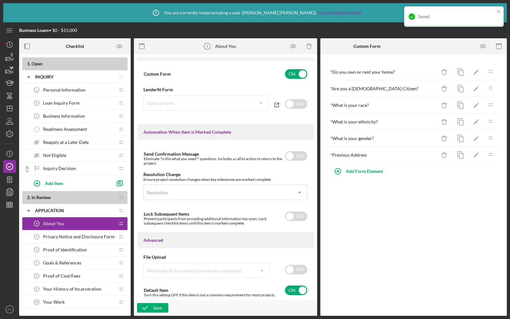
scroll to position [17, 0]
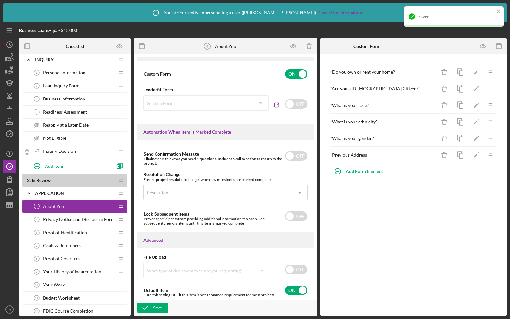
click at [63, 245] on span "Goals & References" at bounding box center [62, 245] width 38 height 5
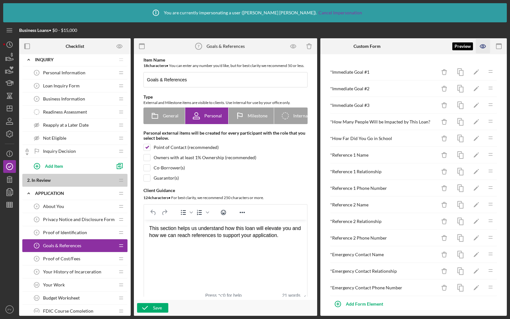
click at [481, 47] on icon "button" at bounding box center [483, 46] width 14 height 14
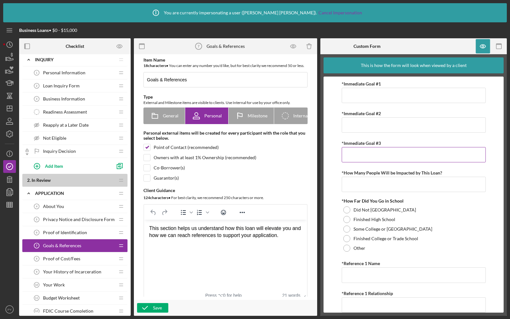
scroll to position [22, 0]
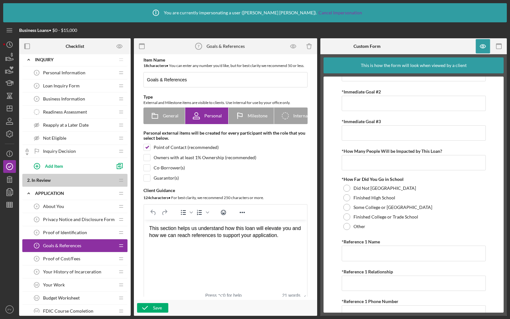
click at [47, 204] on span "About You" at bounding box center [53, 206] width 21 height 5
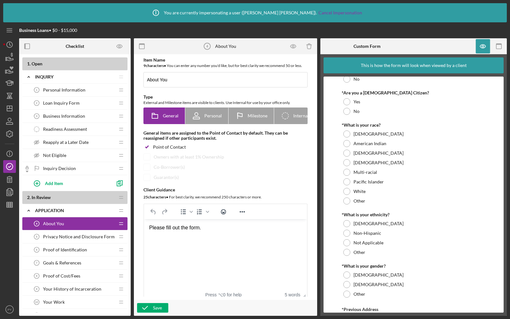
click at [64, 105] on span "Loan Inquiry Form" at bounding box center [61, 102] width 37 height 5
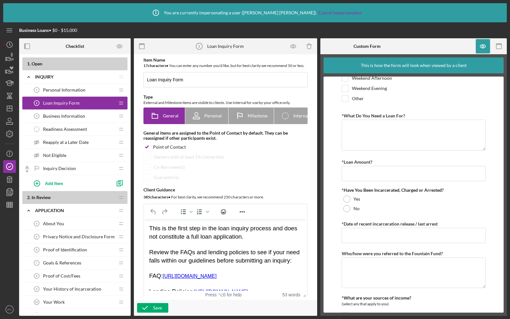
scroll to position [150, 0]
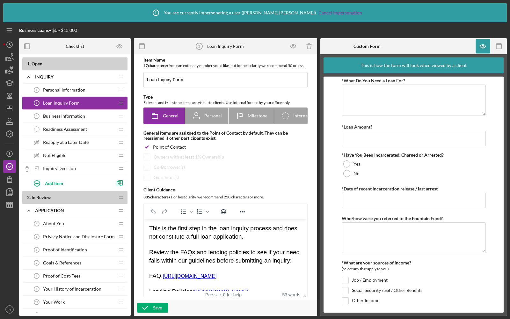
click at [89, 118] on div "Business Information 3 Business Information" at bounding box center [72, 116] width 85 height 13
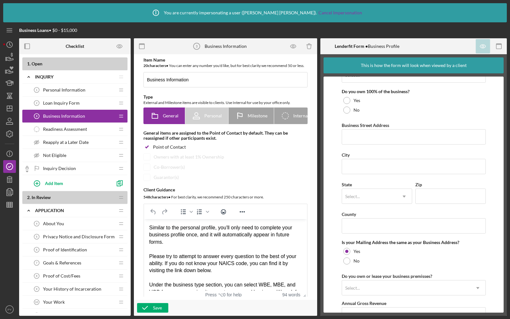
scroll to position [411, 0]
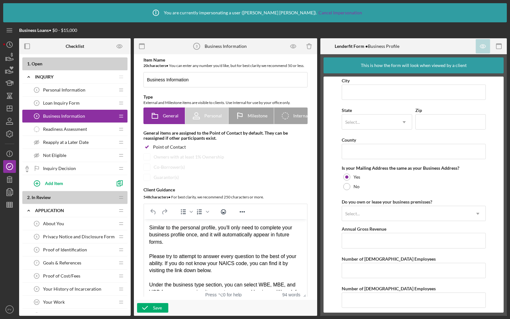
click at [62, 127] on span "Readiness Assessment" at bounding box center [65, 129] width 44 height 5
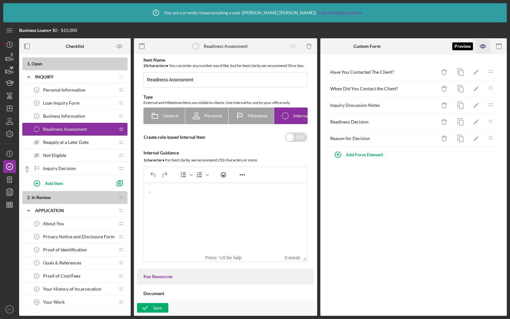
click at [483, 48] on icon "button" at bounding box center [483, 46] width 14 height 14
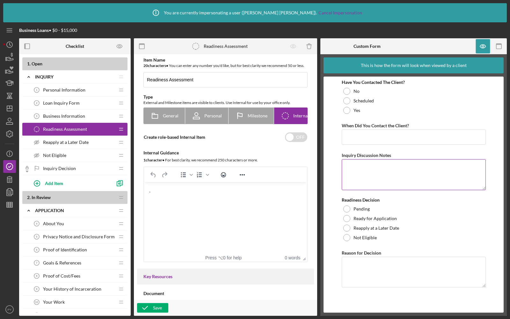
click at [369, 170] on textarea "Inquiry Discussion Notes" at bounding box center [414, 174] width 144 height 31
click at [354, 276] on textarea "Reason for Decision" at bounding box center [414, 272] width 144 height 31
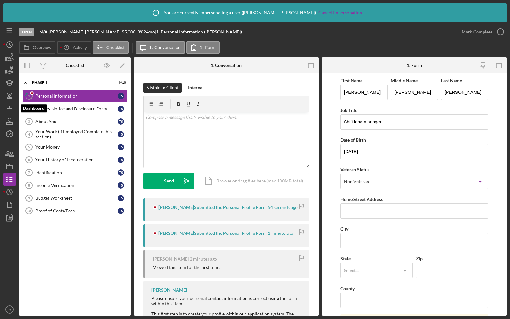
scroll to position [181, 0]
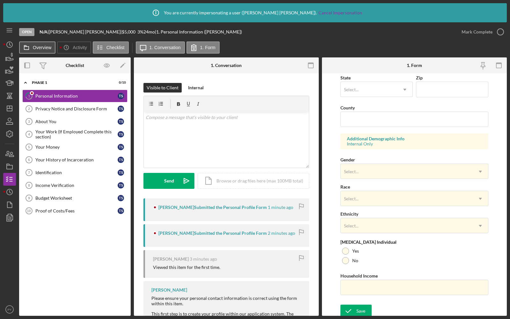
click at [42, 51] on button "Overview" at bounding box center [37, 47] width 36 height 12
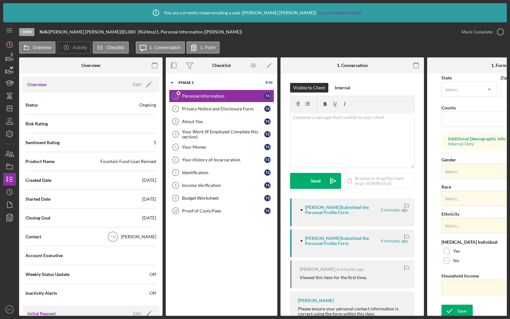
scroll to position [0, 0]
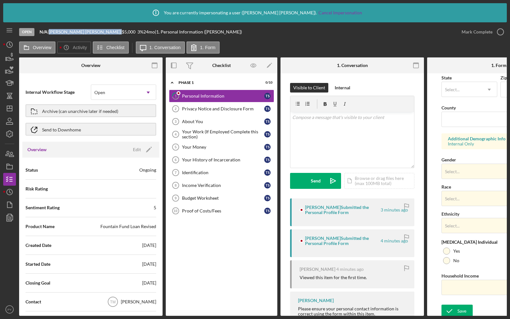
drag, startPoint x: 77, startPoint y: 34, endPoint x: 53, endPoint y: 34, distance: 24.6
click at [53, 34] on div "[PERSON_NAME] |" at bounding box center [85, 31] width 73 height 5
click at [12, 134] on icon "button" at bounding box center [9, 134] width 6 height 6
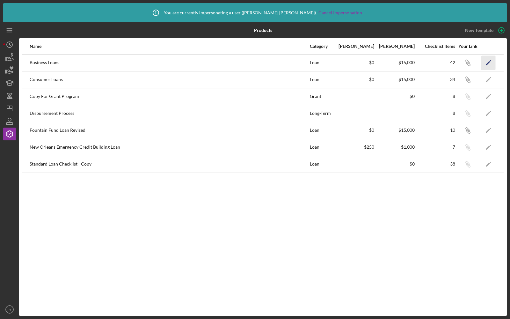
click at [487, 65] on icon "Icon/Edit" at bounding box center [489, 63] width 14 height 14
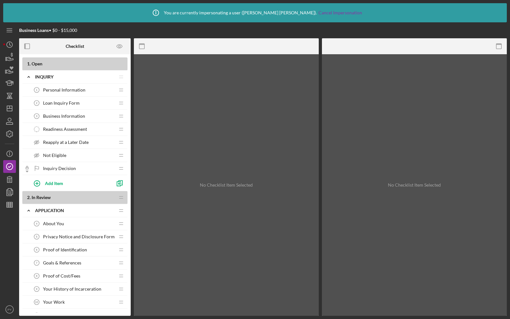
click at [50, 125] on div "Readiness Assessment Readiness Assessment" at bounding box center [72, 129] width 85 height 13
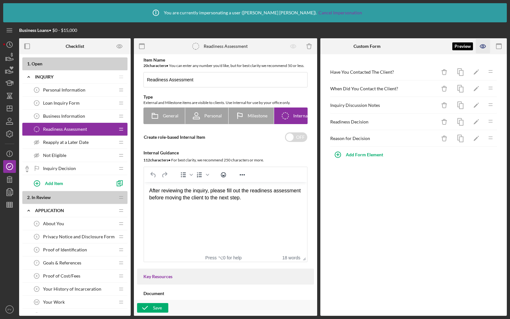
click at [483, 50] on icon "button" at bounding box center [483, 46] width 14 height 14
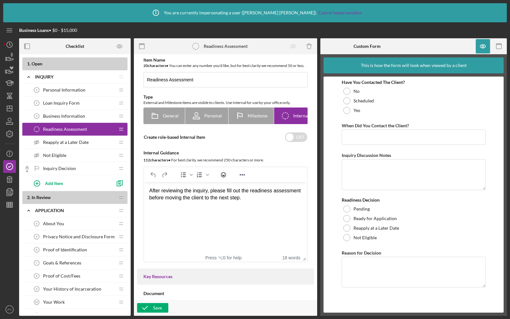
click at [54, 156] on span "Not Eligible" at bounding box center [54, 155] width 23 height 5
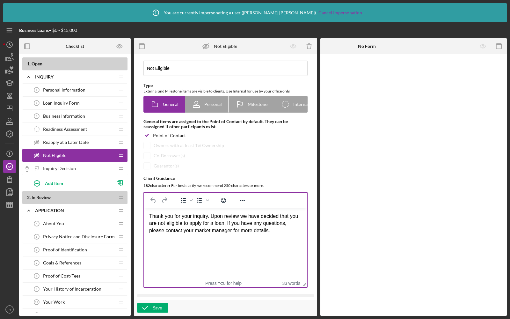
scroll to position [15, 0]
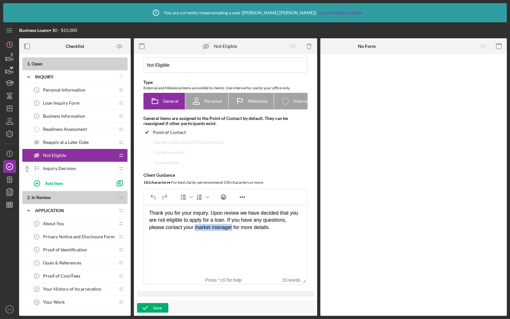
drag, startPoint x: 234, startPoint y: 227, endPoint x: 195, endPoint y: 227, distance: 38.3
click at [195, 227] on div "Thank you for your inquiry. Upon review we have decided that you are not eligib…" at bounding box center [225, 220] width 153 height 21
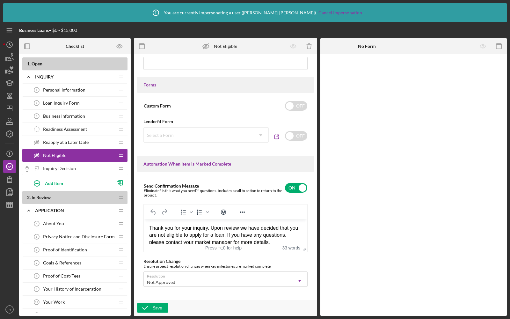
scroll to position [367, 0]
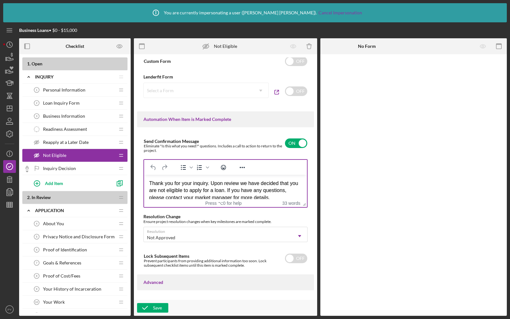
click at [234, 193] on div "Thank you for your inquiry. Upon review we have decided that you are not eligib…" at bounding box center [225, 190] width 153 height 21
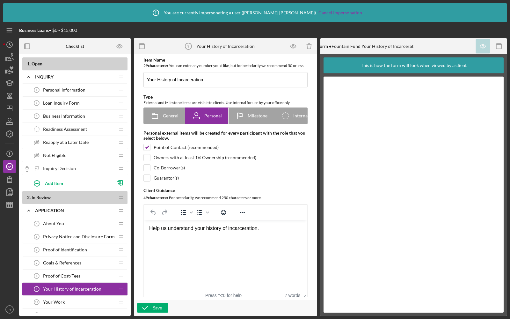
scroll to position [7, 0]
click at [67, 99] on div "Loan Inquiry Form 2 Loan Inquiry Form" at bounding box center [72, 103] width 85 height 13
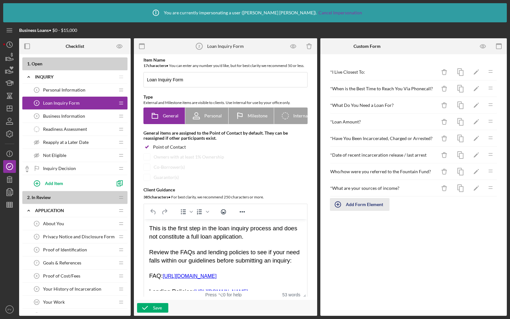
click at [347, 203] on div "Add Form Element" at bounding box center [364, 204] width 37 height 13
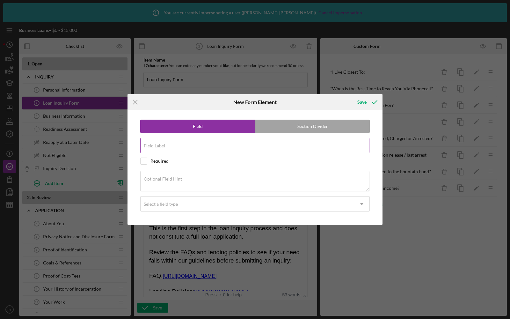
click at [174, 145] on div "Field Label" at bounding box center [255, 146] width 230 height 16
type input "Do you have any pending cases?"
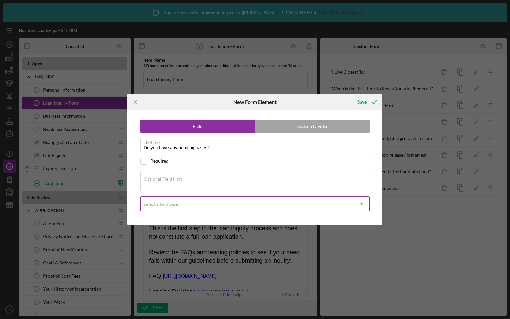
click at [157, 200] on div "Select a field type" at bounding box center [248, 204] width 214 height 15
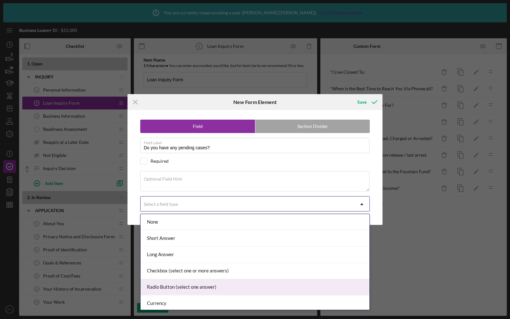
click at [162, 281] on div "Radio Button (select one answer)" at bounding box center [255, 287] width 229 height 16
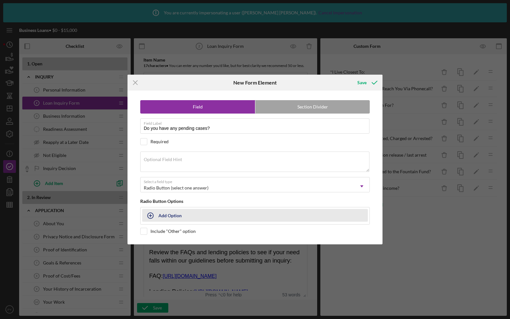
click at [160, 217] on button "Add Option" at bounding box center [255, 215] width 226 height 13
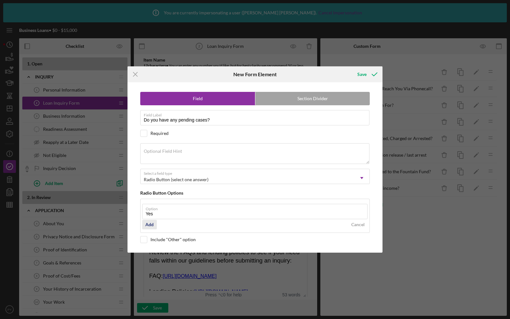
type input "Yes"
click at [147, 225] on div "Add" at bounding box center [149, 225] width 8 height 10
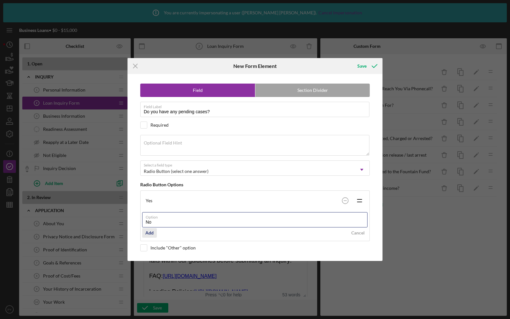
type input "No"
click at [148, 233] on div "Add" at bounding box center [149, 233] width 8 height 10
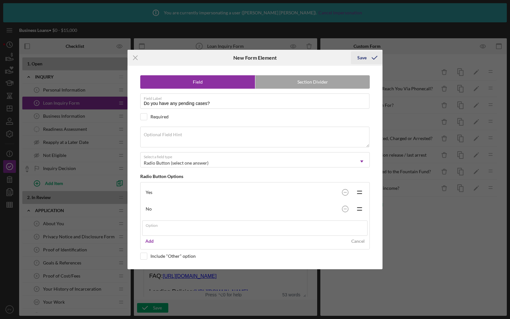
click at [362, 56] on div "Icon/Menu Close New Form Element Save Field Section Divider Field Label Do you …" at bounding box center [255, 159] width 510 height 319
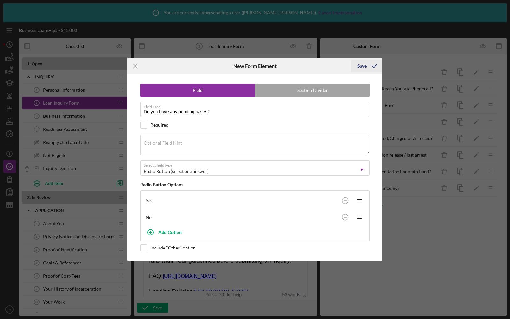
click at [363, 66] on div "Save" at bounding box center [362, 66] width 9 height 13
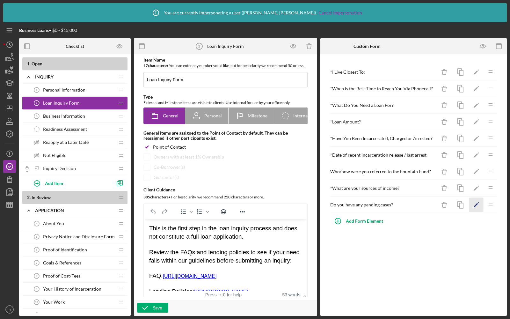
click at [473, 201] on icon "Icon/Edit" at bounding box center [477, 205] width 14 height 14
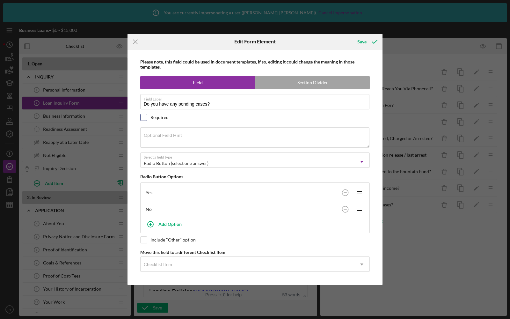
click at [145, 120] on input "checkbox" at bounding box center [144, 117] width 6 height 6
checkbox input "true"
click at [360, 41] on div "Save" at bounding box center [362, 41] width 9 height 13
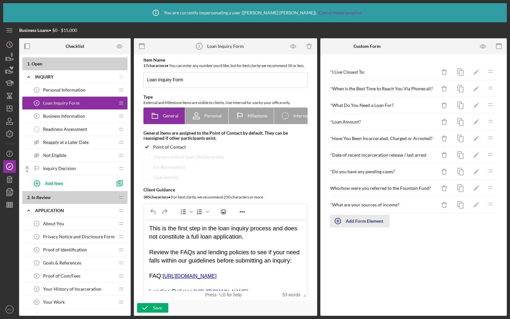
click at [349, 218] on div "Add Form Element" at bounding box center [364, 221] width 37 height 13
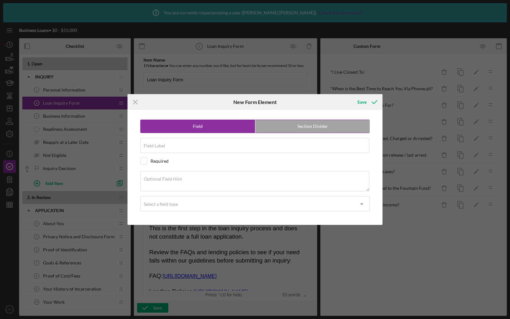
click at [301, 123] on label "Section Divider" at bounding box center [313, 126] width 115 height 13
radio input "false"
radio input "true"
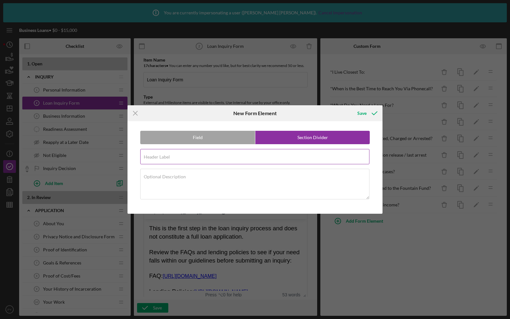
click at [174, 157] on input "Header Label" at bounding box center [254, 156] width 229 height 15
type input "I"
type input "h"
type input "History of Incarceration"
click at [207, 177] on div "Optional Description" at bounding box center [255, 185] width 230 height 32
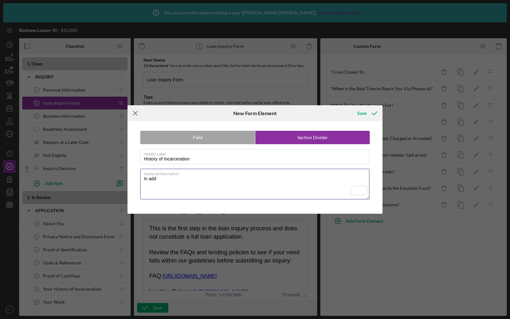
type textarea "In add"
click at [136, 111] on icon "Icon/Menu Close" at bounding box center [136, 113] width 16 height 16
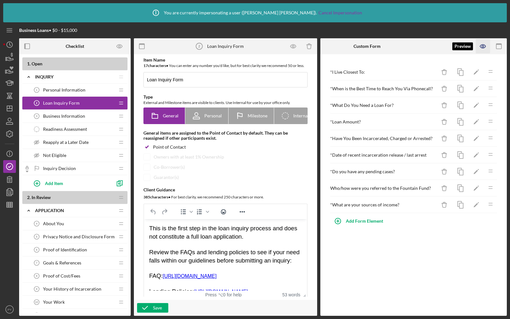
click at [484, 46] on icon "button" at bounding box center [483, 46] width 14 height 14
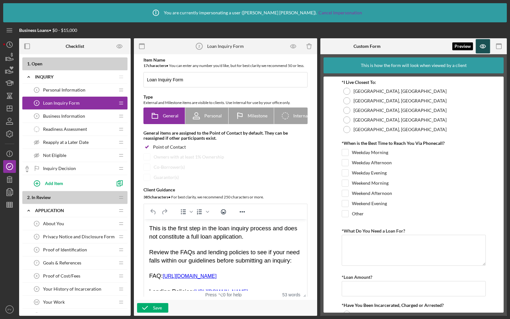
click at [481, 47] on icon "button" at bounding box center [483, 46] width 14 height 14
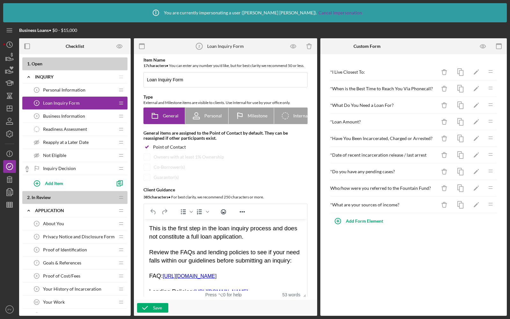
scroll to position [21, 0]
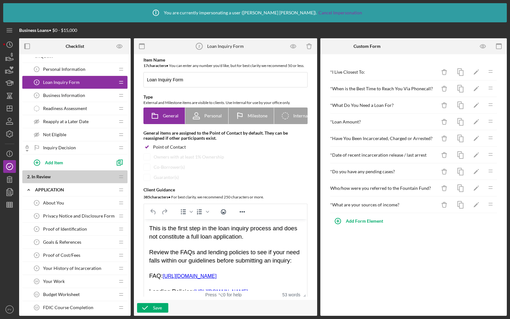
click at [66, 203] on div "About You 4 About You" at bounding box center [72, 202] width 85 height 13
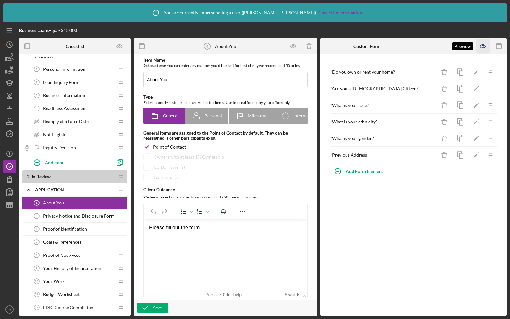
click at [486, 49] on icon "button" at bounding box center [483, 46] width 14 height 14
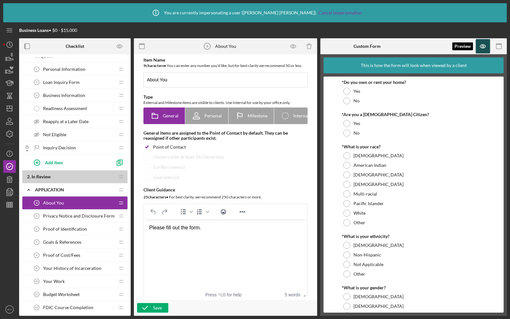
click at [486, 47] on icon "button" at bounding box center [483, 46] width 14 height 14
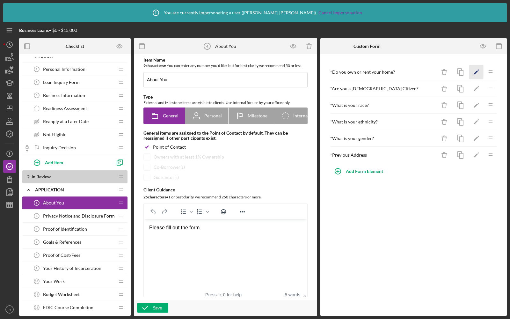
click at [472, 69] on icon "Icon/Edit" at bounding box center [477, 72] width 14 height 14
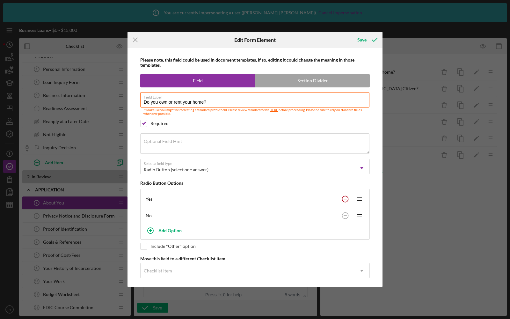
click at [346, 196] on circle at bounding box center [345, 199] width 6 height 6
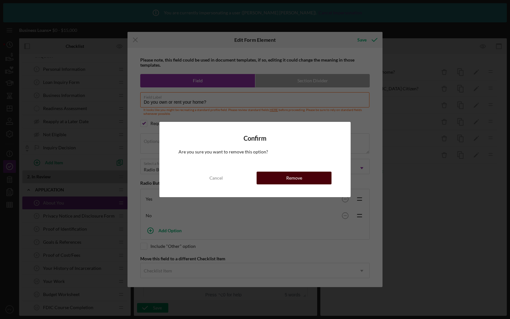
click at [320, 181] on button "Remove" at bounding box center [294, 178] width 75 height 13
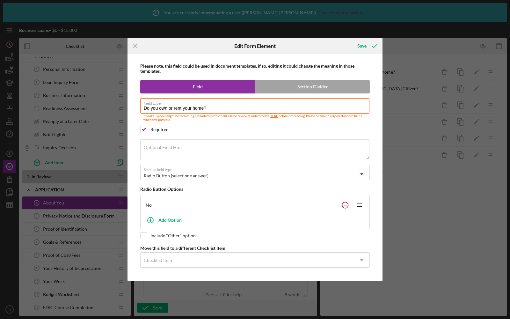
click at [345, 202] on circle at bounding box center [345, 205] width 6 height 6
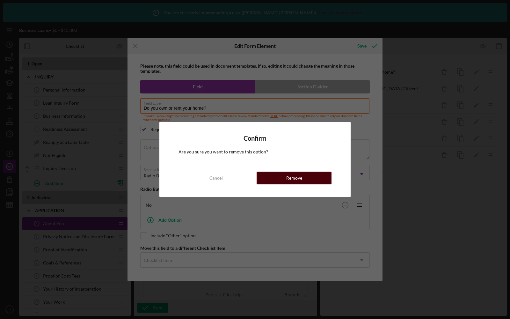
scroll to position [21, 0]
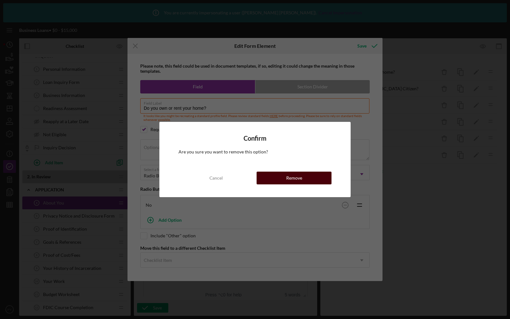
click at [298, 177] on div "Remove" at bounding box center [294, 178] width 16 height 13
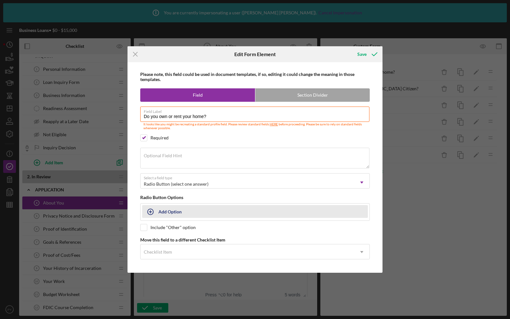
click at [153, 213] on icon "button" at bounding box center [151, 212] width 16 height 16
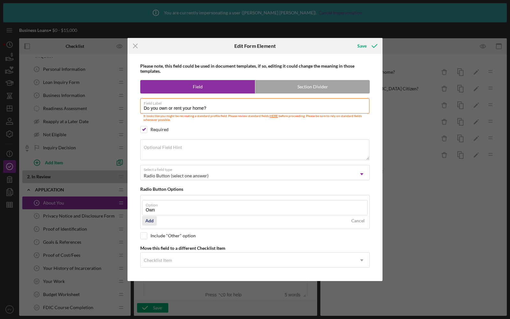
type input "Own"
click at [144, 222] on button "Add" at bounding box center [149, 221] width 15 height 10
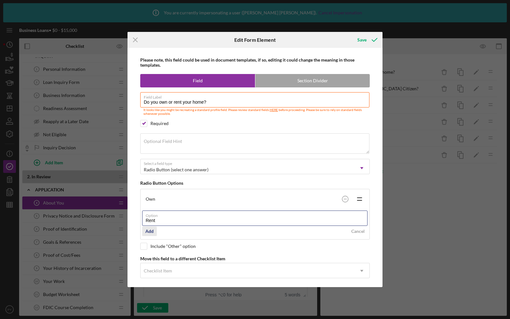
type input "Rent"
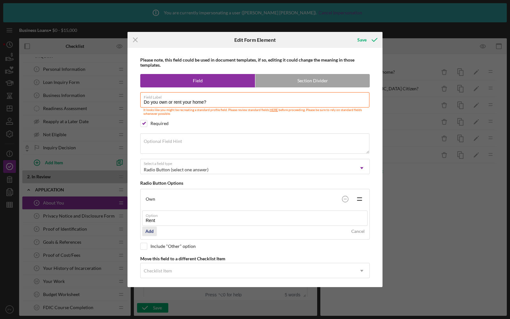
click at [149, 229] on div "Add" at bounding box center [149, 231] width 8 height 10
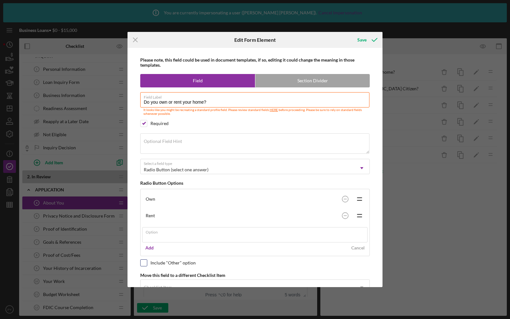
click at [143, 259] on div "Please note, this field could be used in document templates, if so, editing it …" at bounding box center [255, 167] width 249 height 239
click at [143, 245] on input "checkbox" at bounding box center [144, 246] width 6 height 6
checkbox input "true"
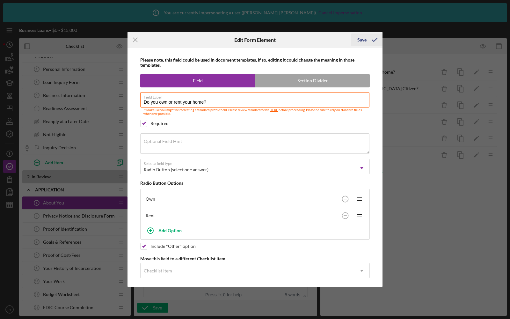
click at [370, 37] on icon "submit" at bounding box center [375, 40] width 16 height 16
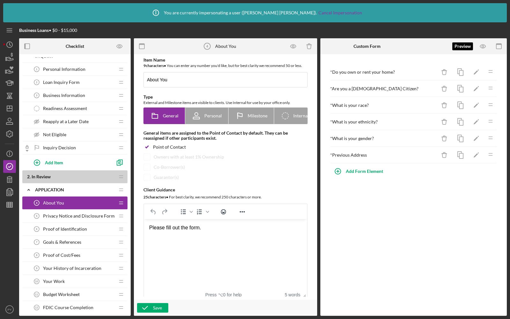
click at [477, 54] on div at bounding box center [483, 46] width 16 height 16
click at [483, 52] on icon "button" at bounding box center [483, 46] width 14 height 14
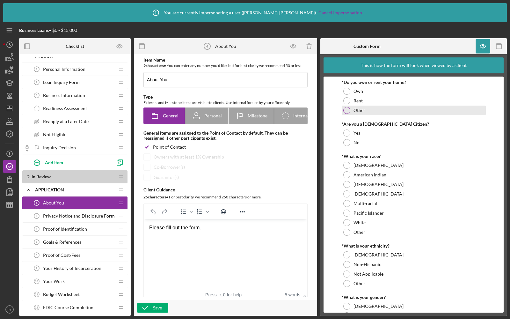
click at [345, 113] on div at bounding box center [347, 110] width 7 height 7
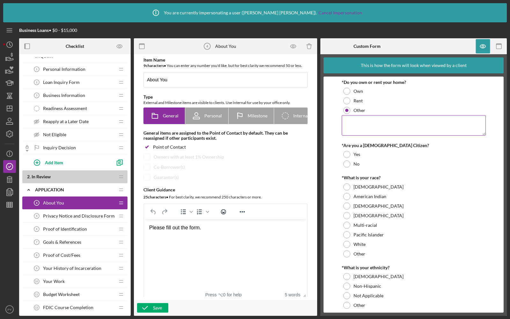
click at [351, 122] on textarea at bounding box center [414, 125] width 144 height 20
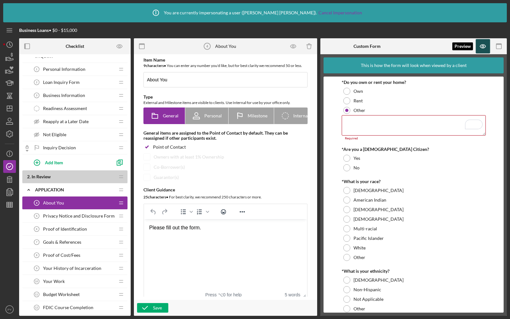
click at [483, 50] on icon "button" at bounding box center [483, 46] width 14 height 14
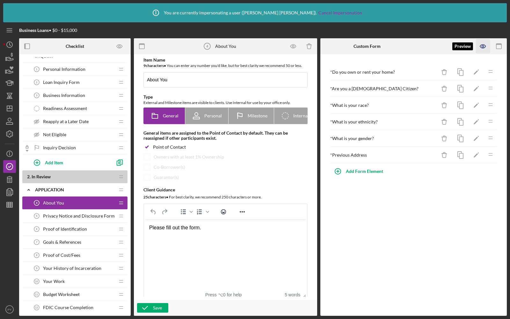
click at [487, 51] on icon "button" at bounding box center [483, 46] width 14 height 14
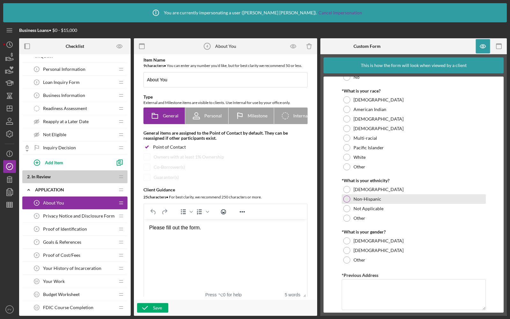
scroll to position [73, 0]
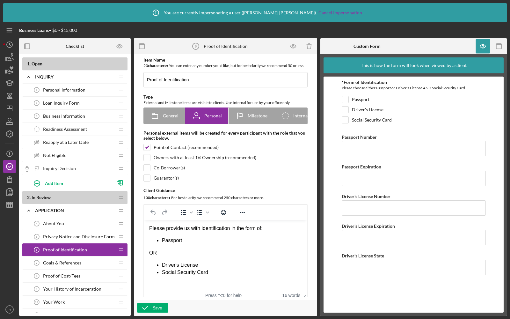
scroll to position [18, 0]
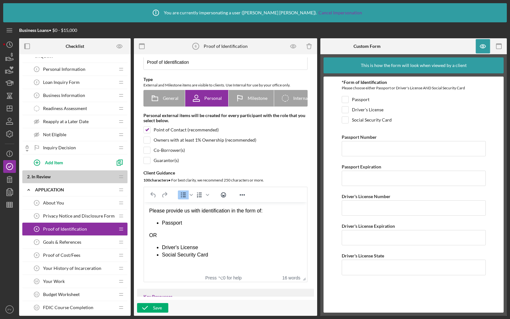
click at [204, 250] on li "Driver's License" at bounding box center [232, 247] width 140 height 7
click at [160, 255] on ul "Driver's License AND Social Security Card" at bounding box center [225, 254] width 153 height 21
click at [209, 255] on li "Social Security Card" at bounding box center [232, 254] width 140 height 7
click at [150, 306] on icon "button" at bounding box center [145, 308] width 16 height 16
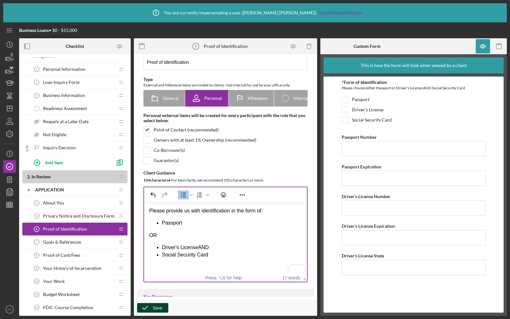
click at [198, 248] on li "Driver's License AND" at bounding box center [232, 247] width 140 height 7
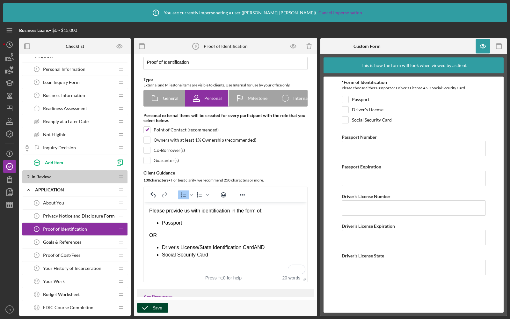
click at [239, 258] on li "Social Security Card" at bounding box center [232, 254] width 140 height 7
click at [484, 43] on icon "button" at bounding box center [483, 46] width 14 height 14
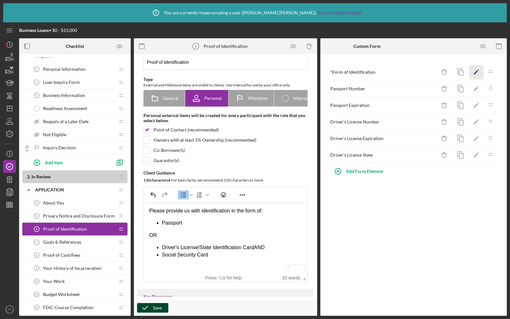
click at [475, 74] on polygon "button" at bounding box center [476, 72] width 4 height 4
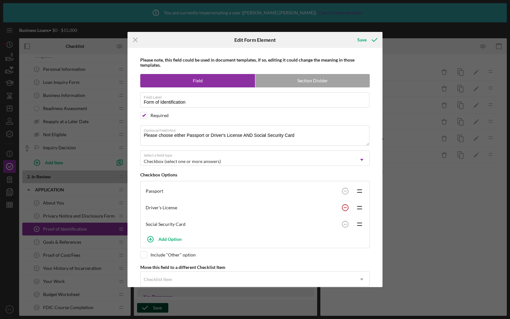
click at [346, 194] on circle at bounding box center [345, 191] width 6 height 6
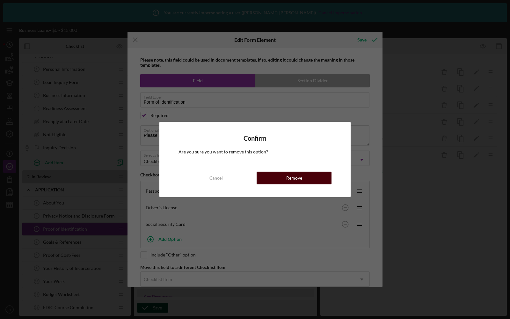
click at [285, 181] on button "Remove" at bounding box center [294, 178] width 75 height 13
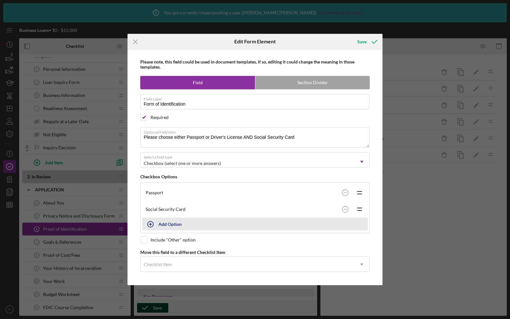
click at [162, 221] on button "Add Option" at bounding box center [255, 224] width 226 height 13
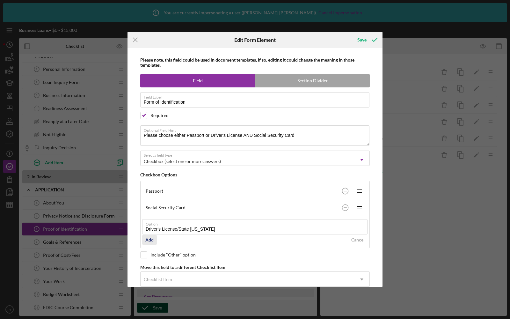
type input "Driver's License/State [US_STATE]"
click at [149, 238] on div "Add" at bounding box center [149, 240] width 8 height 10
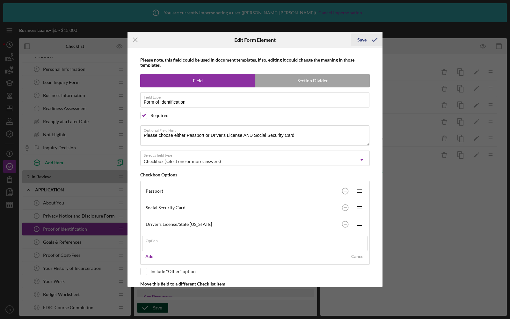
click at [362, 37] on div "Save" at bounding box center [362, 39] width 9 height 13
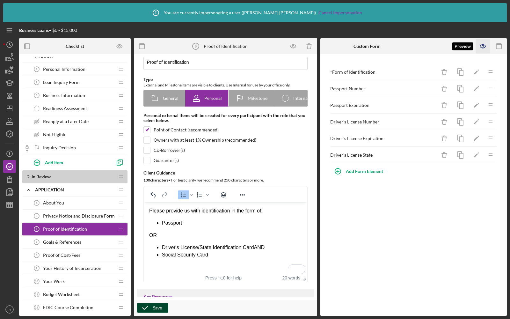
click at [486, 46] on icon "button" at bounding box center [483, 46] width 14 height 14
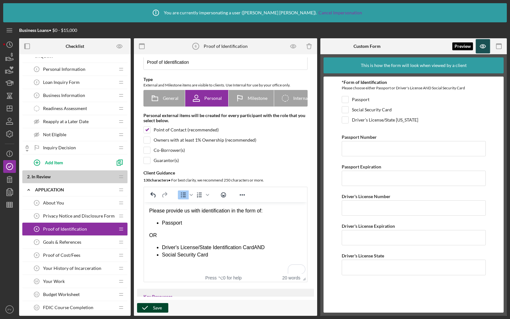
click at [485, 52] on icon "button" at bounding box center [483, 46] width 14 height 14
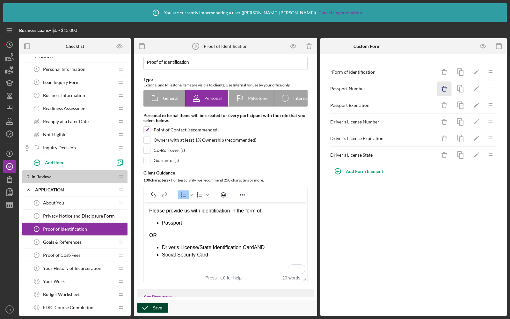
click at [448, 92] on icon "Icon/Delete" at bounding box center [445, 89] width 14 height 14
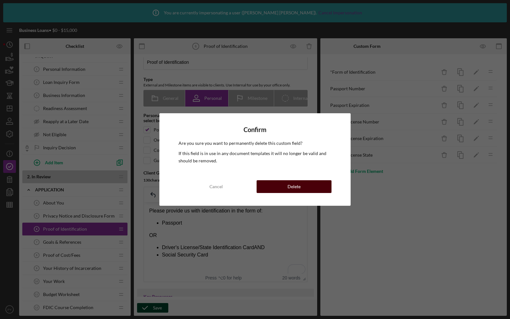
click at [297, 182] on div "Delete" at bounding box center [294, 186] width 13 height 13
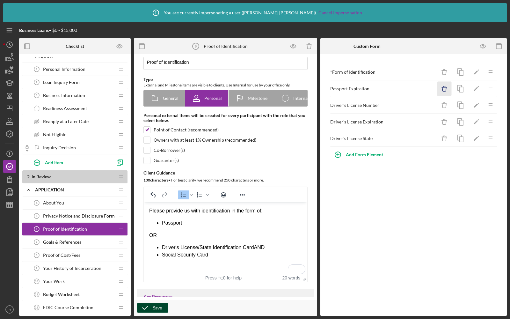
click at [440, 88] on icon "Icon/Delete" at bounding box center [445, 89] width 14 height 14
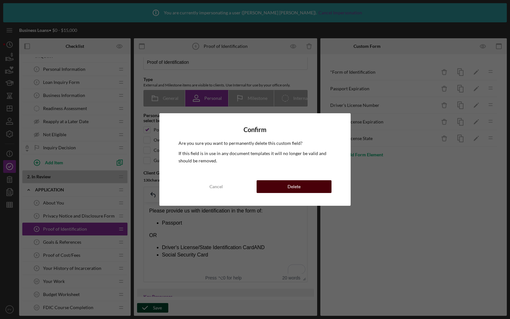
click at [305, 188] on button "Delete" at bounding box center [294, 186] width 75 height 13
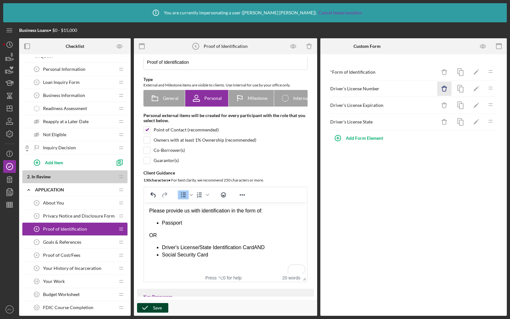
click at [441, 86] on icon "Icon/Delete" at bounding box center [445, 89] width 14 height 14
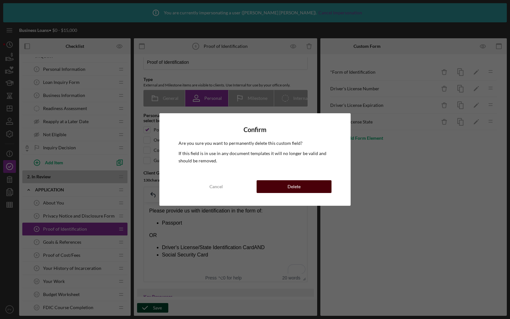
click at [290, 186] on div "Delete" at bounding box center [294, 186] width 13 height 13
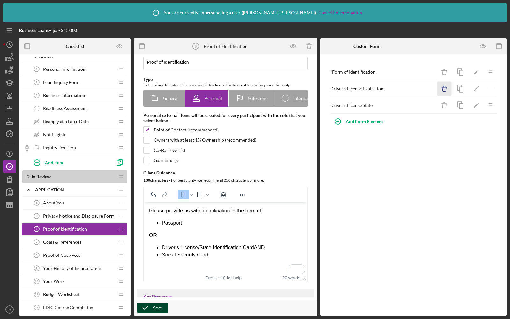
click at [442, 84] on icon "Icon/Delete" at bounding box center [445, 89] width 14 height 14
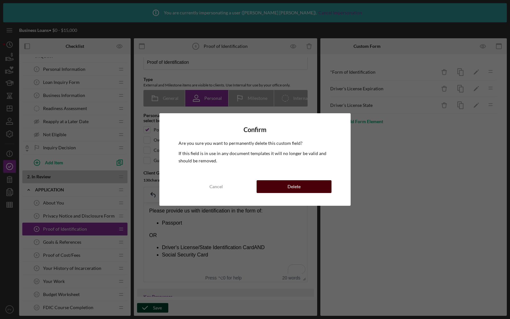
click at [278, 184] on button "Delete" at bounding box center [294, 186] width 75 height 13
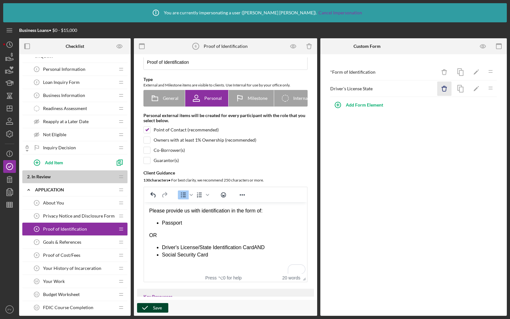
click at [441, 87] on icon "Icon/Delete" at bounding box center [445, 89] width 14 height 14
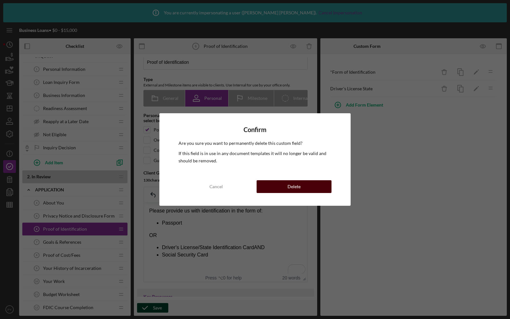
click at [285, 184] on button "Delete" at bounding box center [294, 186] width 75 height 13
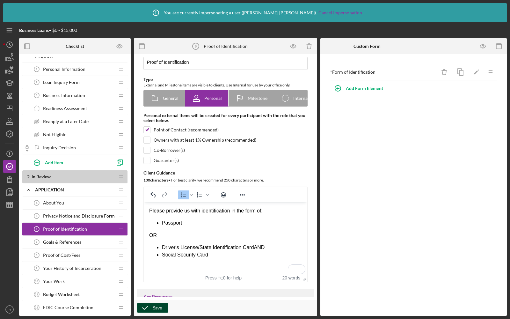
click at [146, 304] on icon "button" at bounding box center [145, 308] width 16 height 16
click at [57, 243] on div "Goals & References 7 Goals & References" at bounding box center [72, 242] width 85 height 13
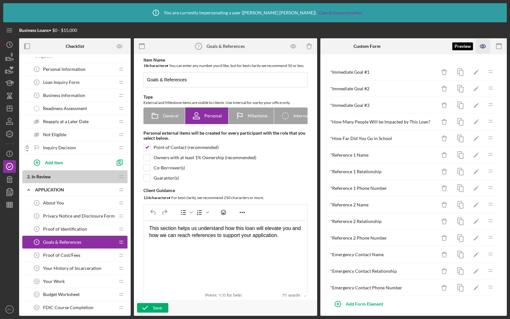
click at [483, 44] on icon "button" at bounding box center [483, 46] width 14 height 14
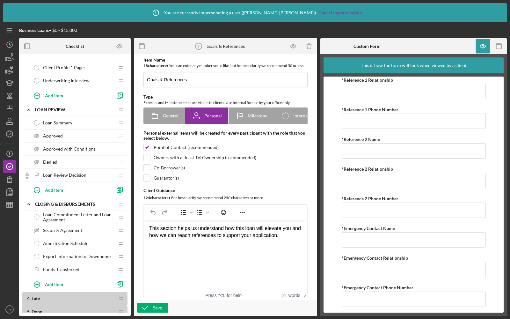
scroll to position [526, 0]
